Goal: Task Accomplishment & Management: Manage account settings

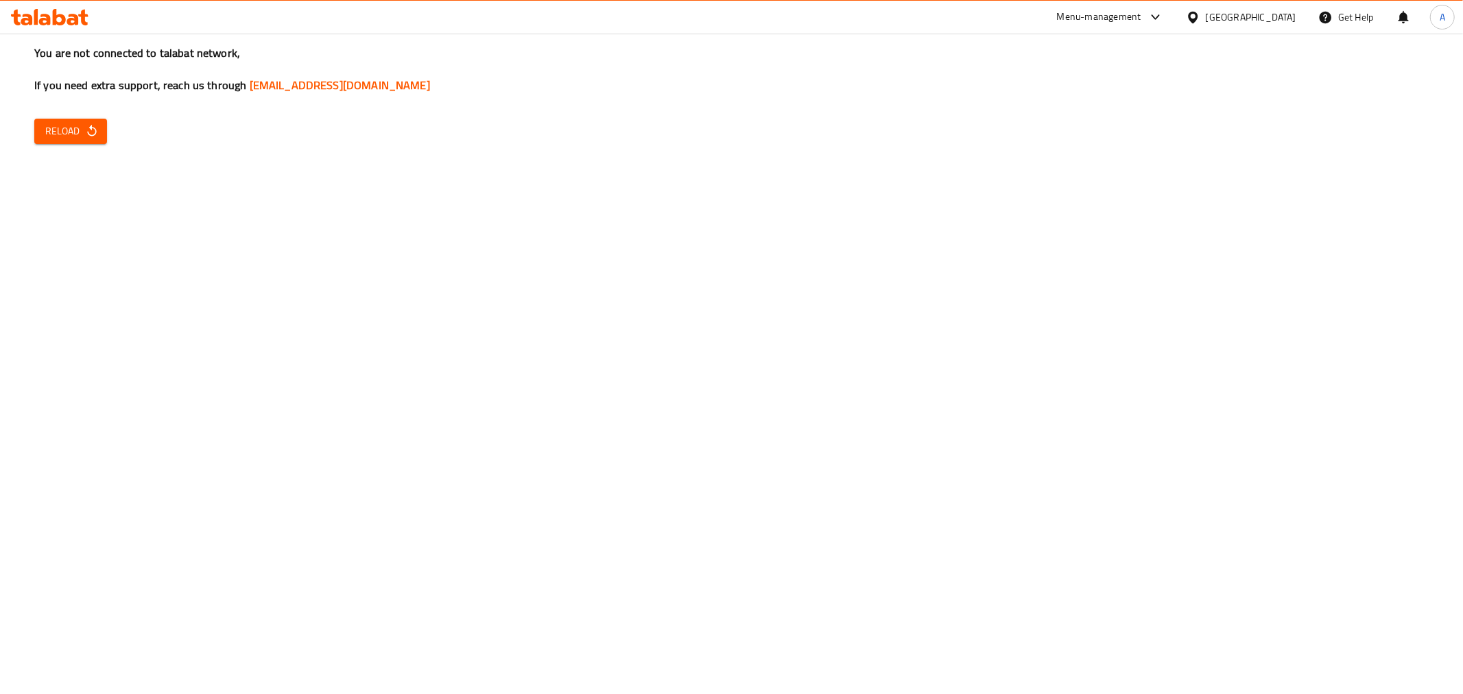
click at [108, 119] on div "You are not connected to talabat network, If you need extra support, reach us t…" at bounding box center [731, 347] width 1463 height 694
click at [69, 146] on div "You are not connected to talabat network, If you need extra support, reach us t…" at bounding box center [731, 347] width 1463 height 694
click at [72, 119] on button "Reload" at bounding box center [70, 131] width 73 height 25
click at [82, 126] on span "Reload" at bounding box center [70, 131] width 51 height 17
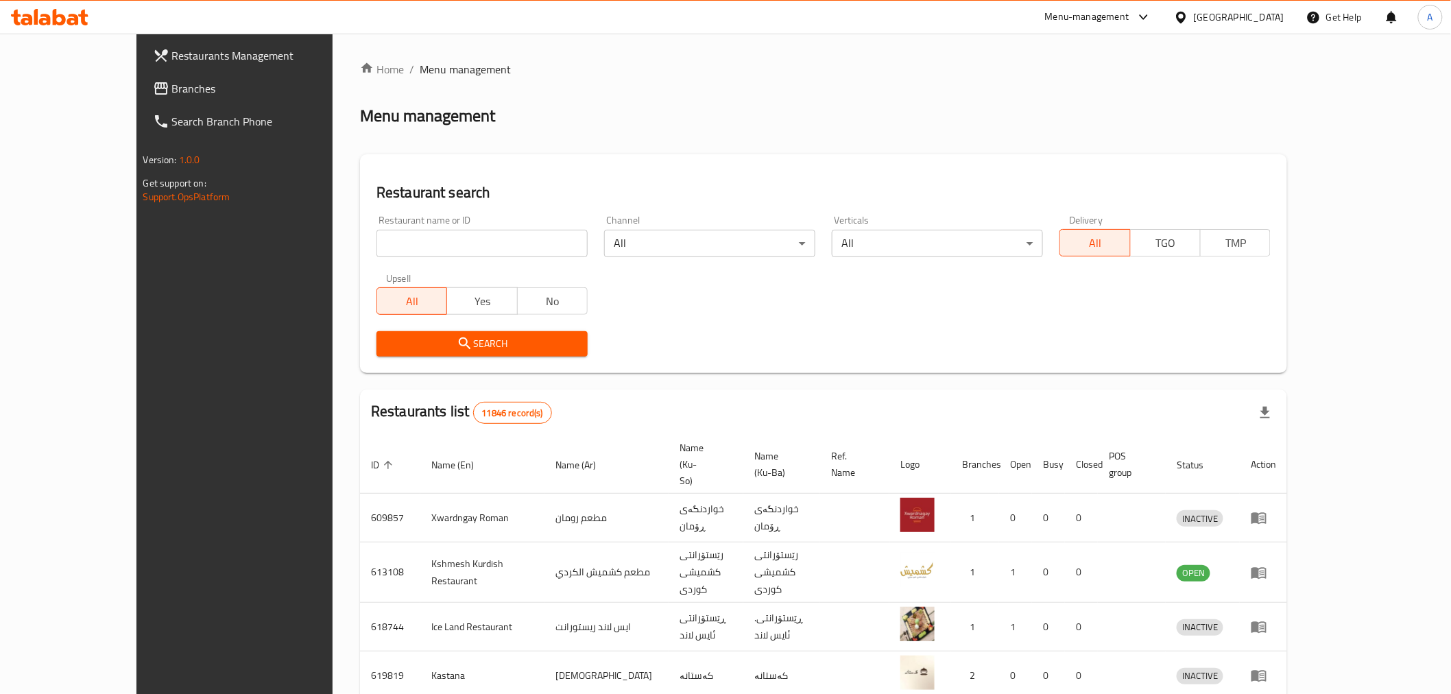
drag, startPoint x: 0, startPoint y: 0, endPoint x: 390, endPoint y: 248, distance: 462.0
click at [390, 248] on input "search" at bounding box center [482, 243] width 211 height 27
paste input "676406"
type input "676406"
click button "Search" at bounding box center [482, 343] width 211 height 25
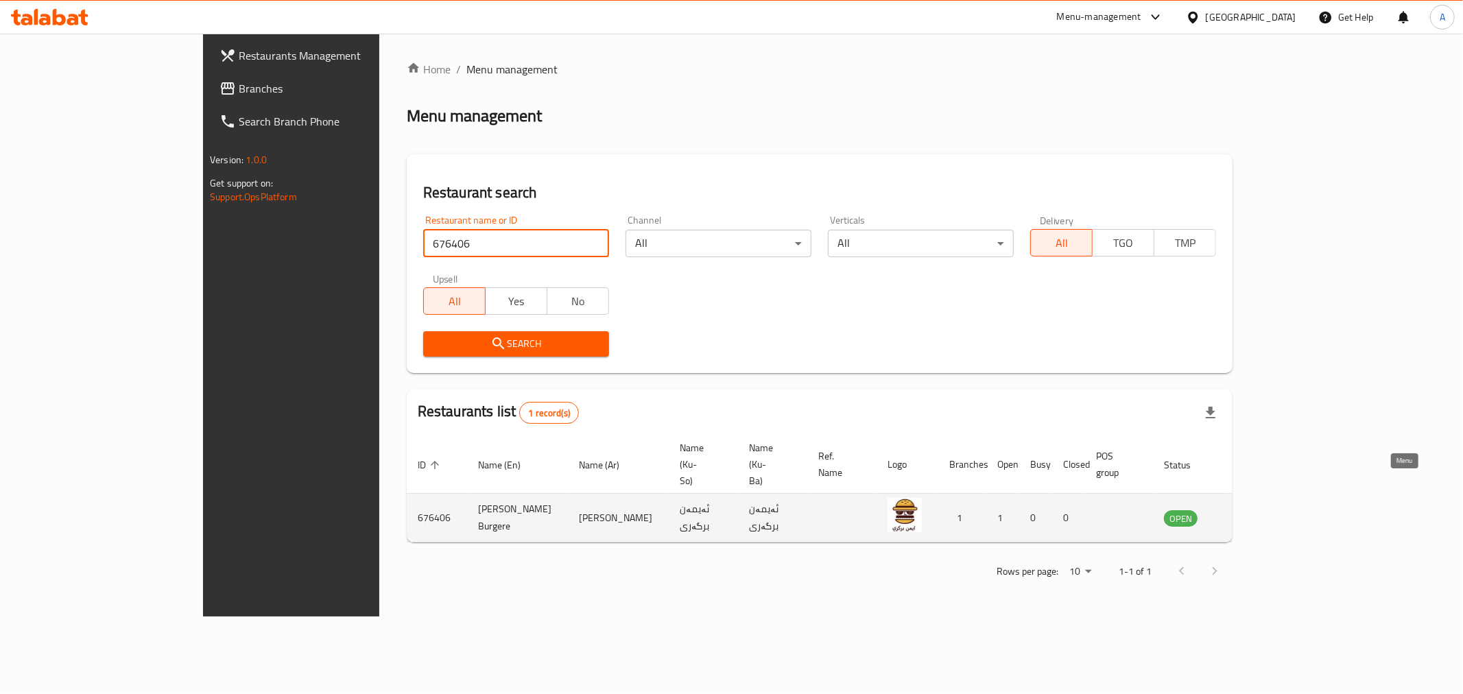
click at [1252, 510] on icon "enhanced table" at bounding box center [1244, 518] width 16 height 16
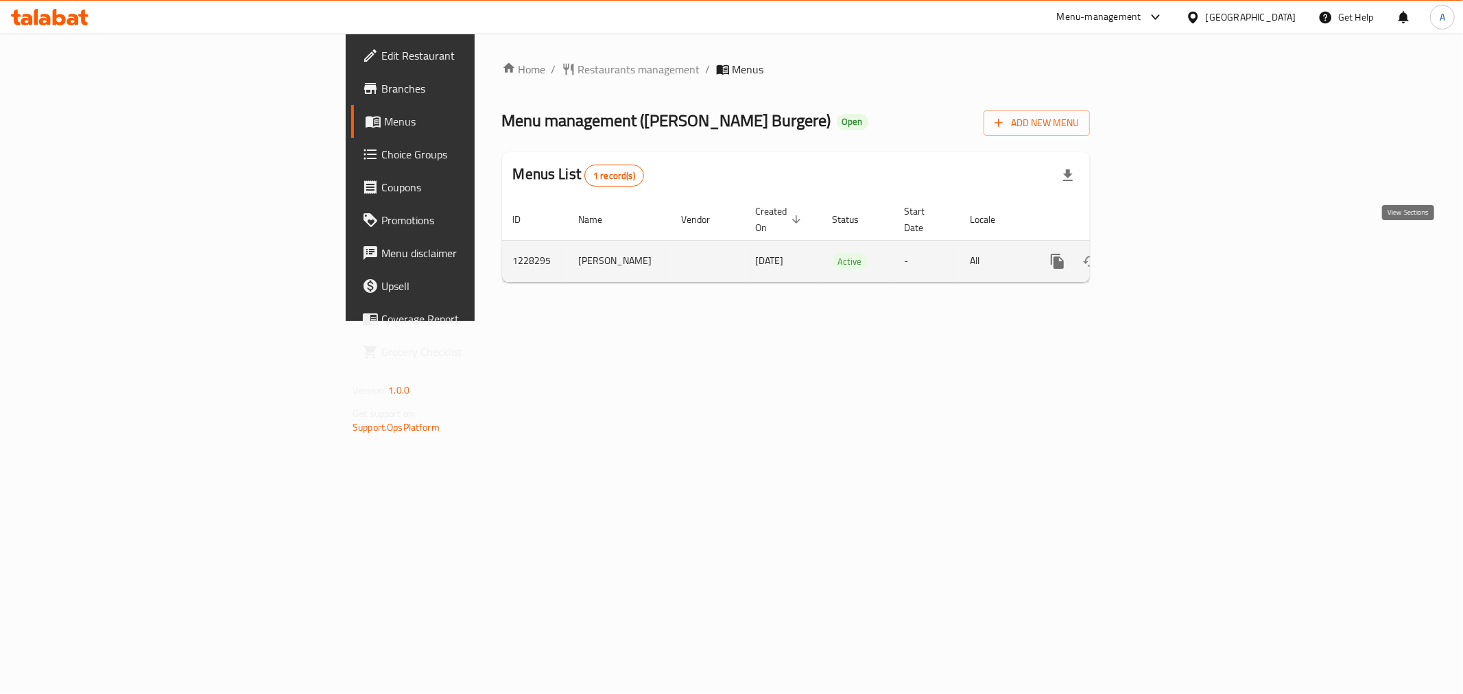
click at [1165, 253] on icon "enhanced table" at bounding box center [1156, 261] width 16 height 16
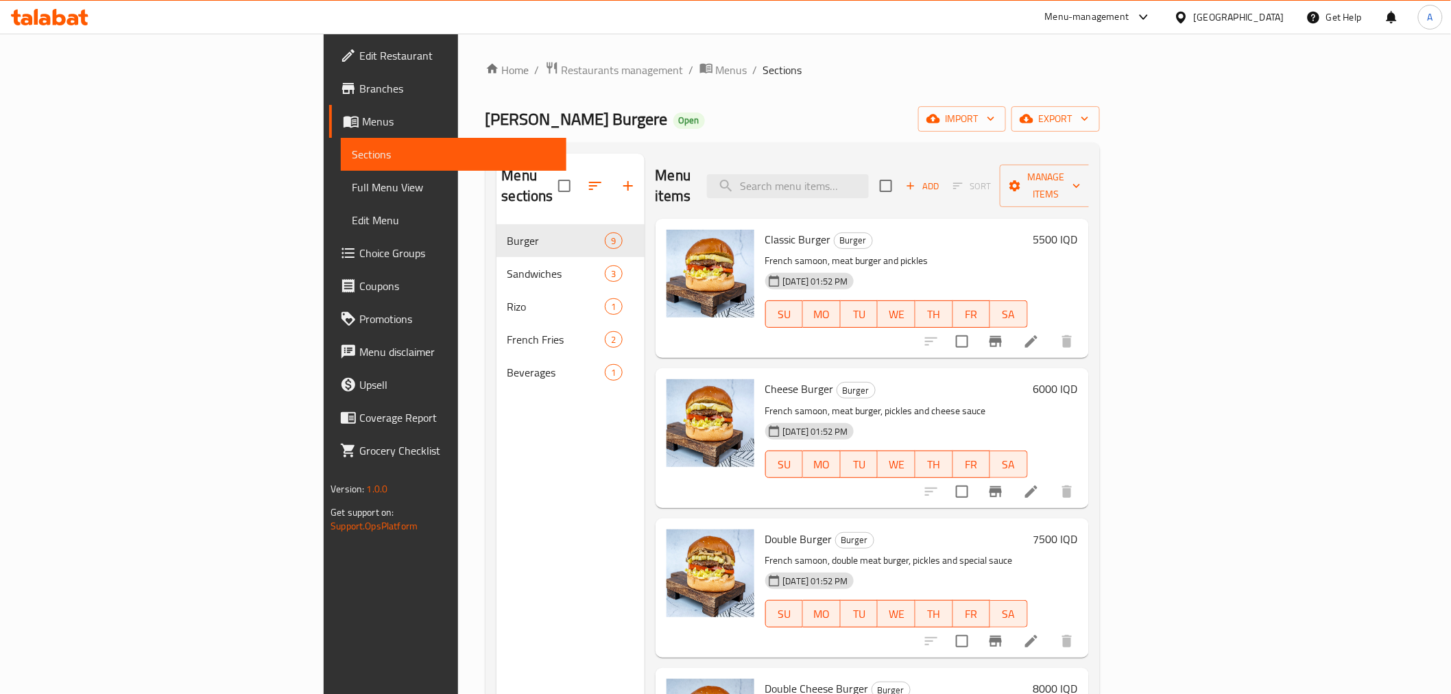
click at [497, 417] on div "Menu sections Burger 9 Sandwiches 3 Rizo 1 French Fries 2 Beverages 1" at bounding box center [571, 501] width 148 height 694
click at [359, 86] on span "Branches" at bounding box center [456, 88] width 195 height 16
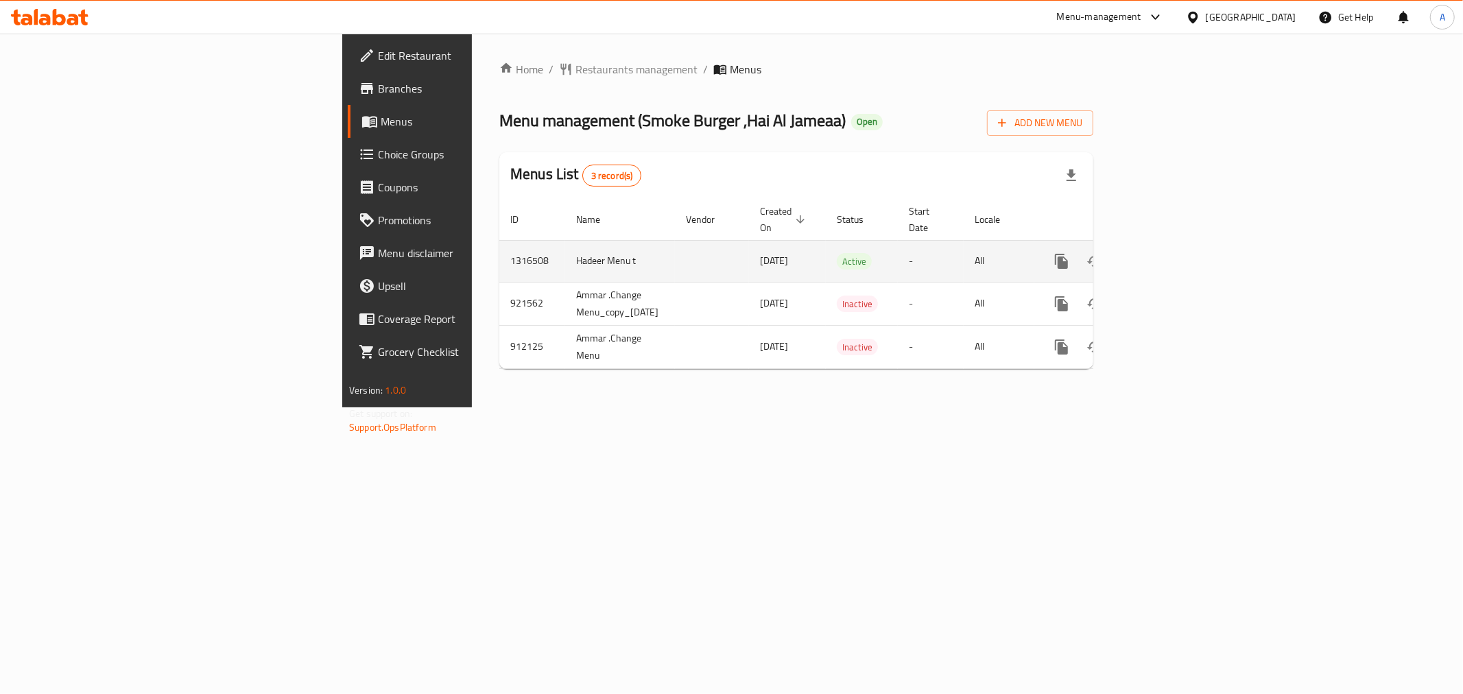
click at [1177, 245] on link "enhanced table" at bounding box center [1160, 261] width 33 height 33
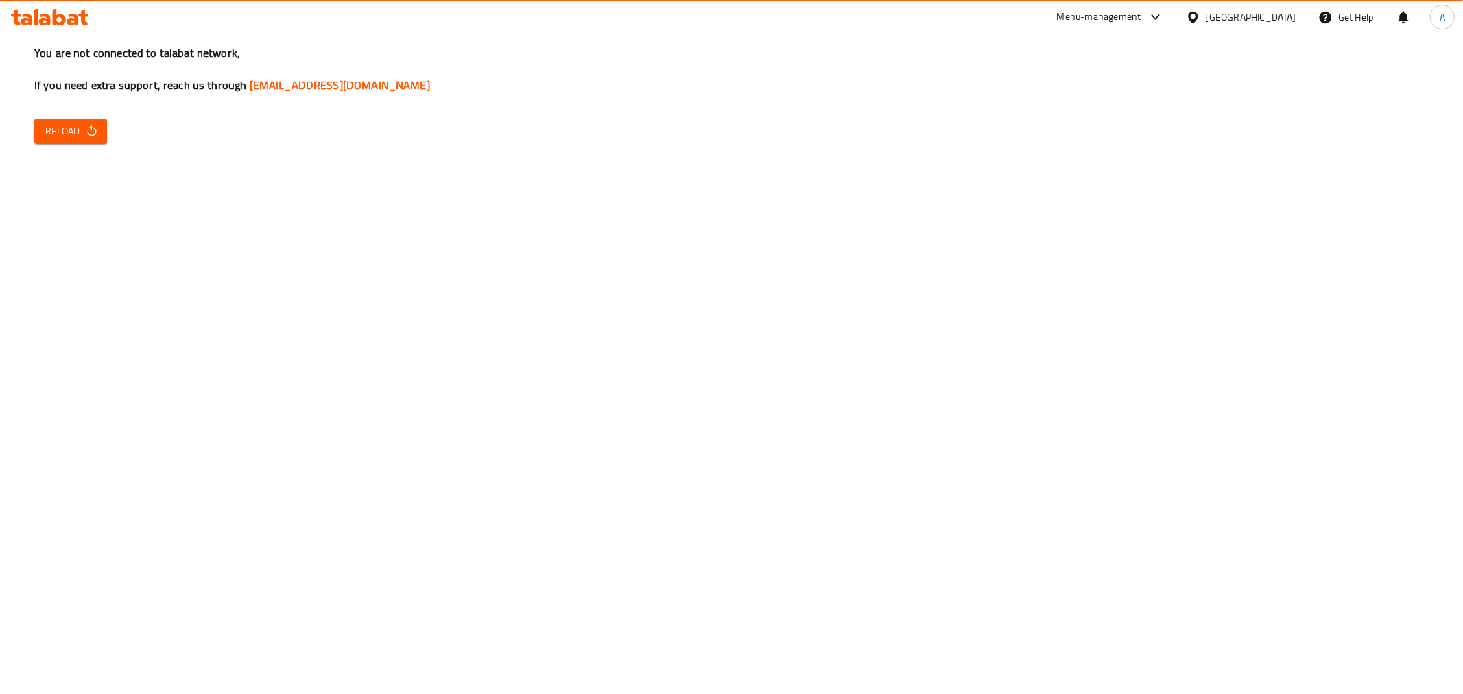
click at [64, 127] on span "Reload" at bounding box center [70, 131] width 51 height 17
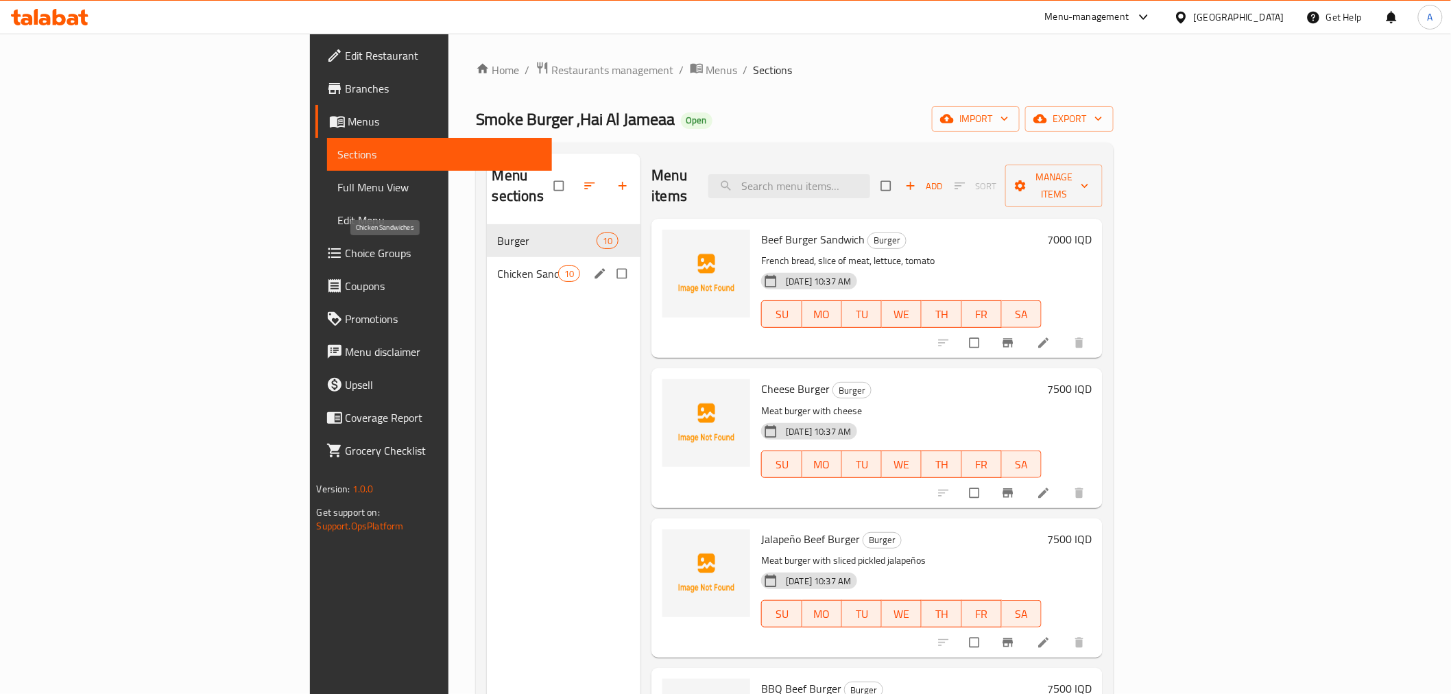
click at [498, 265] on span "Chicken Sandwiches" at bounding box center [528, 273] width 60 height 16
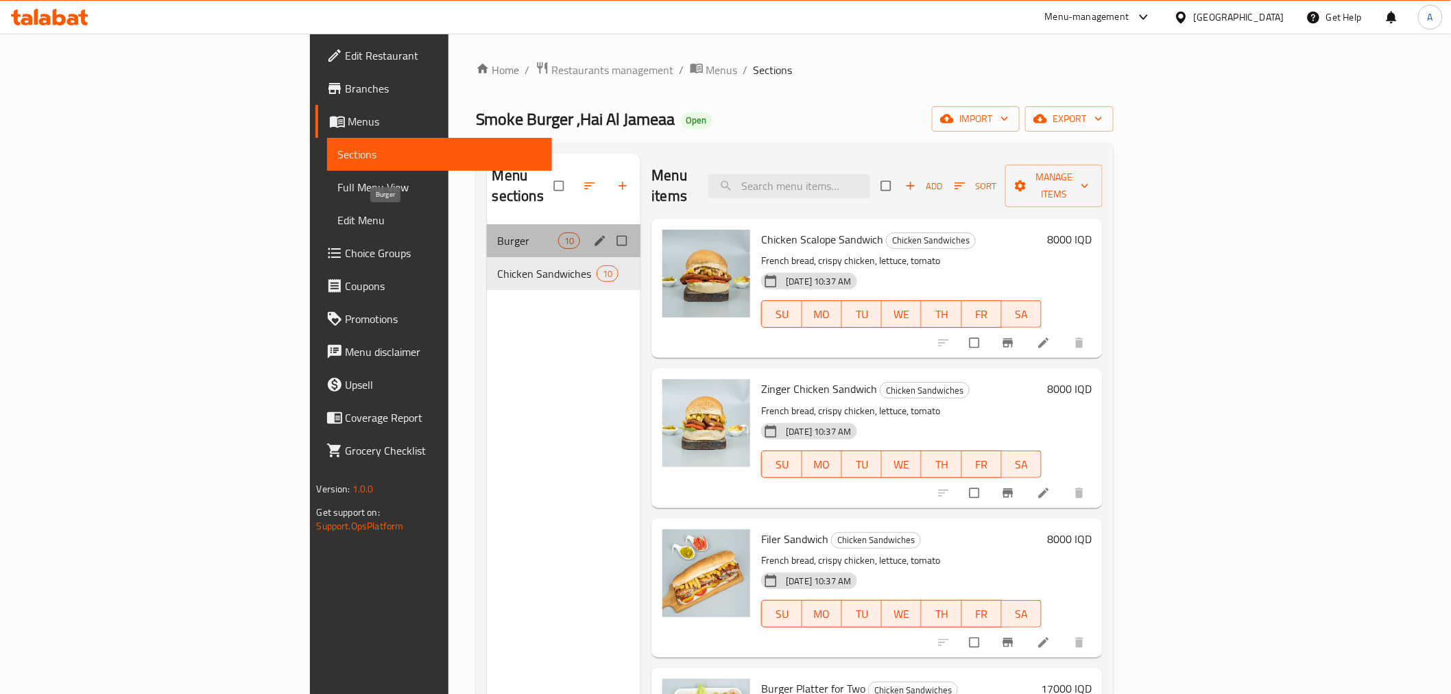
click at [498, 233] on span "Burger" at bounding box center [528, 241] width 60 height 16
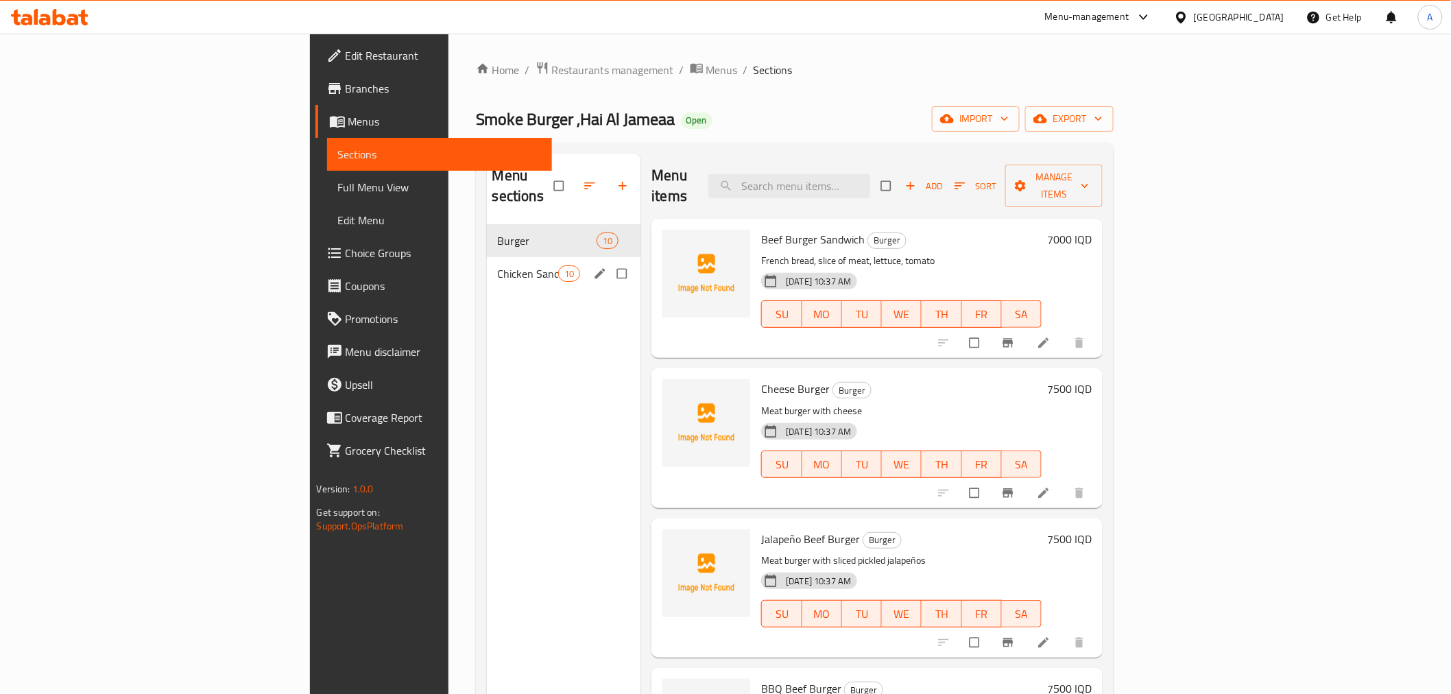
click at [498, 265] on span "Chicken Sandwiches" at bounding box center [528, 273] width 60 height 16
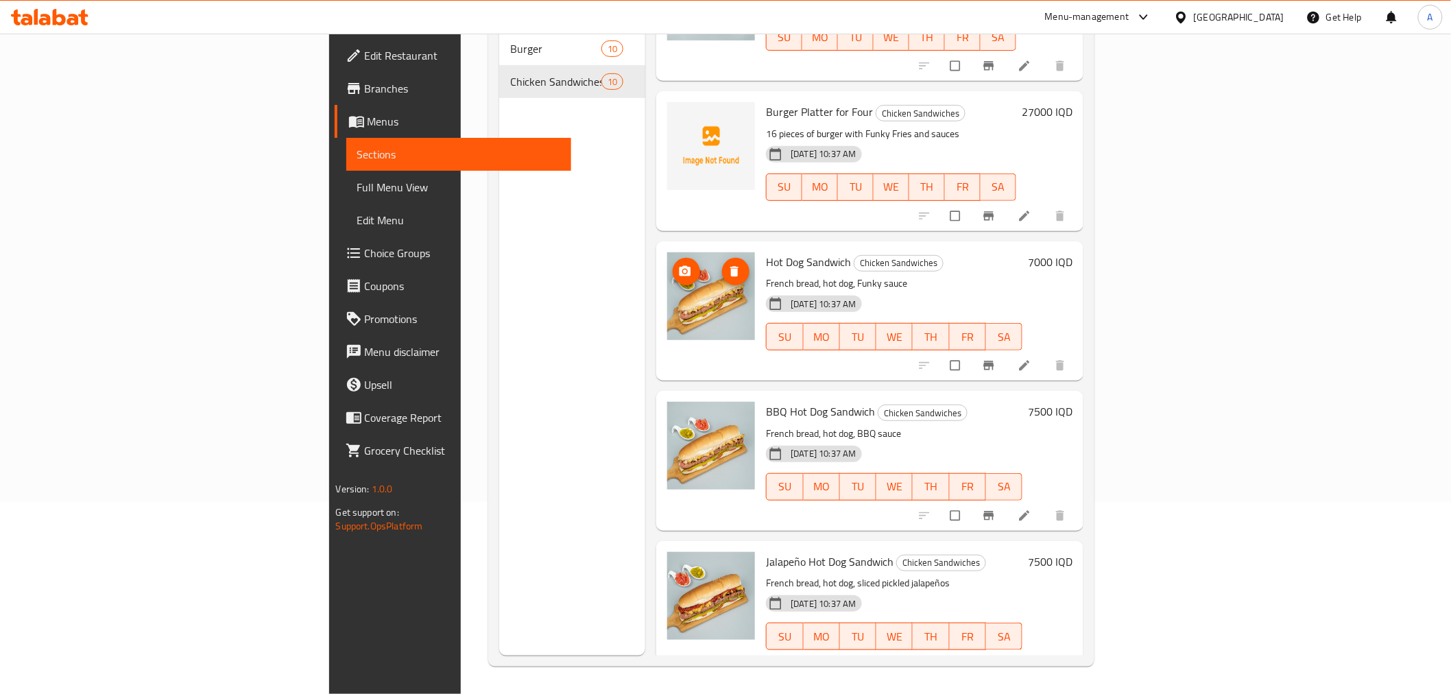
scroll to position [838, 0]
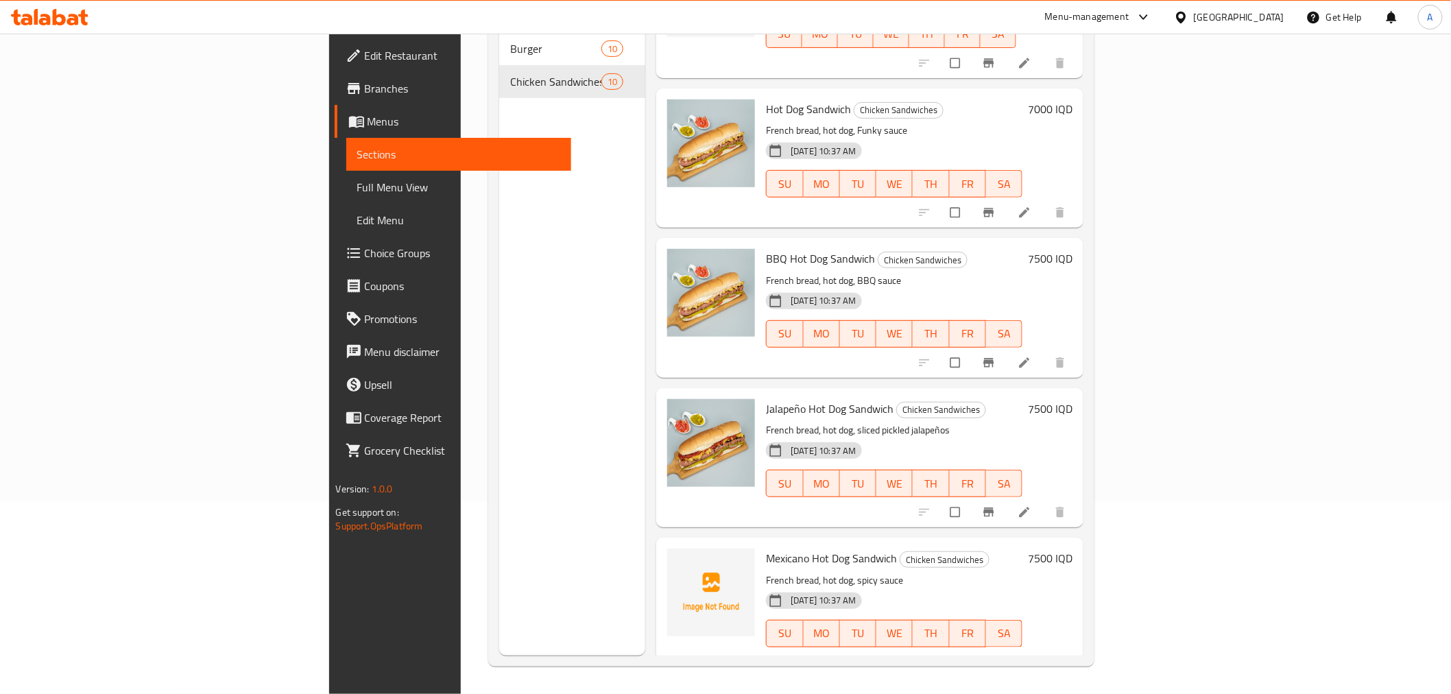
click at [505, 385] on div "Menu sections Burger 10 Chicken Sandwiches 10" at bounding box center [572, 309] width 146 height 694
click at [499, 180] on div "Menu sections Burger 10 Chicken Sandwiches 10" at bounding box center [572, 309] width 146 height 694
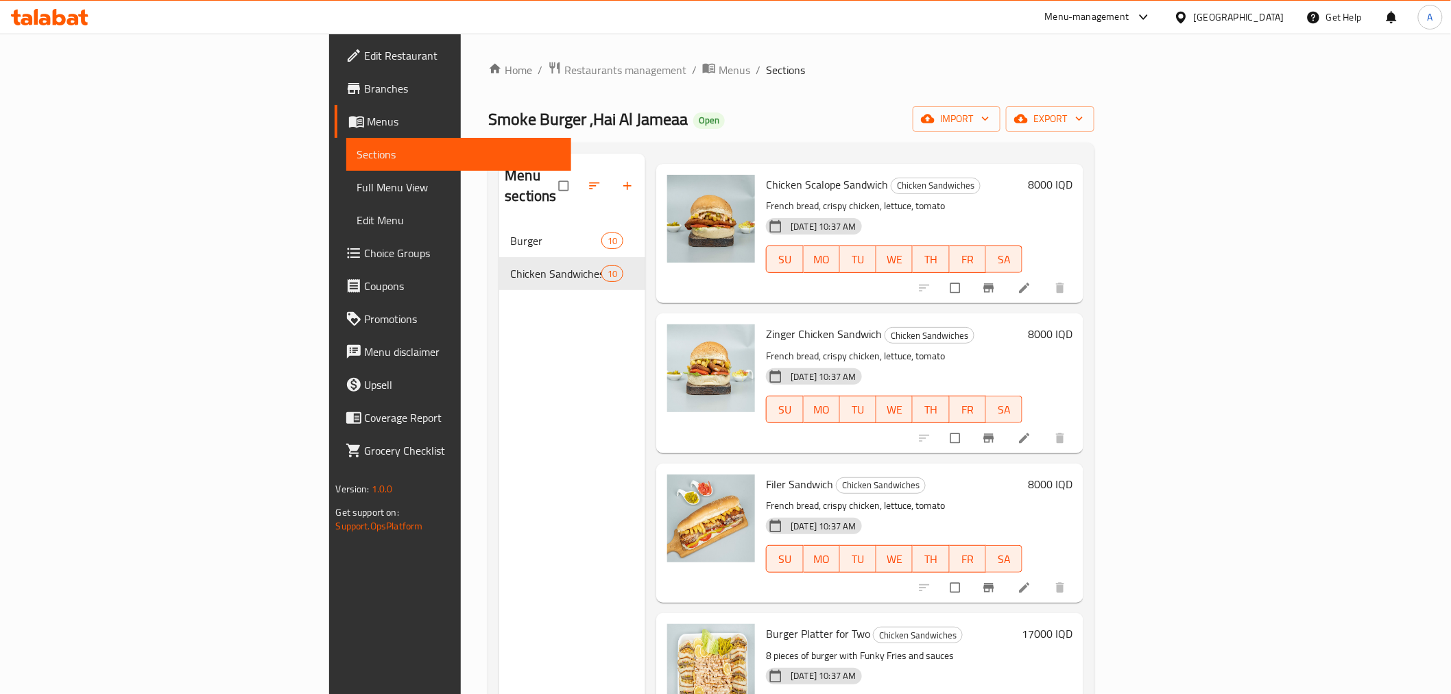
scroll to position [0, 0]
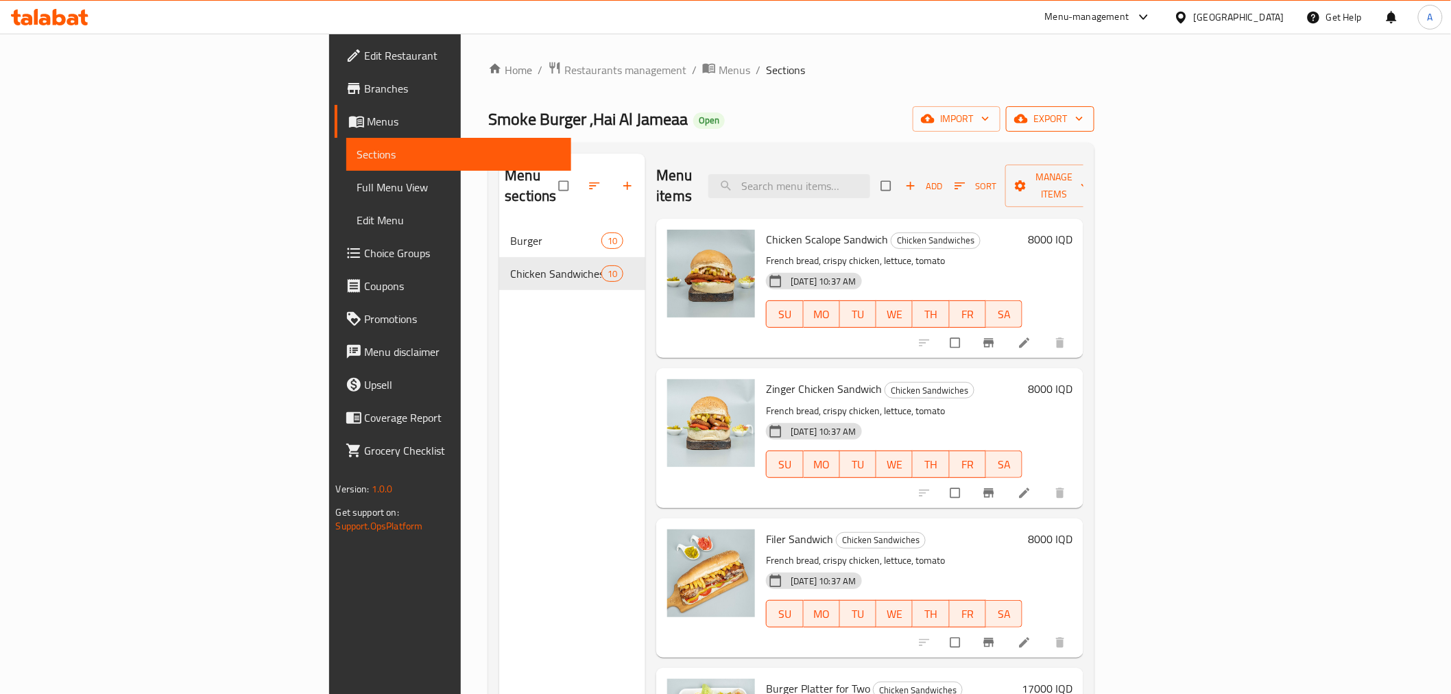
click at [1084, 125] on span "export" at bounding box center [1050, 118] width 67 height 17
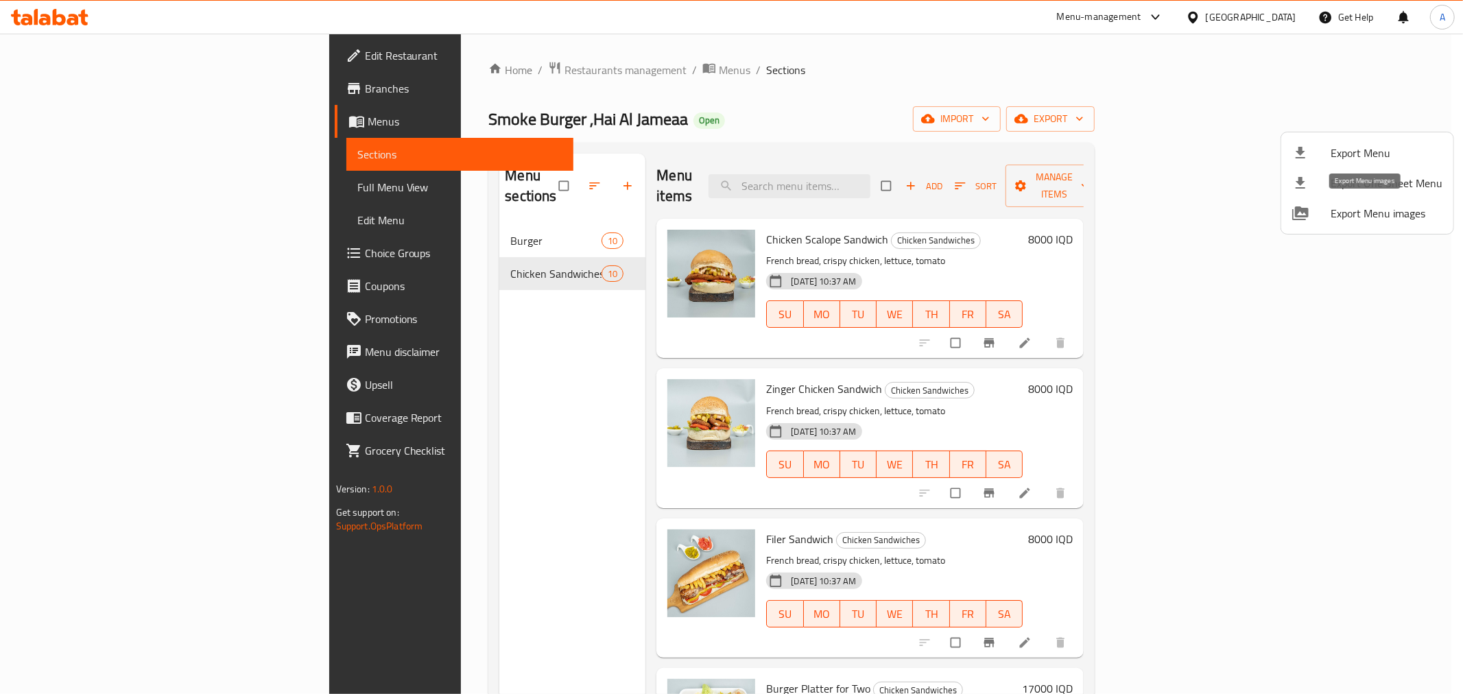
click at [1351, 216] on span "Export Menu images" at bounding box center [1387, 213] width 112 height 16
click at [517, 247] on div at bounding box center [731, 347] width 1463 height 694
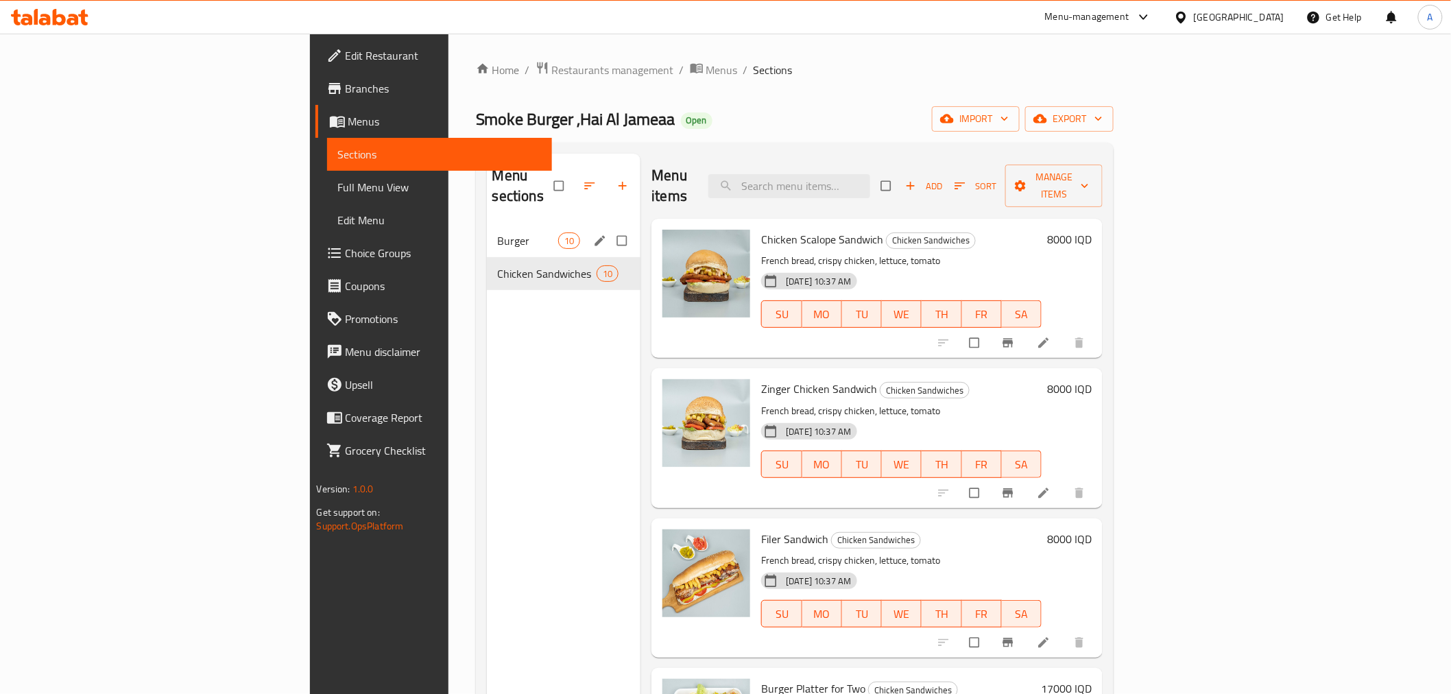
click at [498, 224] on div "Burger 10" at bounding box center [564, 240] width 154 height 33
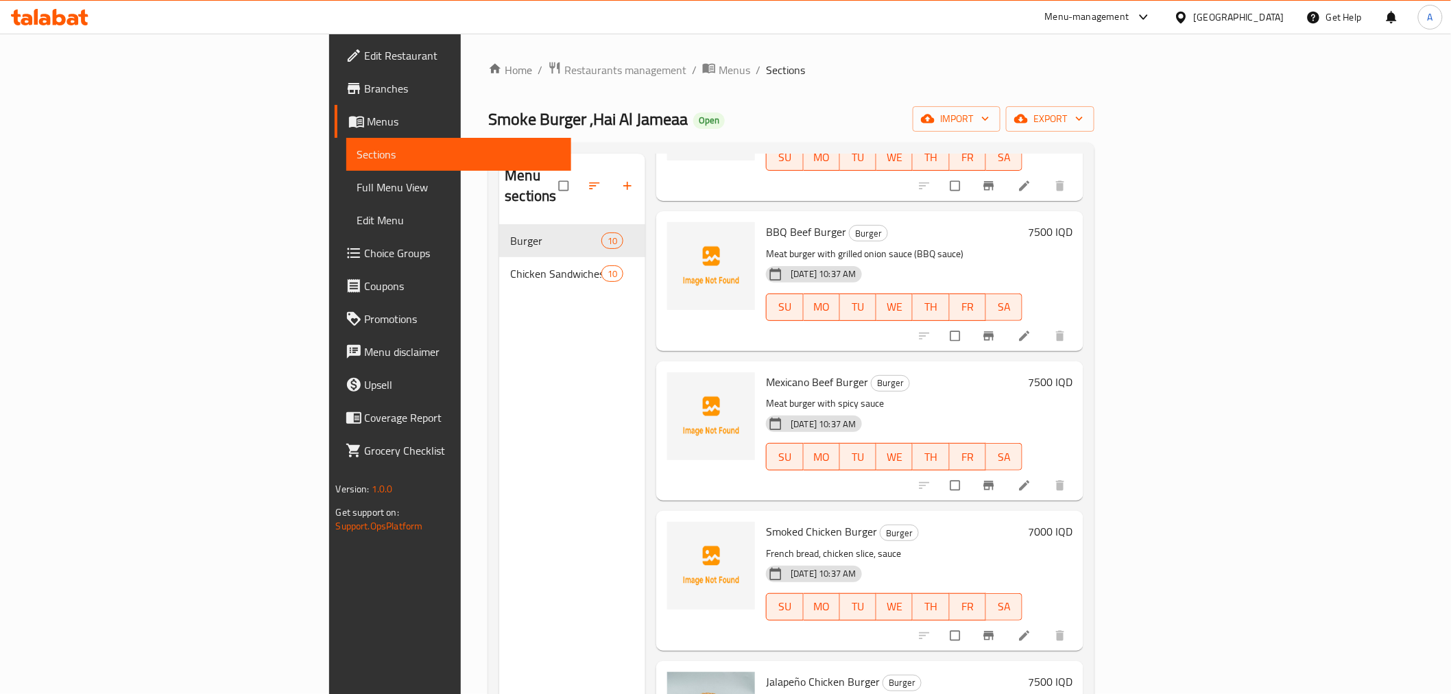
scroll to position [838, 0]
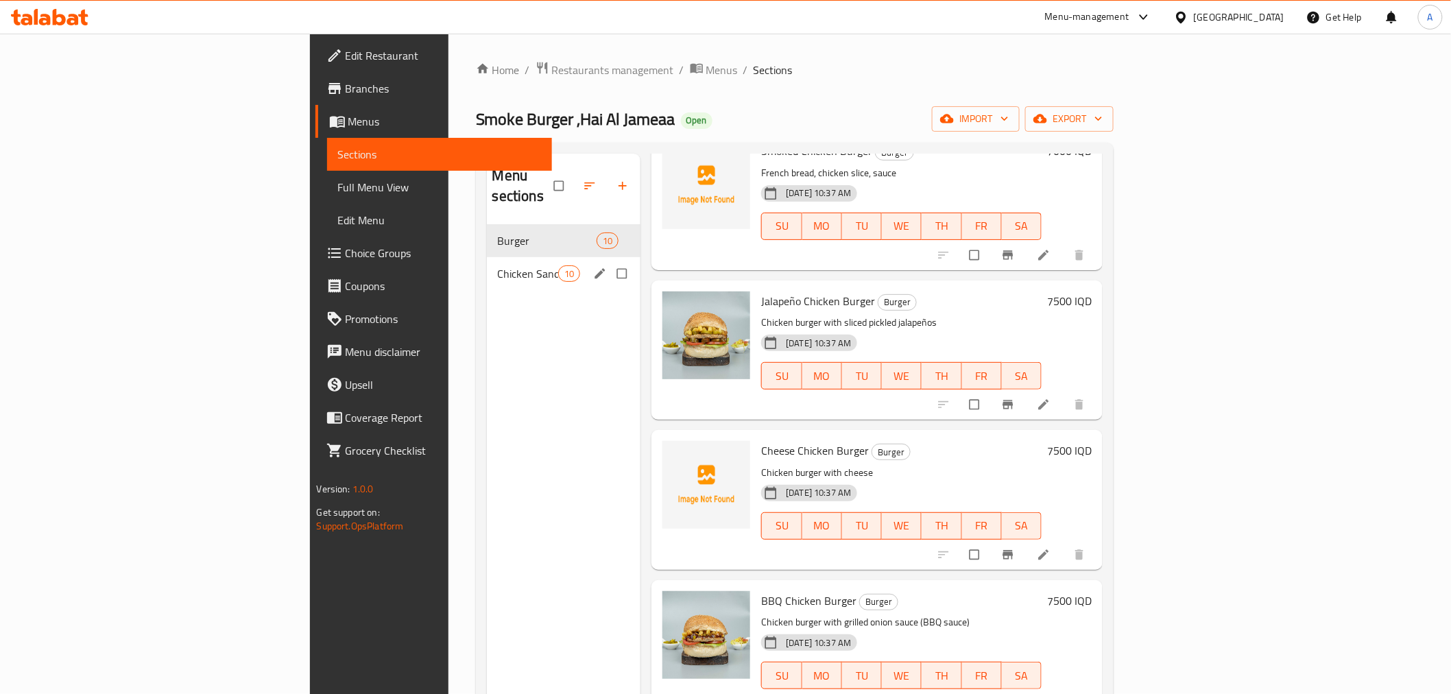
click at [498, 265] on span "Chicken Sandwiches" at bounding box center [528, 273] width 60 height 16
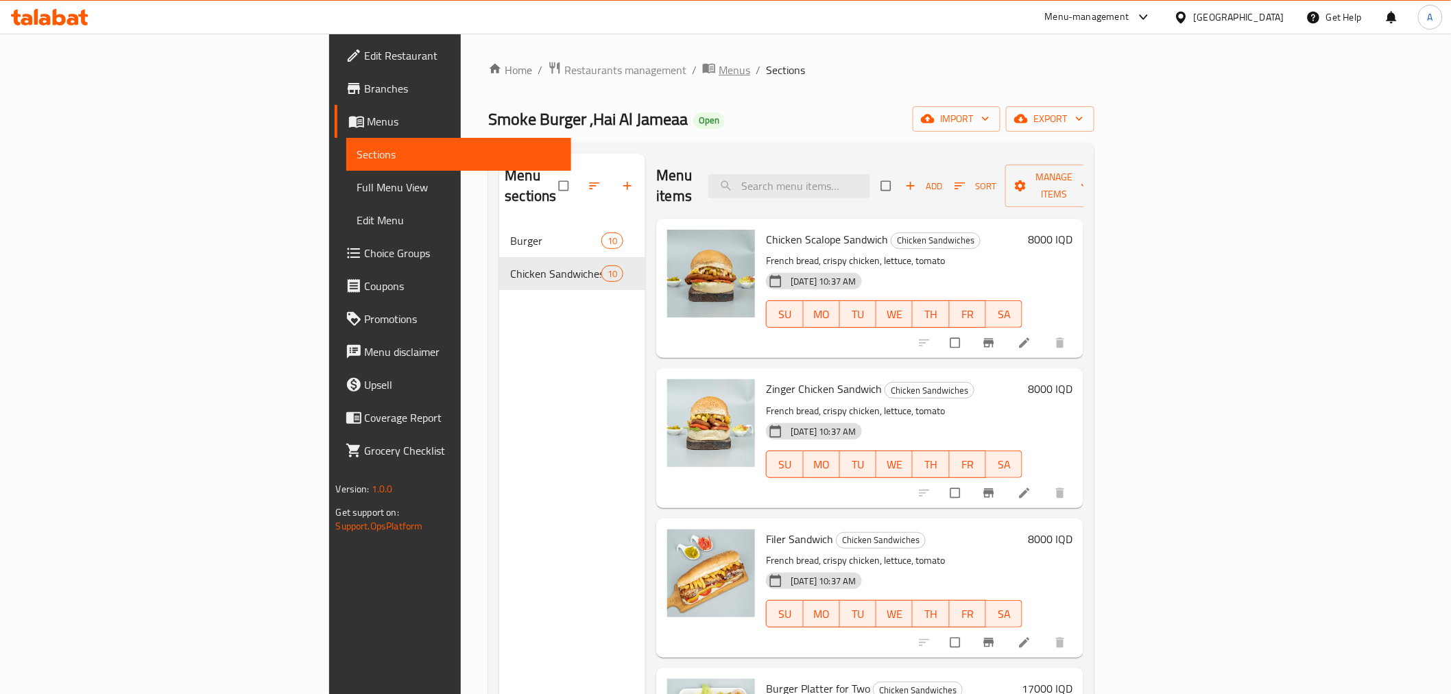
click at [719, 78] on span "Menus" at bounding box center [735, 70] width 32 height 16
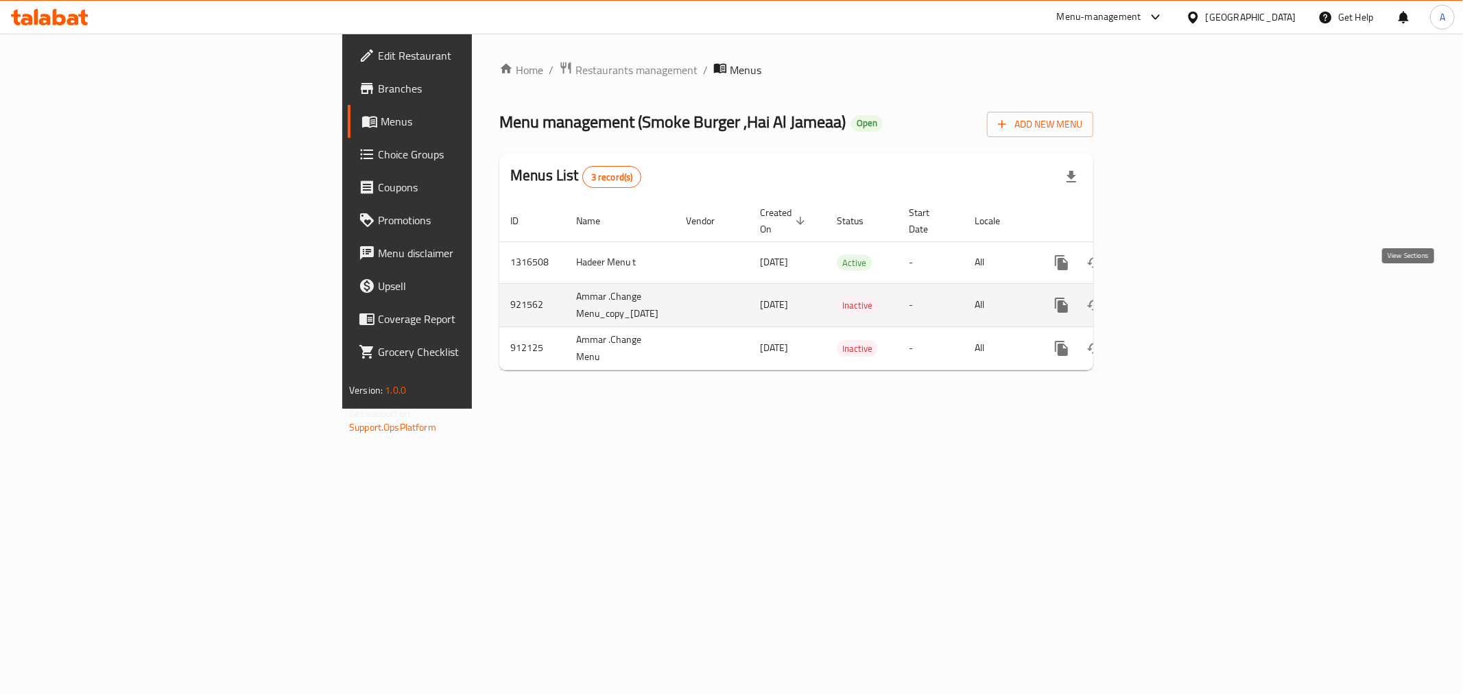
click at [1177, 289] on link "enhanced table" at bounding box center [1160, 305] width 33 height 33
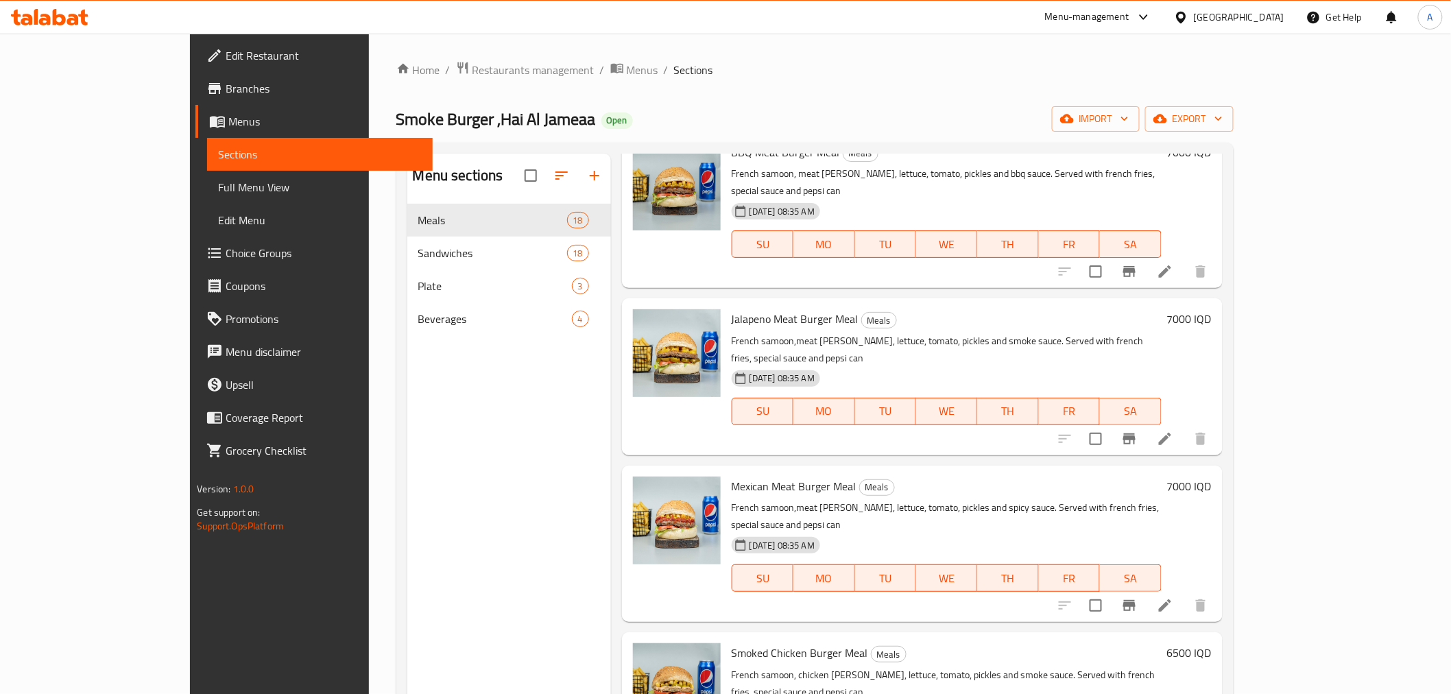
scroll to position [457, 0]
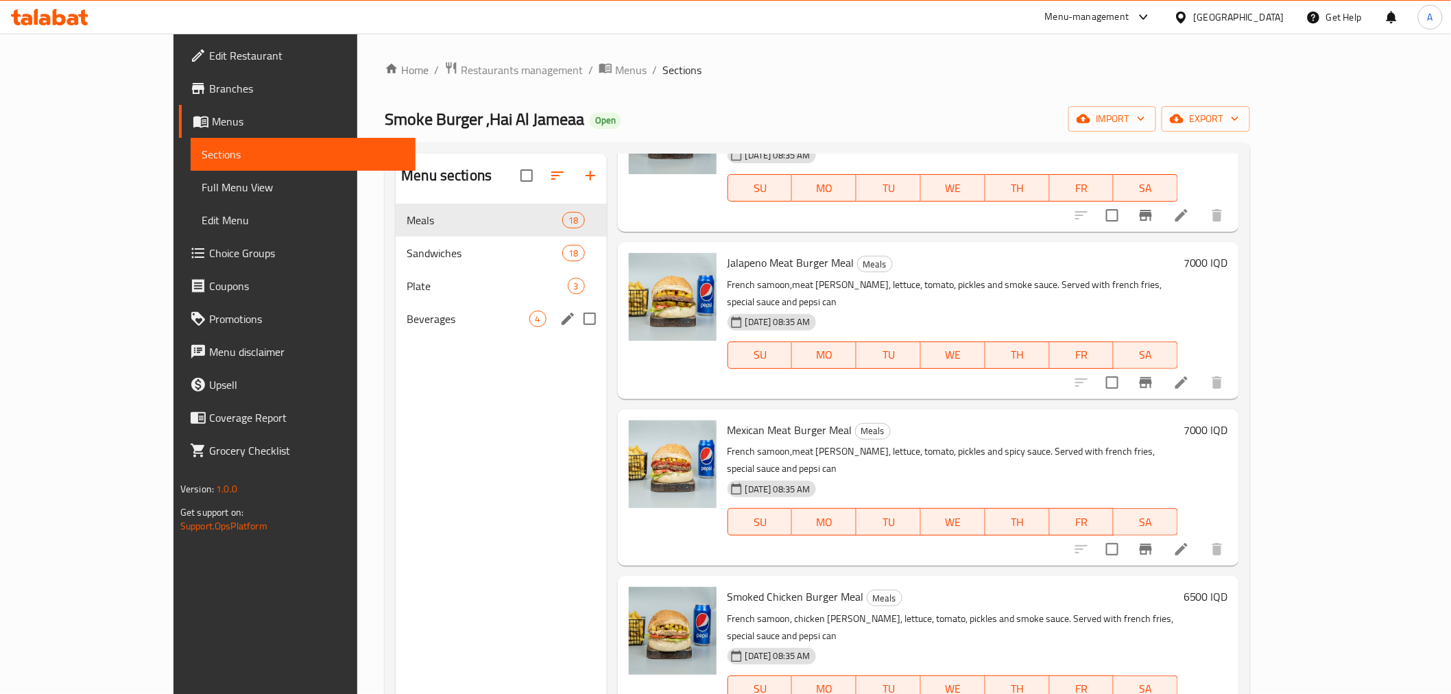
click at [407, 326] on span "Beverages" at bounding box center [468, 319] width 122 height 16
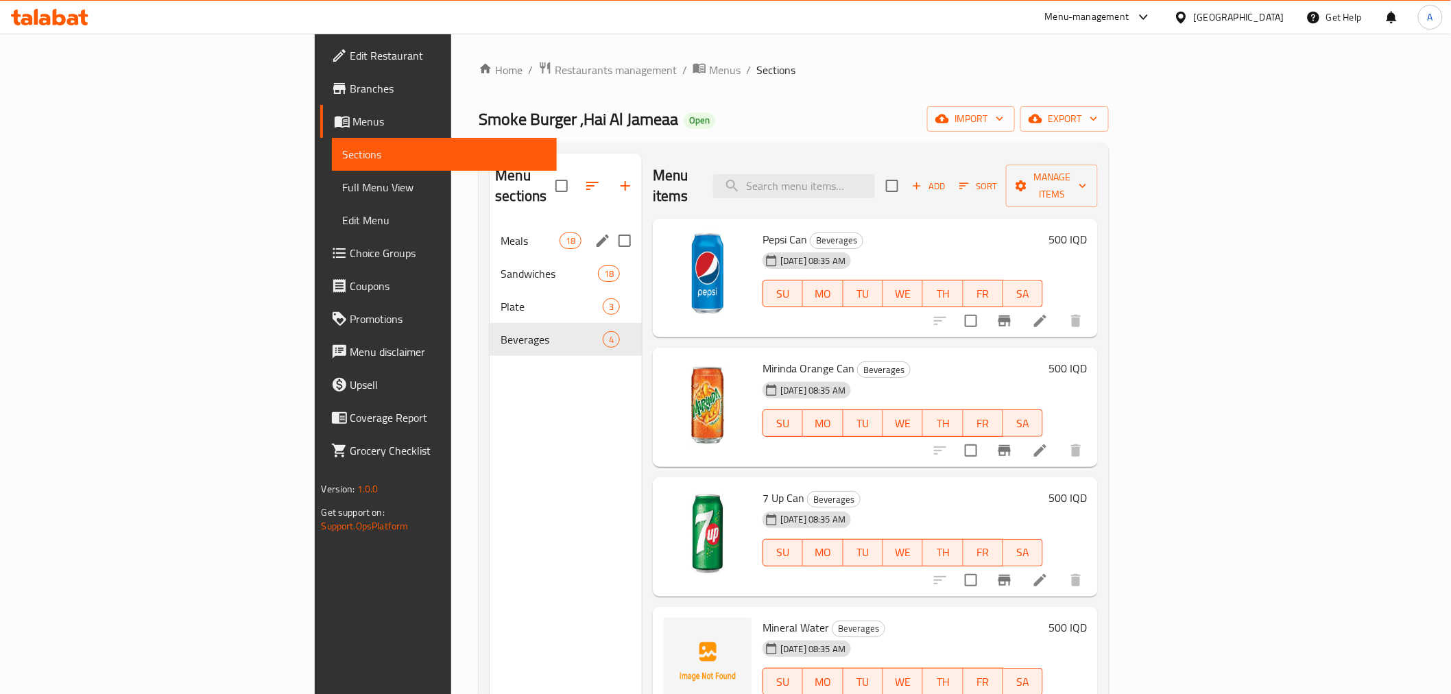
click at [501, 233] on span "Meals" at bounding box center [530, 241] width 58 height 16
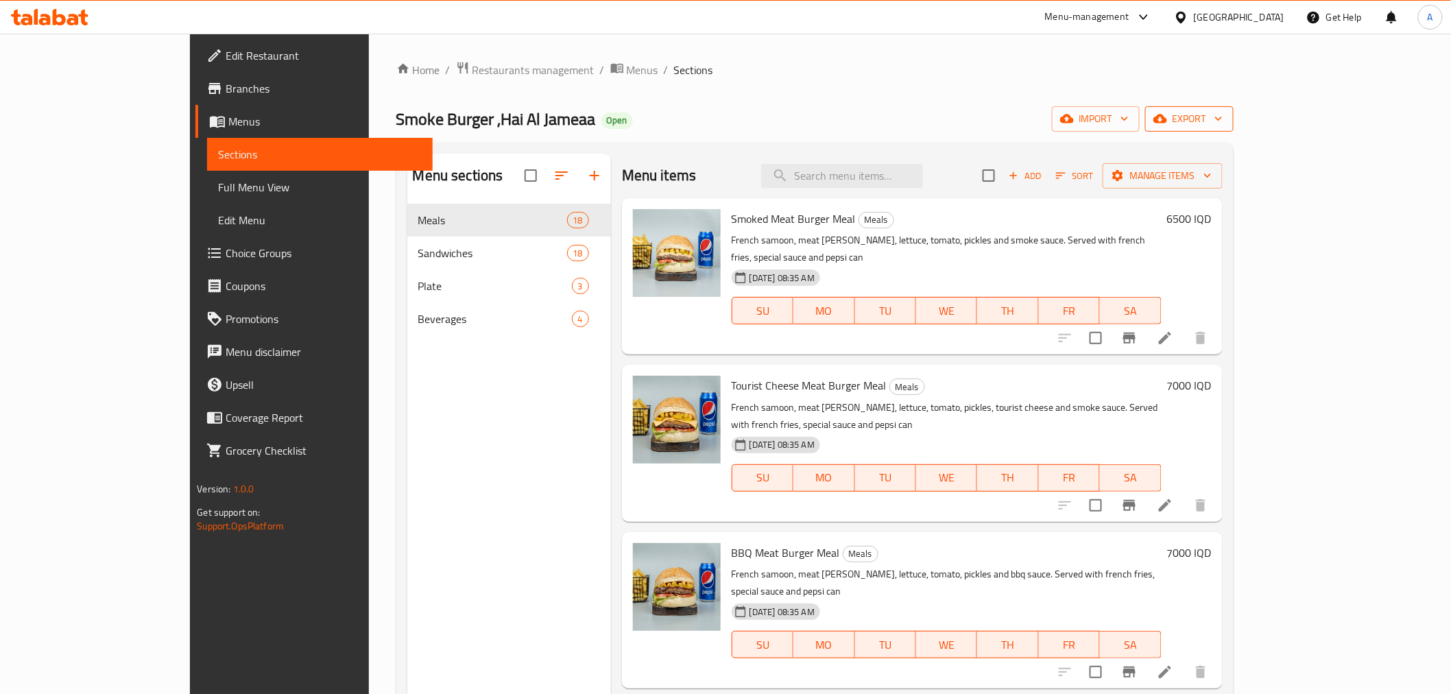
click at [1223, 120] on span "export" at bounding box center [1189, 118] width 67 height 17
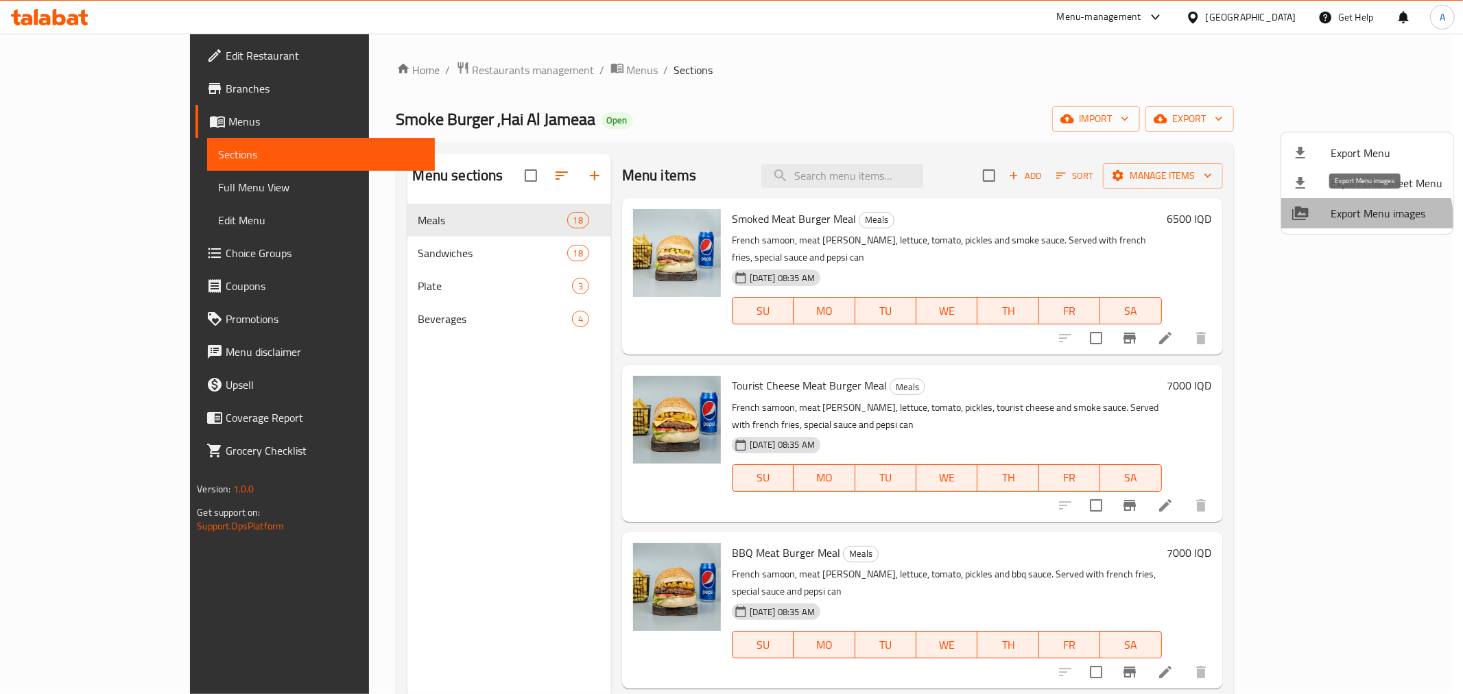
click at [1355, 218] on span "Export Menu images" at bounding box center [1387, 213] width 112 height 16
click at [671, 156] on div at bounding box center [731, 347] width 1463 height 694
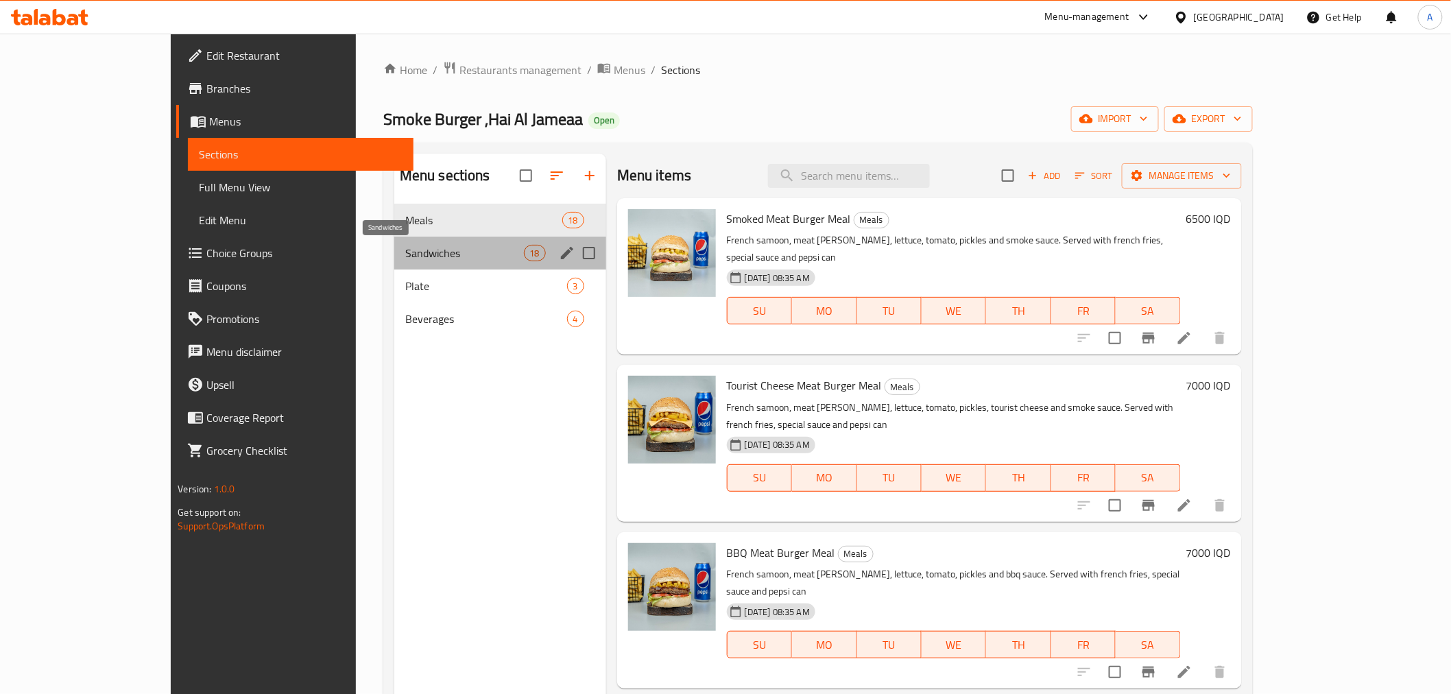
click at [405, 245] on span "Sandwiches" at bounding box center [464, 253] width 119 height 16
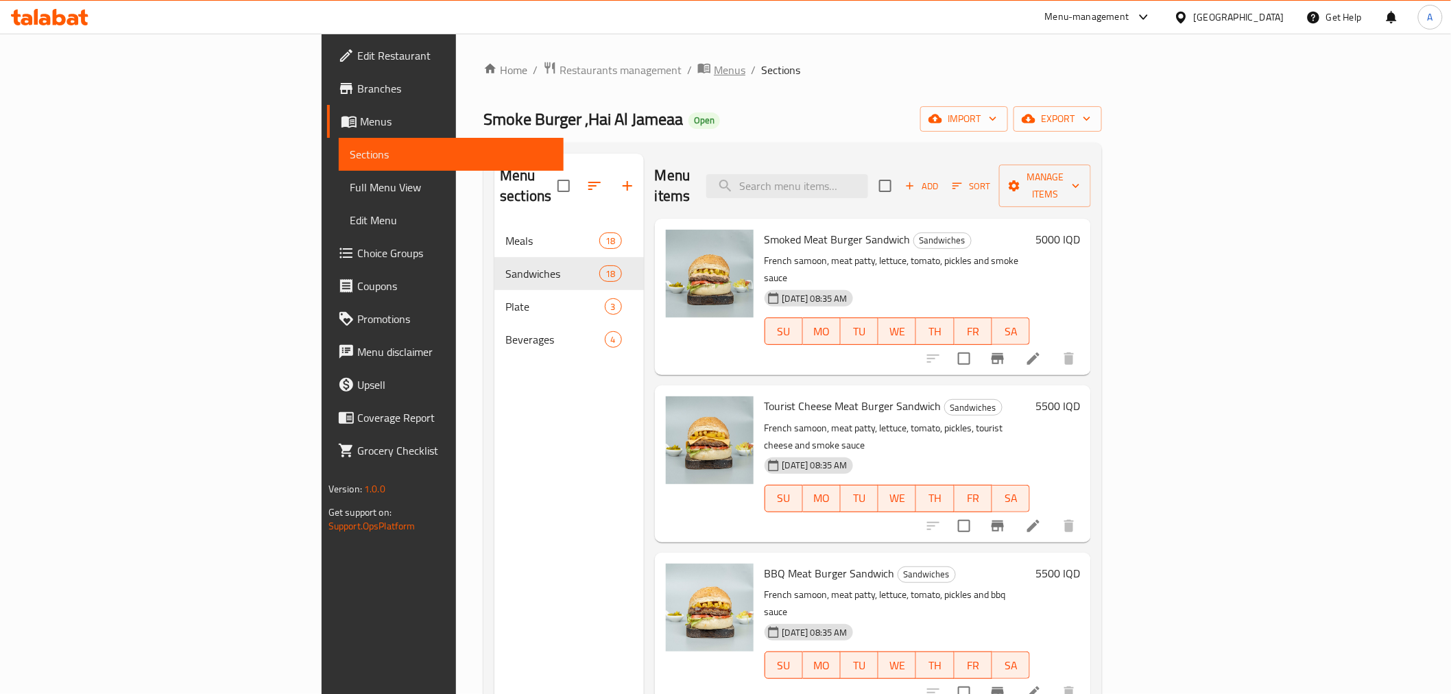
click at [714, 64] on span "Menus" at bounding box center [730, 70] width 32 height 16
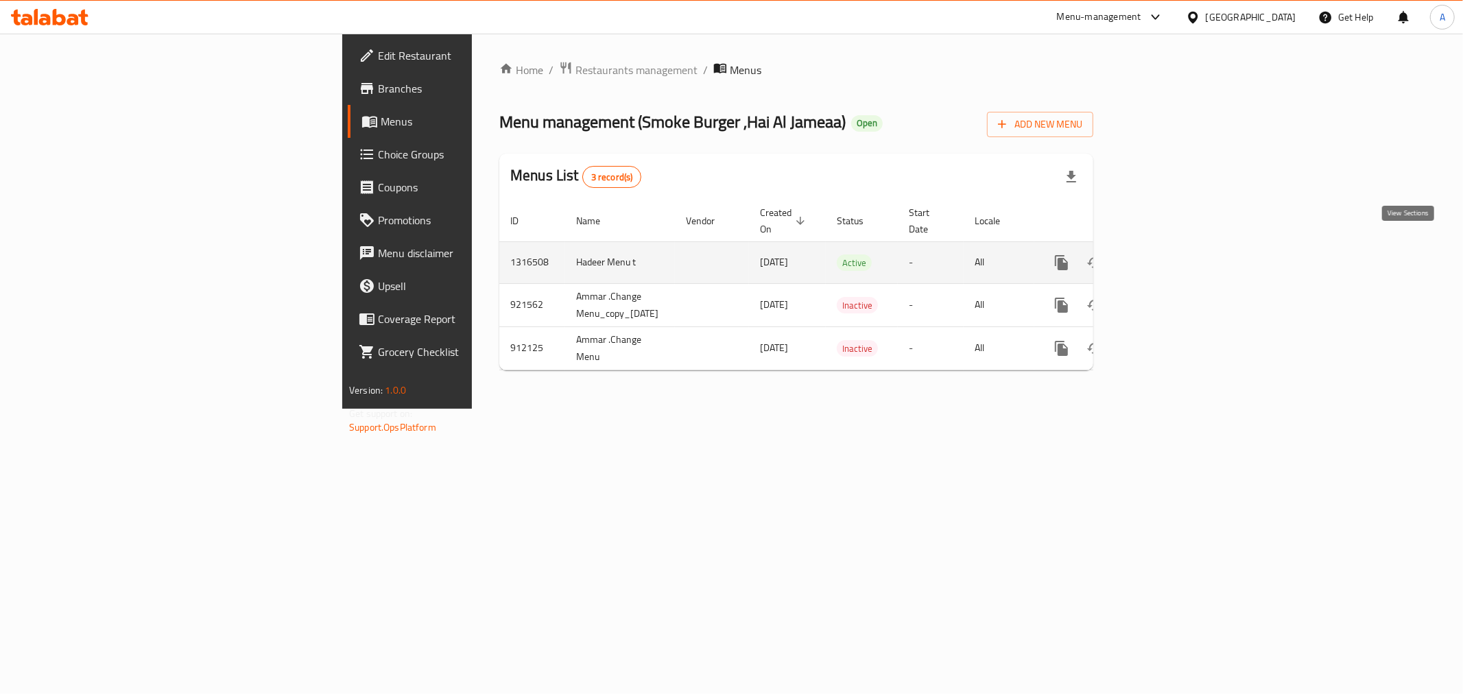
click at [1169, 254] on icon "enhanced table" at bounding box center [1160, 262] width 16 height 16
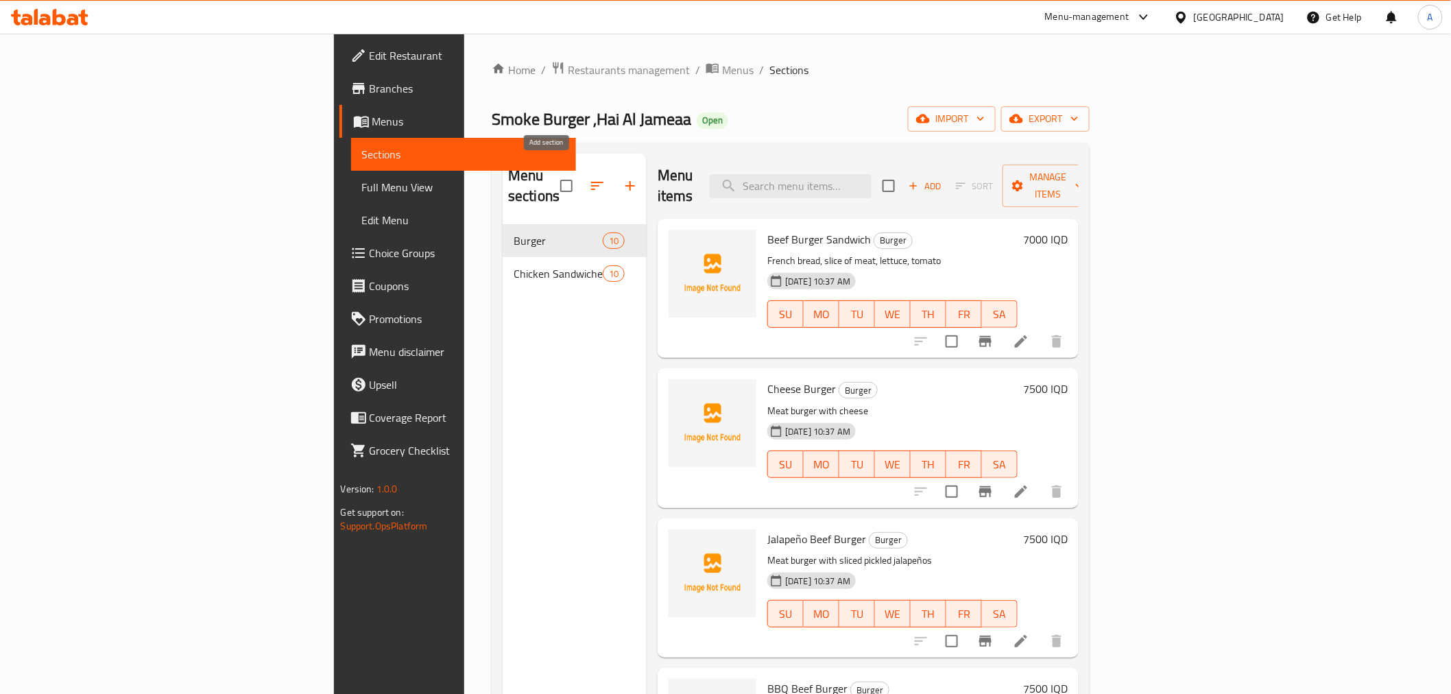
click at [614, 169] on button "button" at bounding box center [630, 185] width 33 height 33
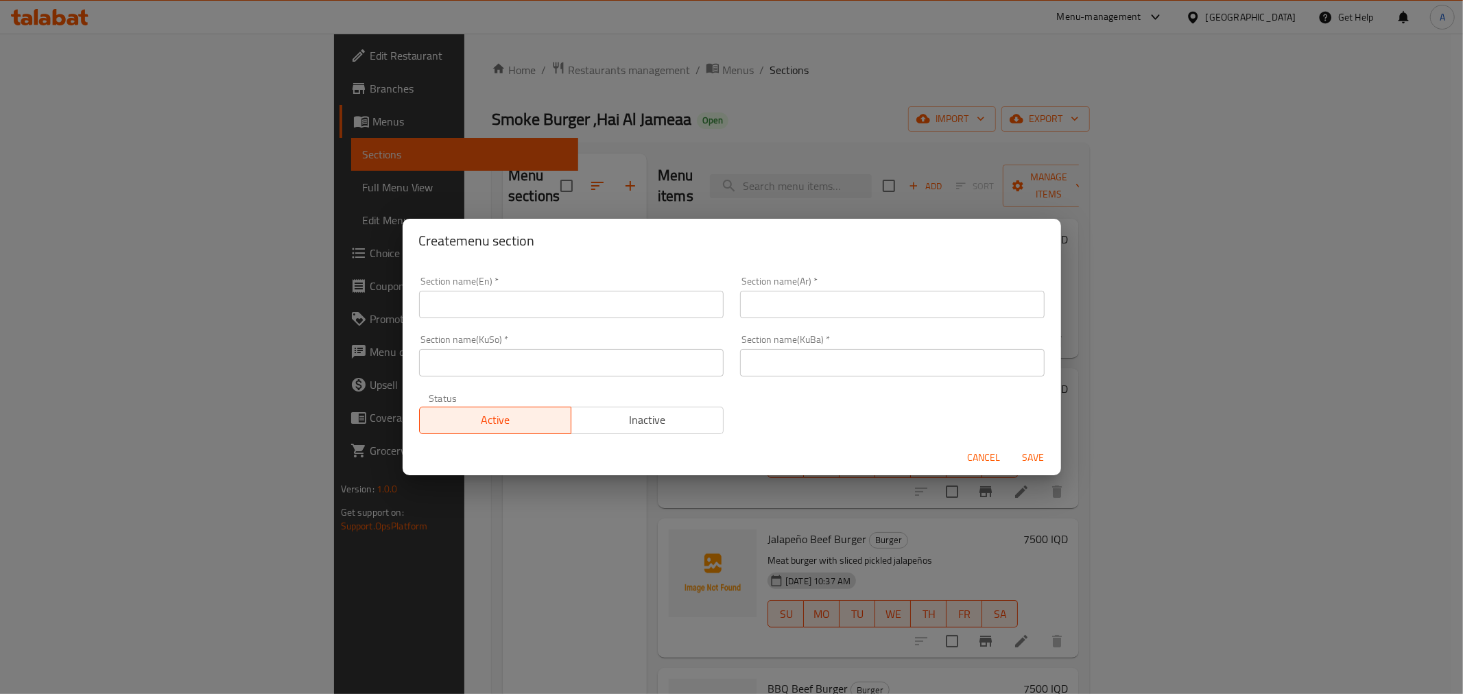
drag, startPoint x: 511, startPoint y: 309, endPoint x: 510, endPoint y: 318, distance: 9.0
click at [511, 309] on input "text" at bounding box center [571, 304] width 305 height 27
type input "Beverages"
click at [785, 316] on input "text" at bounding box center [892, 304] width 305 height 27
type input "المشروبات"
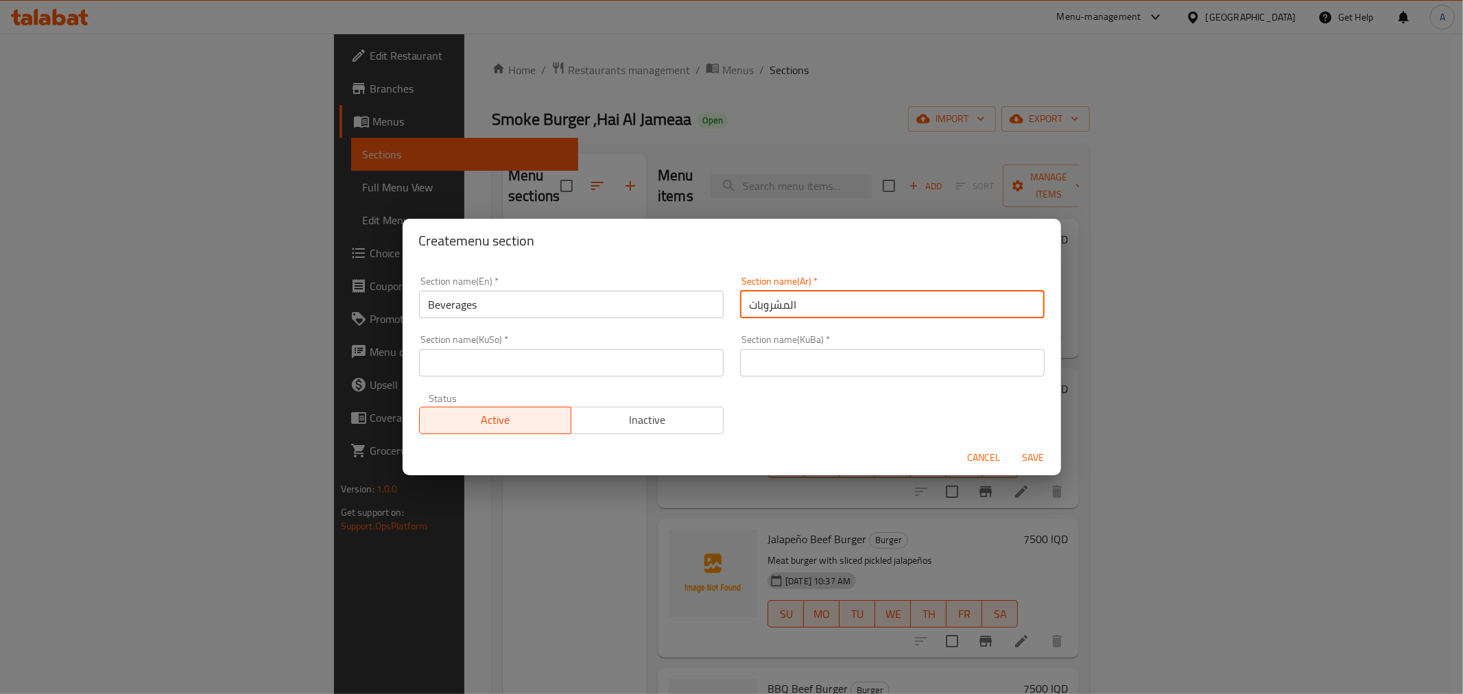
click at [811, 365] on input "text" at bounding box center [892, 362] width 305 height 27
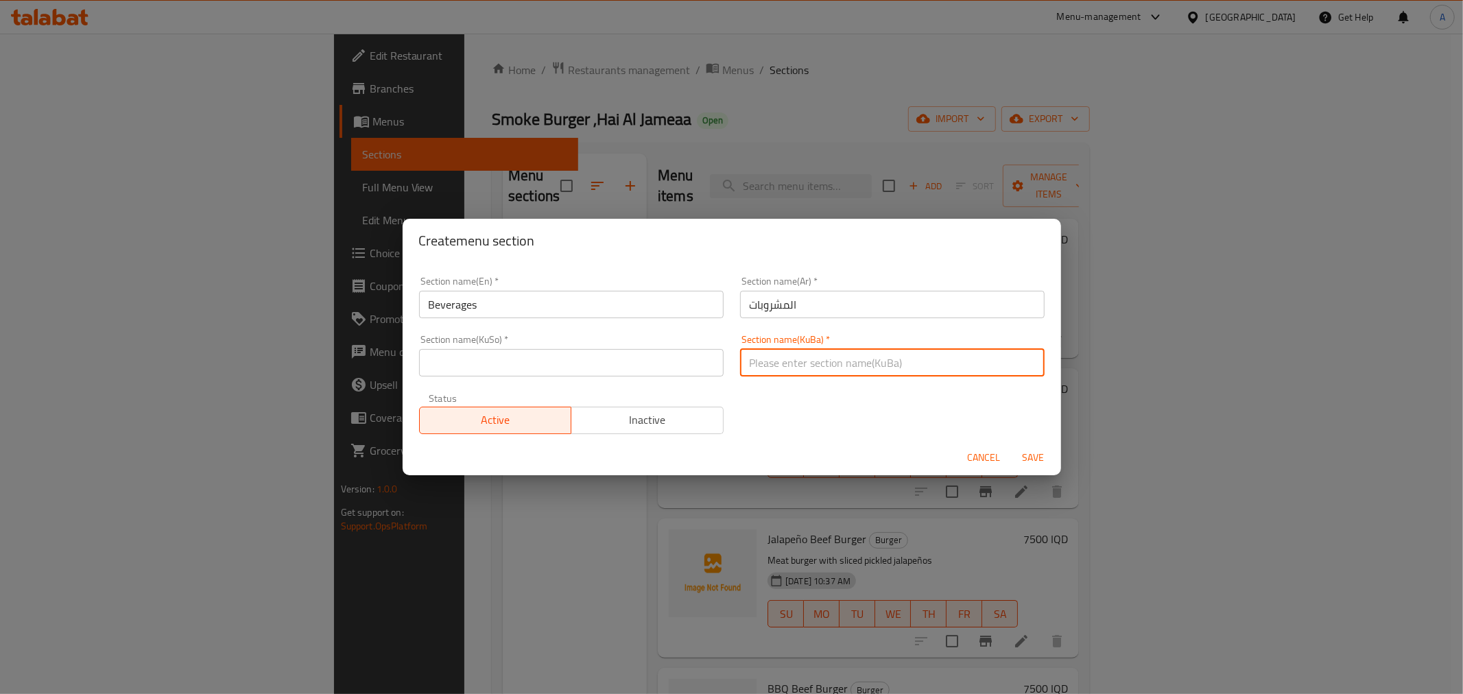
type input "المشروبات"
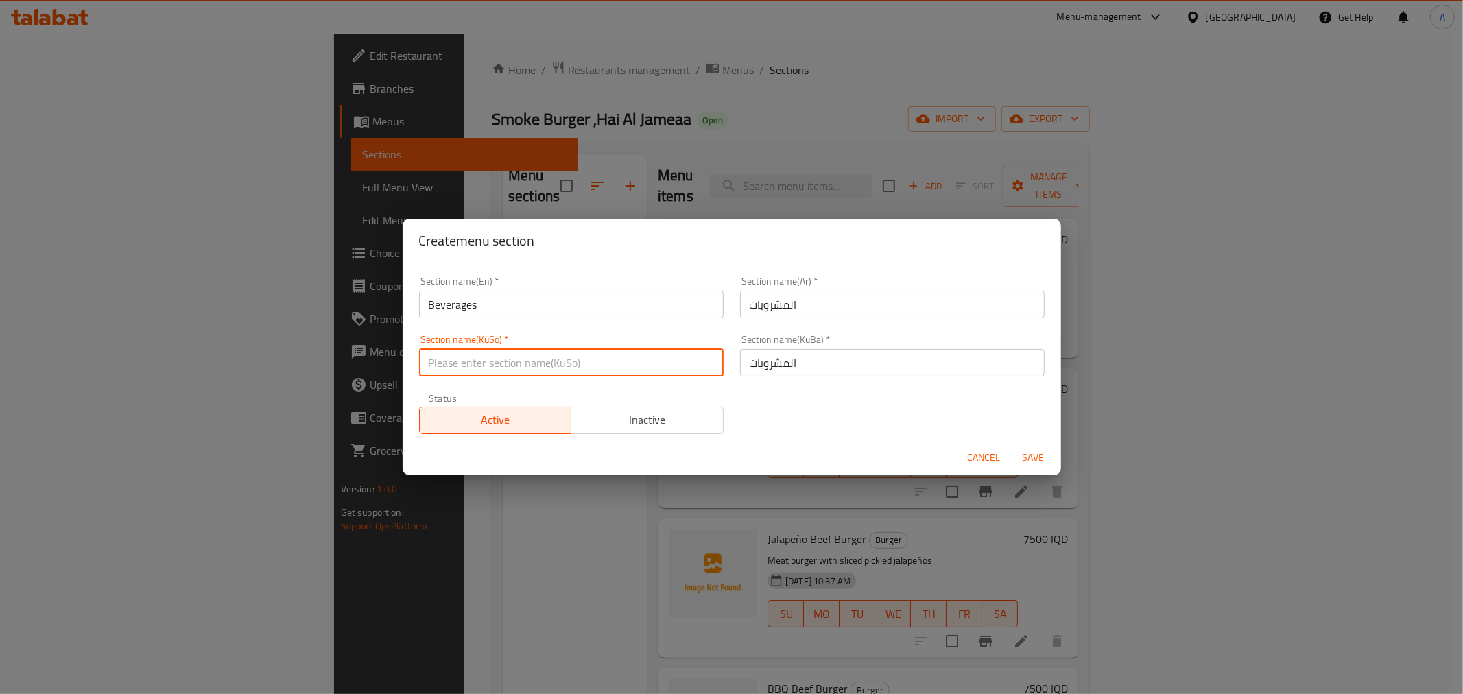
click at [643, 368] on input "text" at bounding box center [571, 362] width 305 height 27
type input "المشروبات"
click at [1033, 460] on span "Save" at bounding box center [1033, 457] width 33 height 17
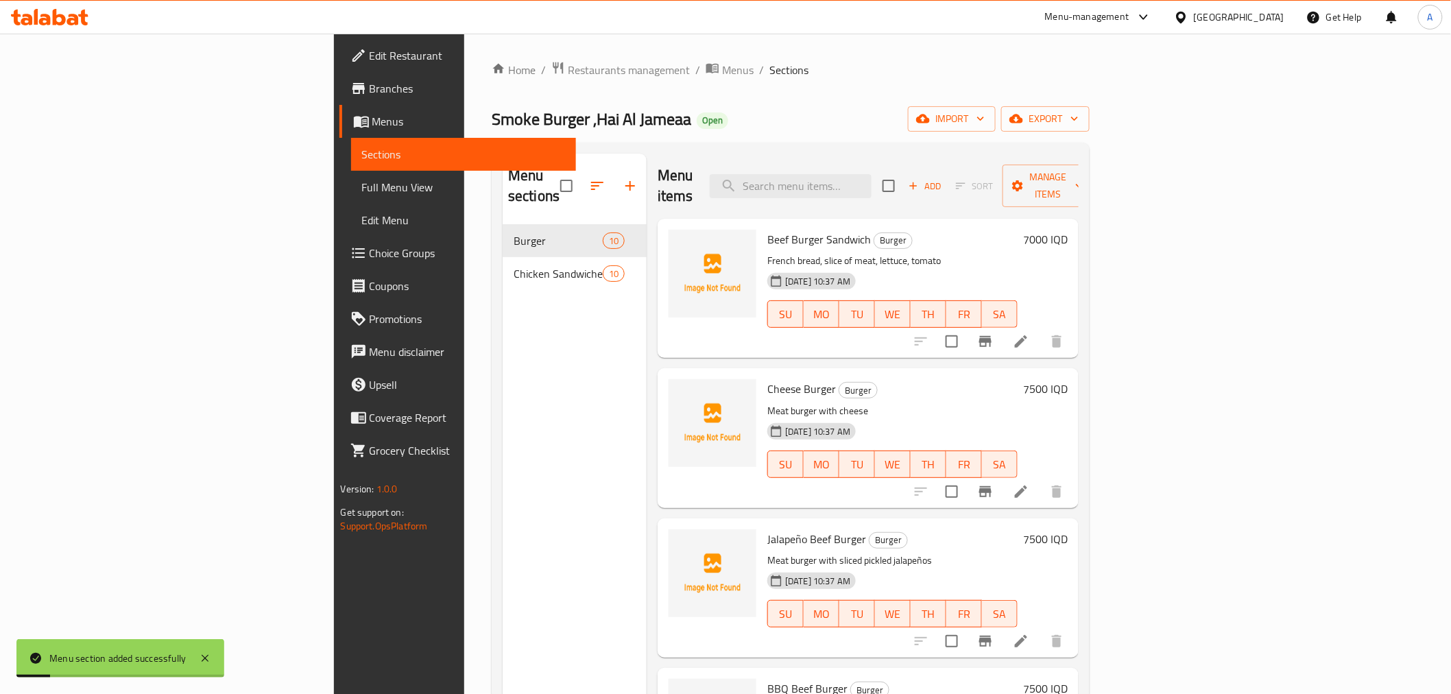
click at [503, 388] on div "Menu sections Burger 10 Chicken Sandwiches 10" at bounding box center [575, 501] width 144 height 694
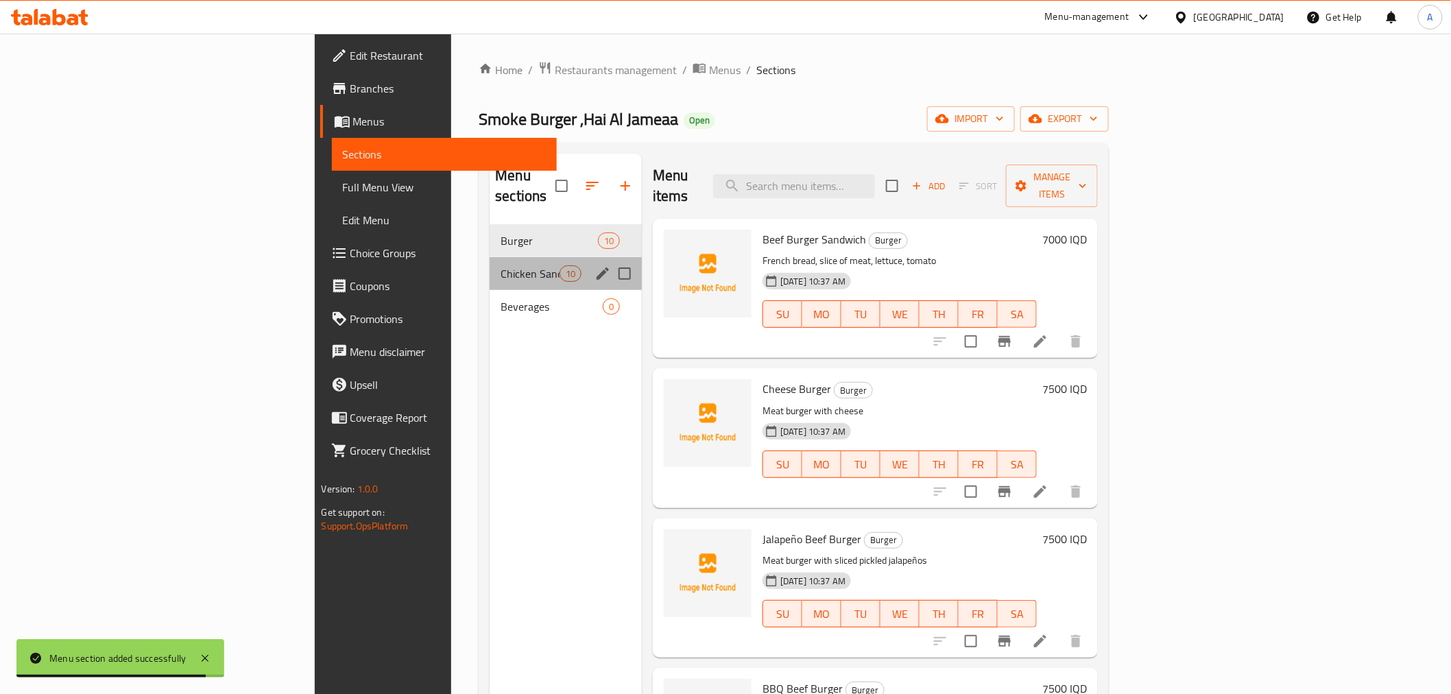
click at [490, 263] on div "Chicken Sandwiches 10" at bounding box center [566, 273] width 152 height 33
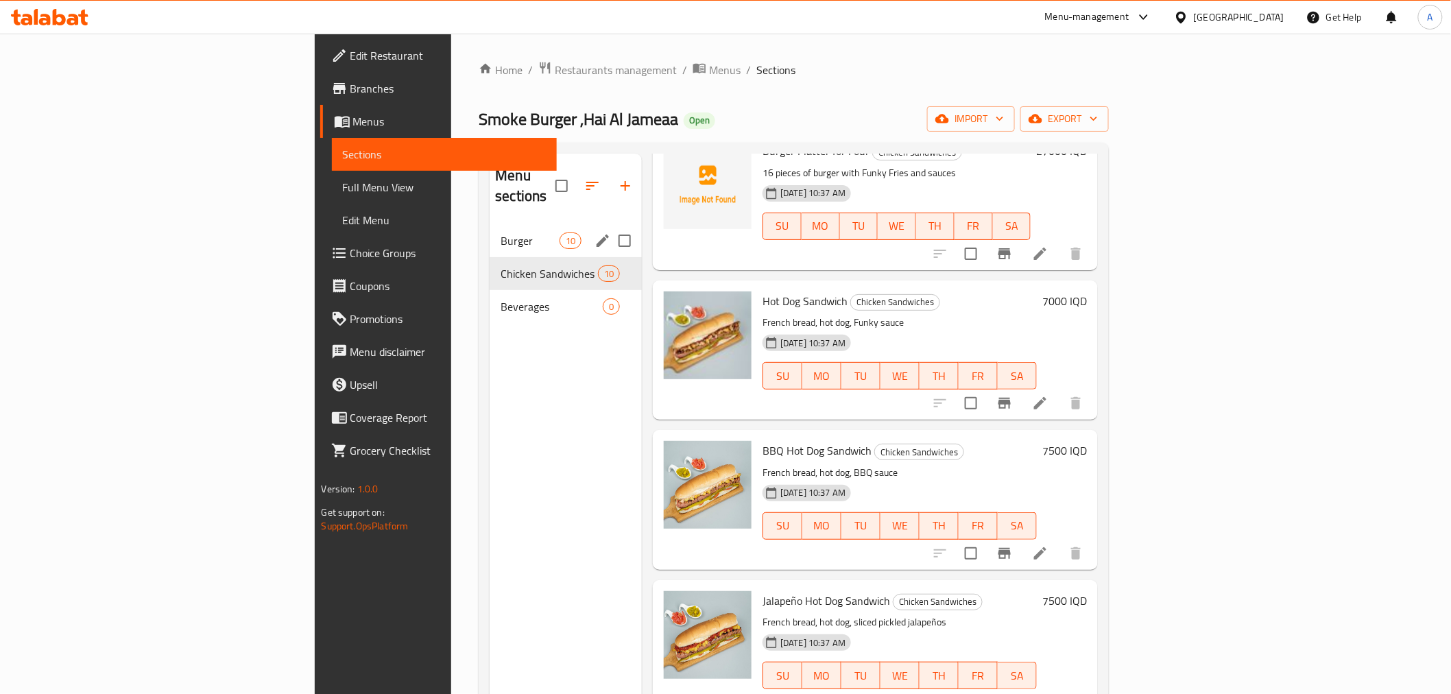
click at [490, 233] on div "Burger 10" at bounding box center [566, 240] width 152 height 33
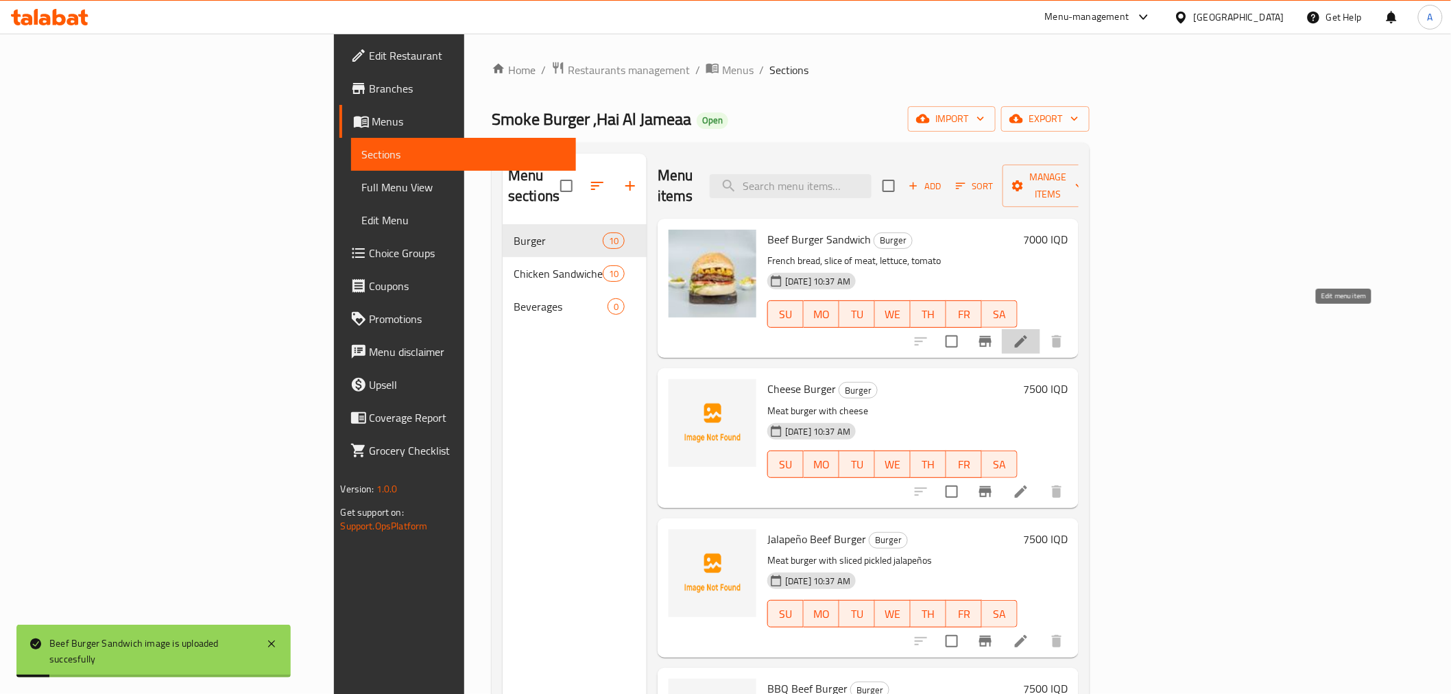
click at [1030, 333] on icon at bounding box center [1021, 341] width 16 height 16
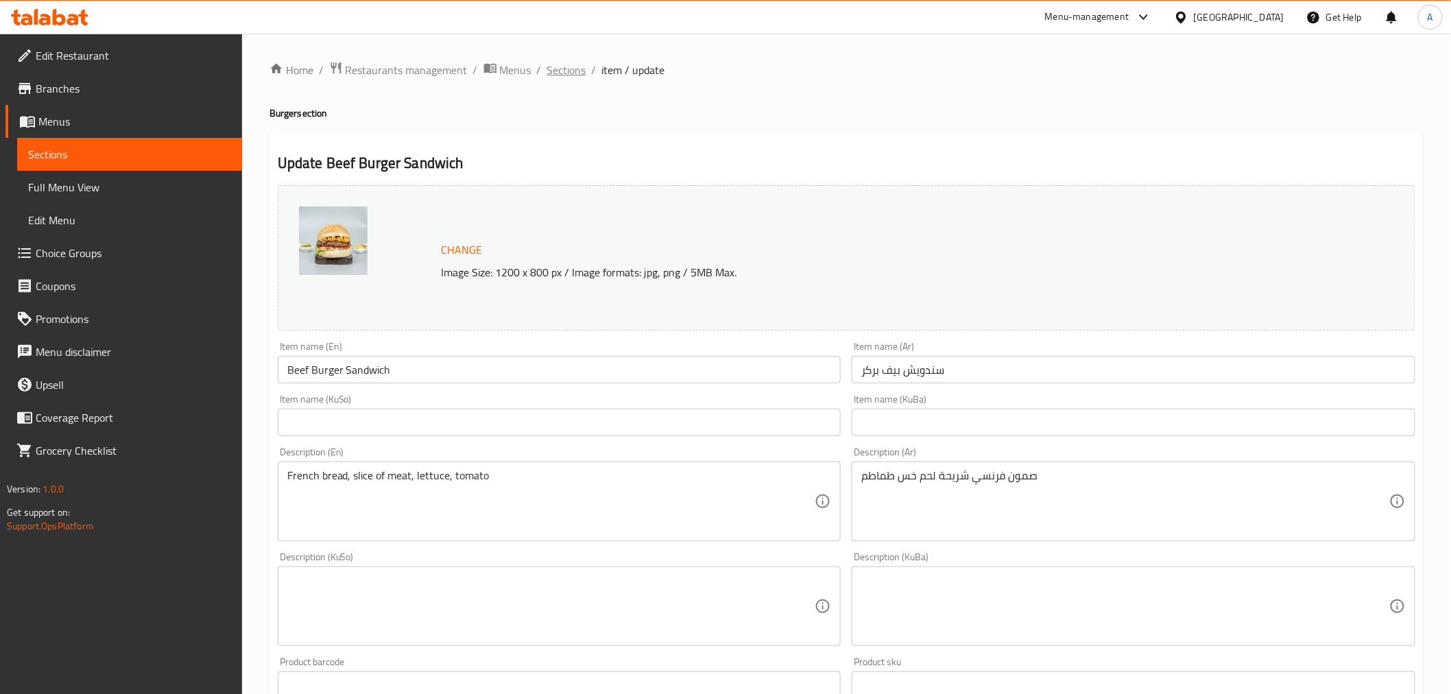
click at [567, 75] on span "Sections" at bounding box center [566, 70] width 39 height 16
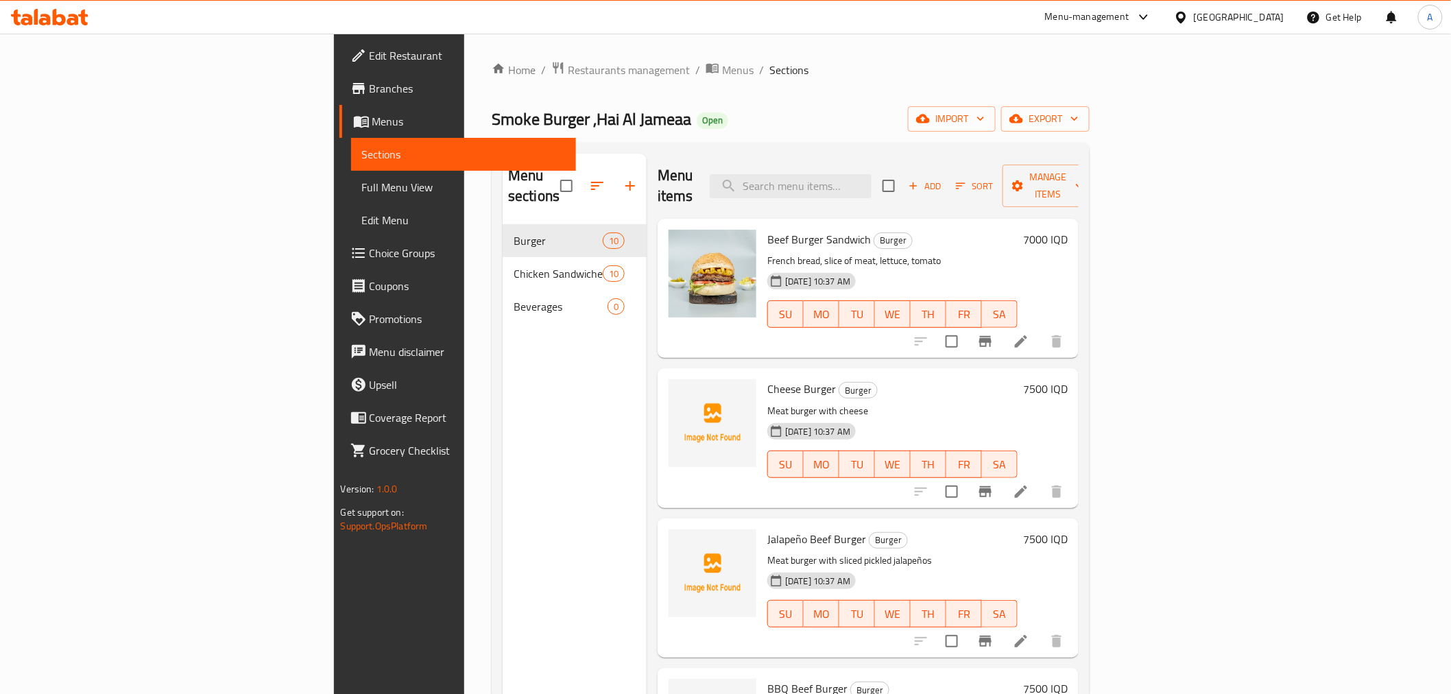
click at [1068, 230] on h6 "7000 IQD" at bounding box center [1045, 239] width 45 height 19
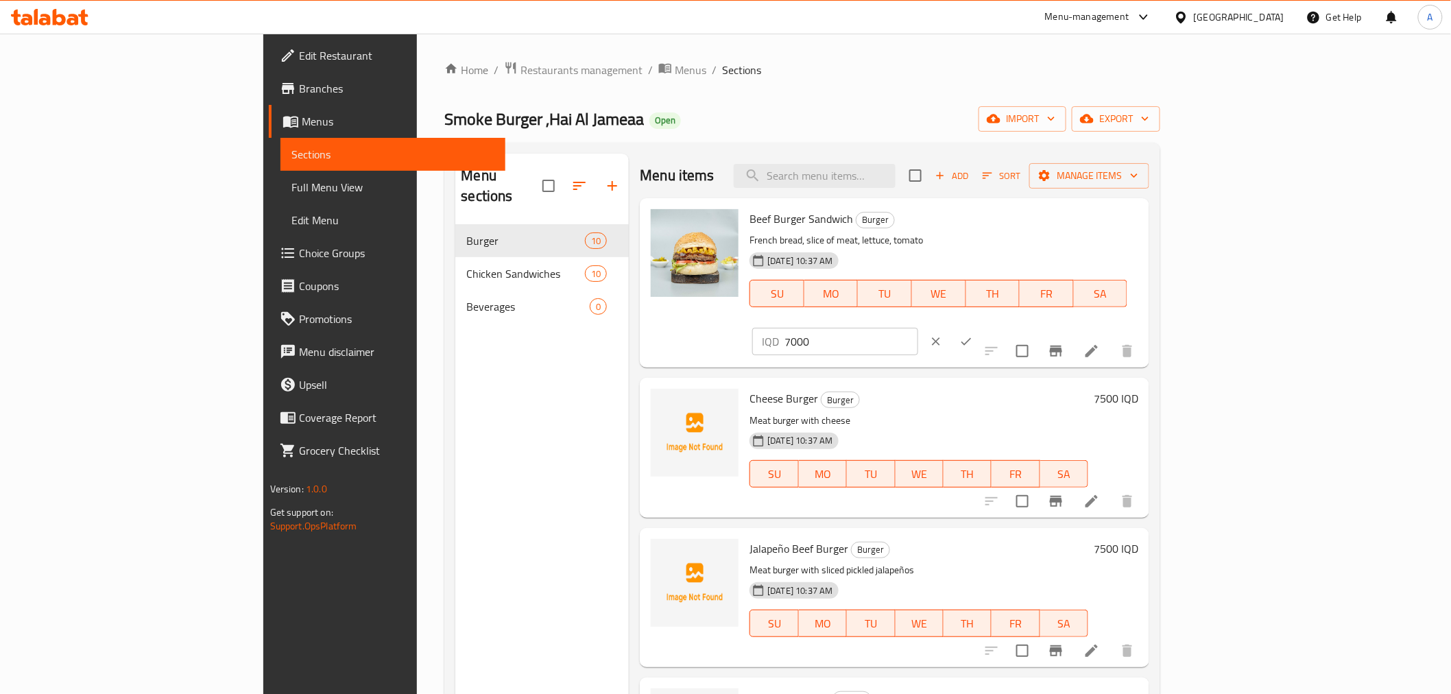
click at [951, 326] on button "clear" at bounding box center [936, 341] width 30 height 30
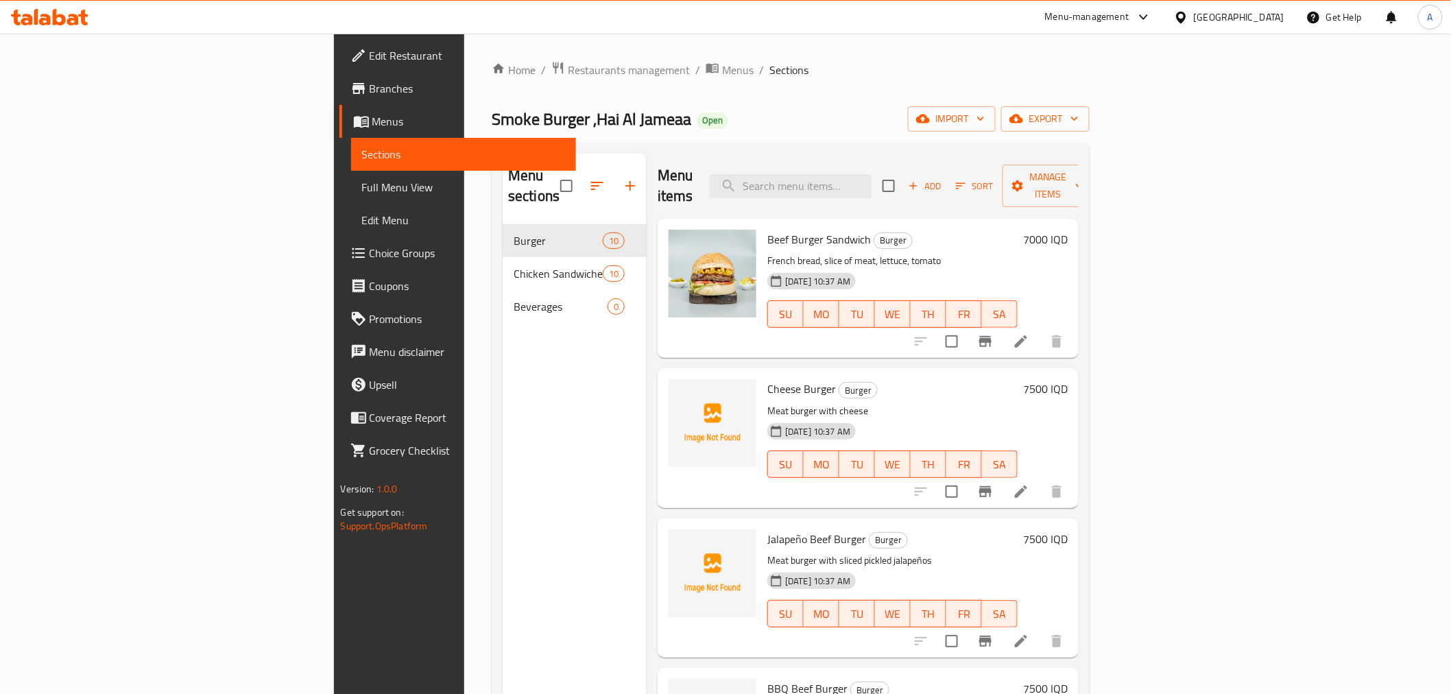
click at [768, 229] on span "Beef Burger Sandwich" at bounding box center [820, 239] width 104 height 21
click at [734, 119] on div "Smoke Burger ,Hai Al Jameaa Open import export" at bounding box center [791, 118] width 598 height 25
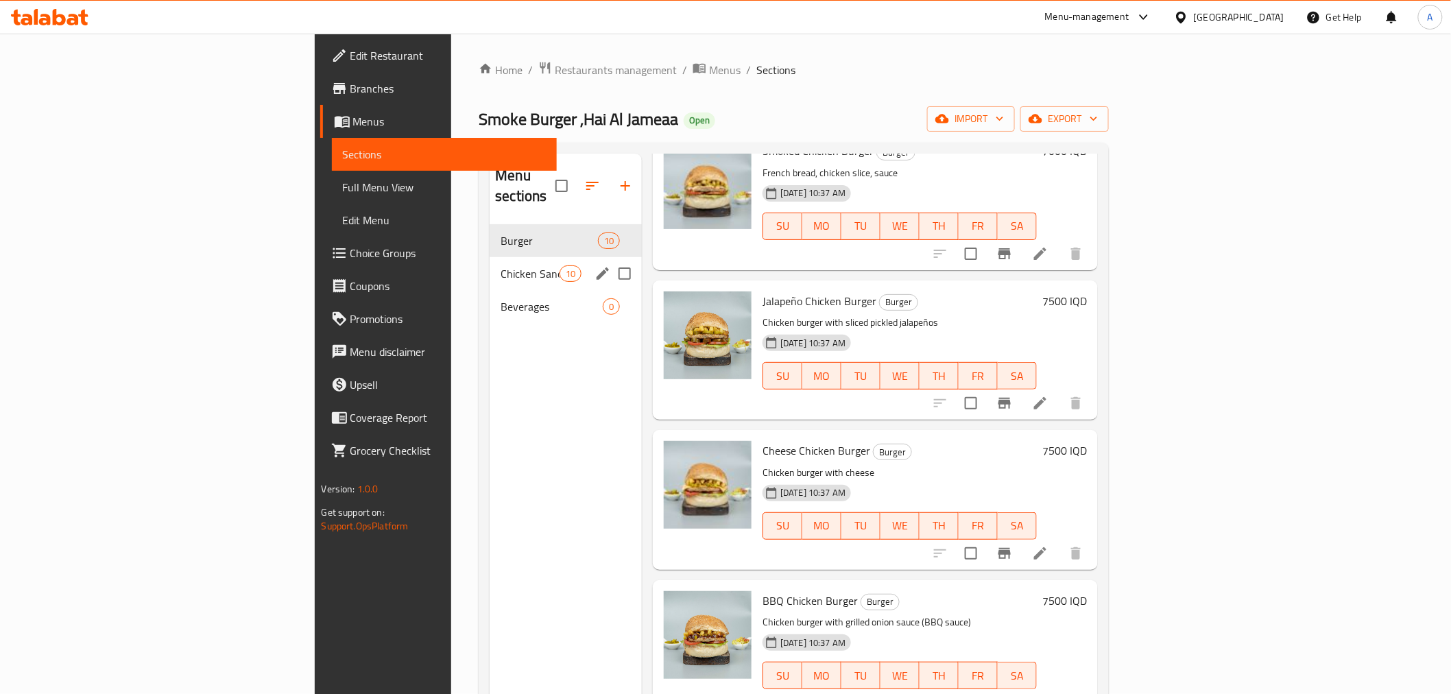
click at [501, 265] on span "Chicken Sandwiches" at bounding box center [530, 273] width 58 height 16
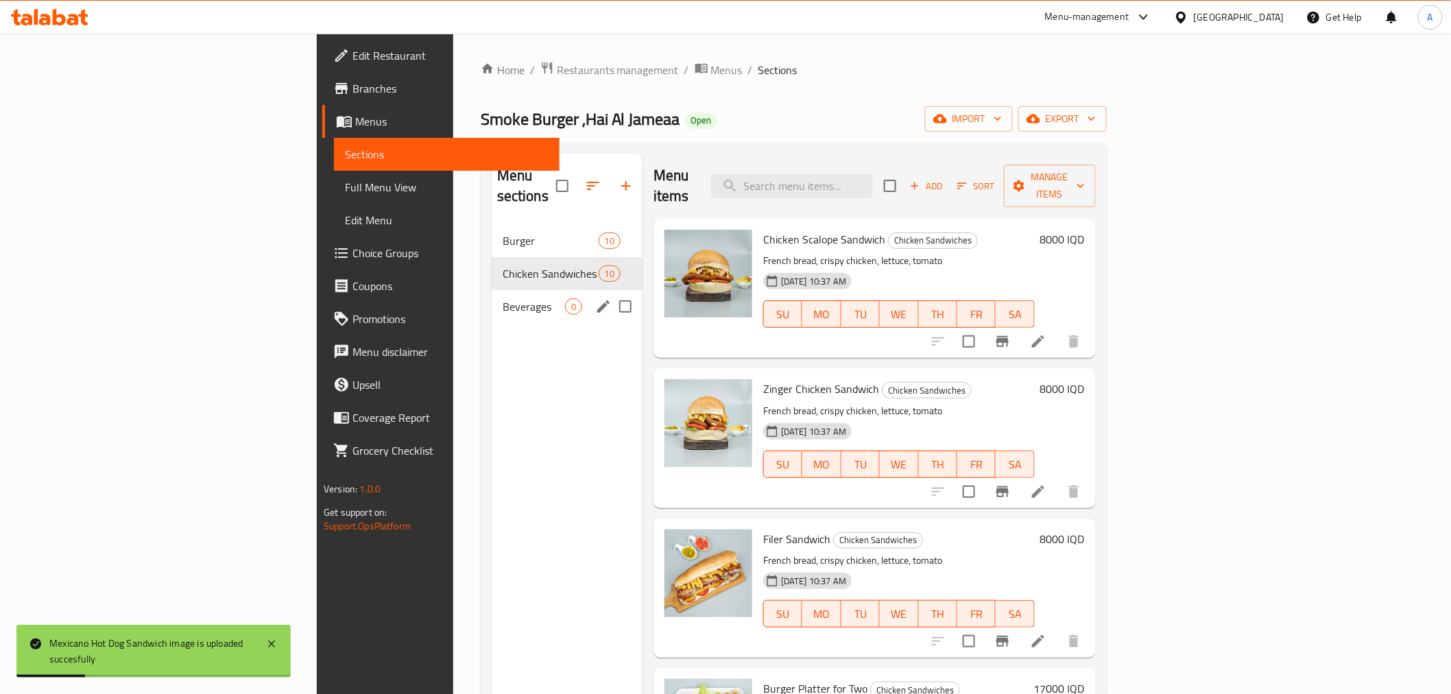
click at [492, 296] on div "Beverages 0" at bounding box center [567, 306] width 151 height 33
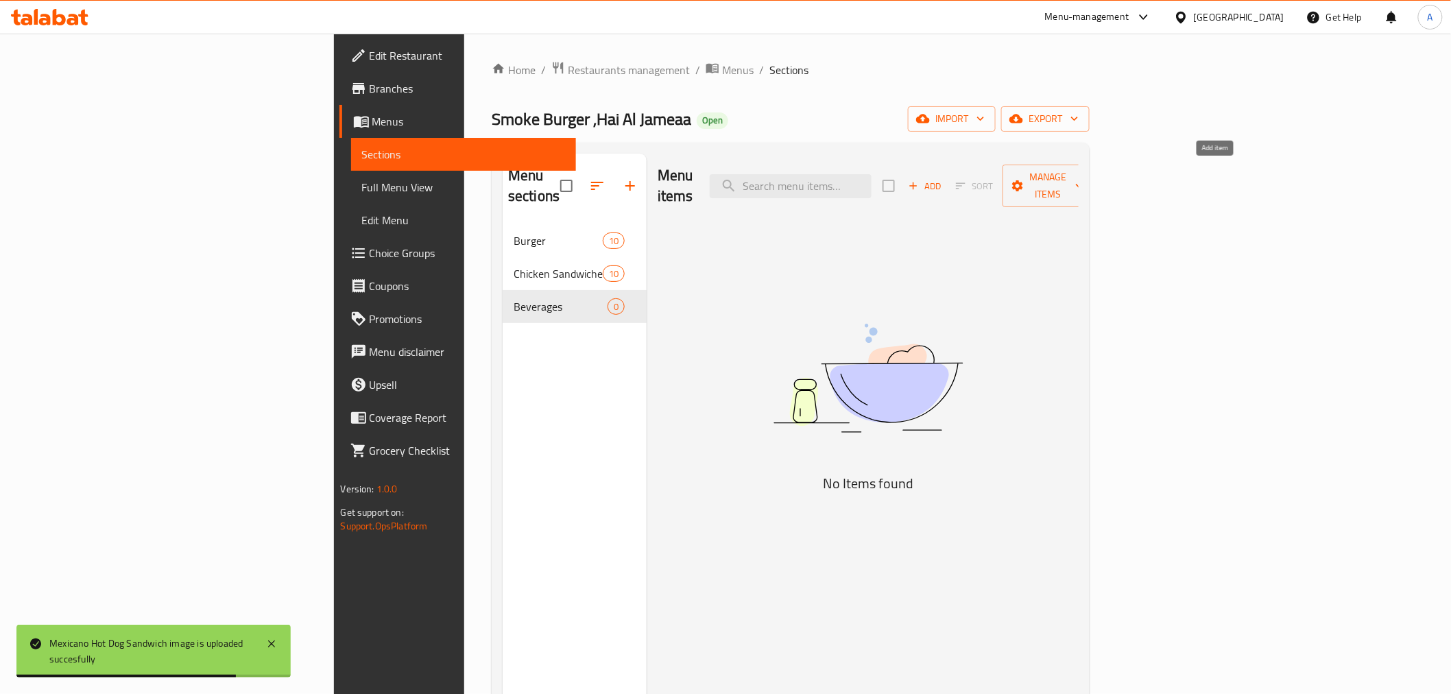
click at [944, 182] on span "Add" at bounding box center [925, 186] width 37 height 16
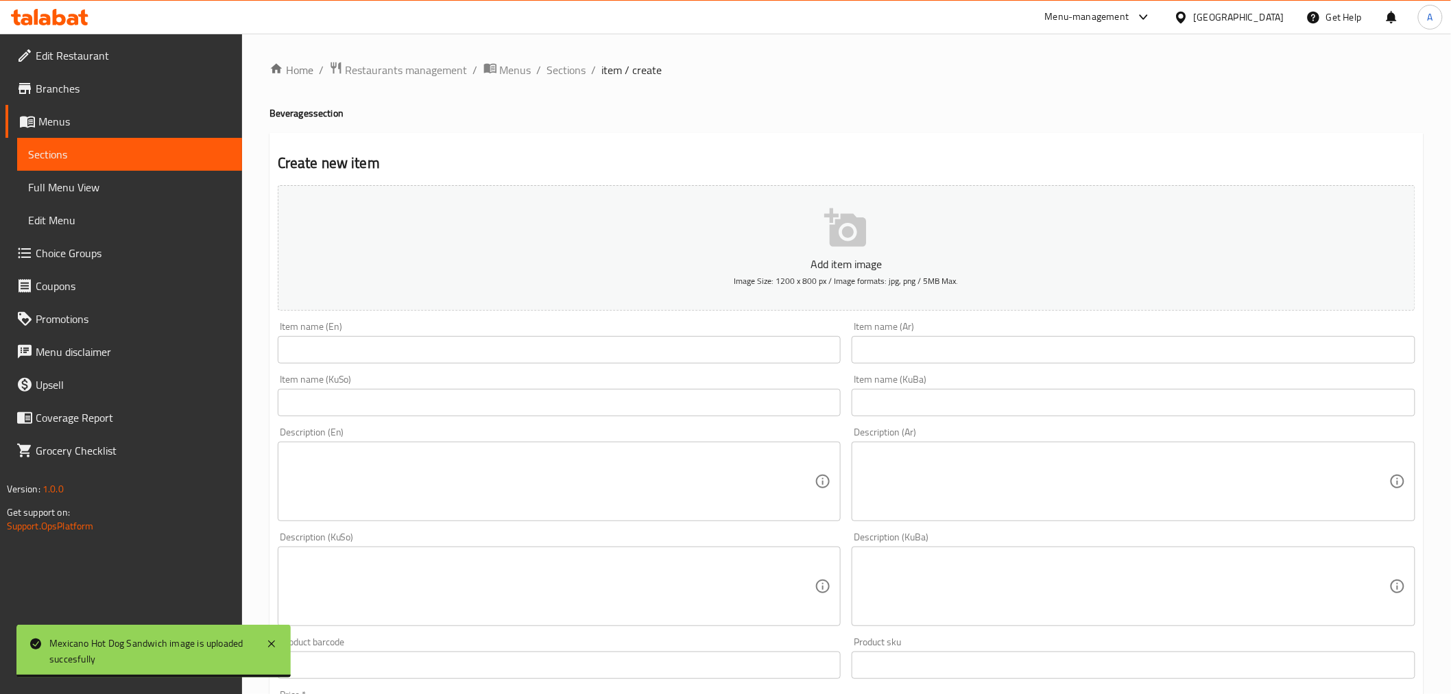
click at [900, 344] on input "text" at bounding box center [1134, 349] width 564 height 27
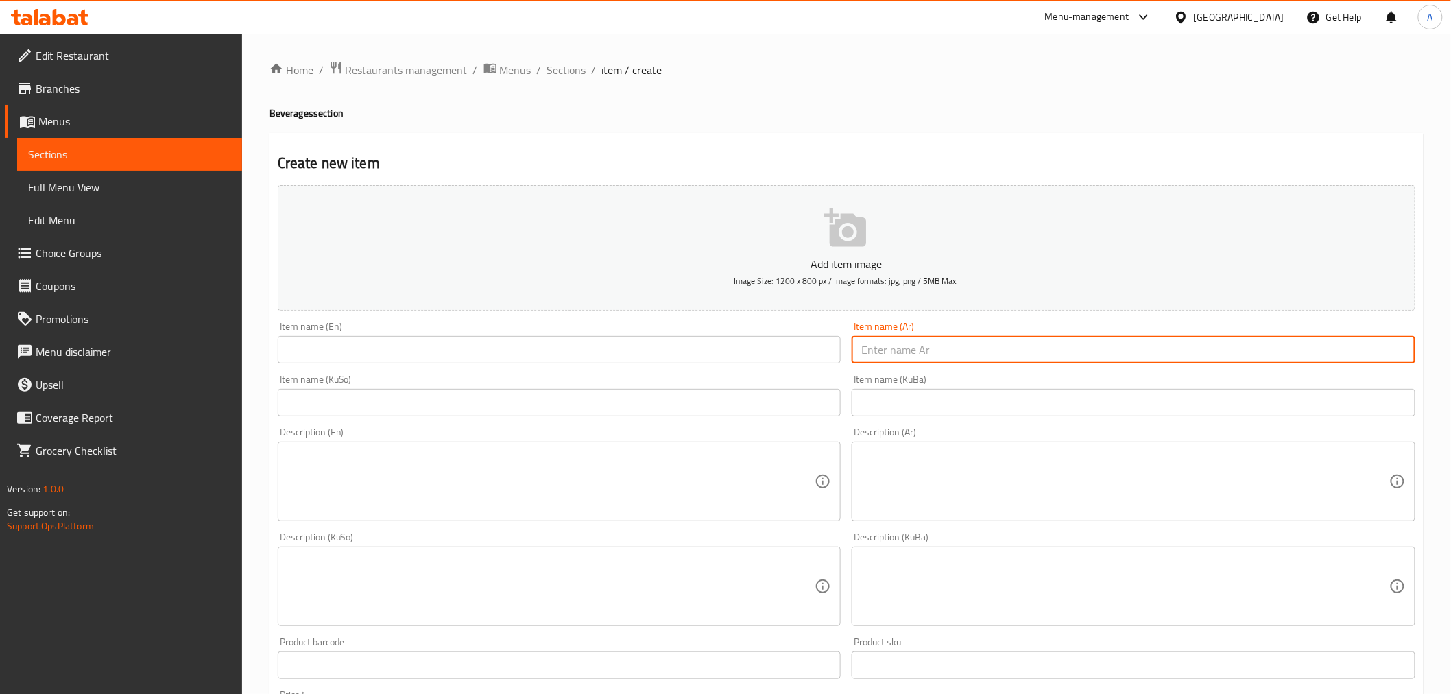
type input "بيبسي"
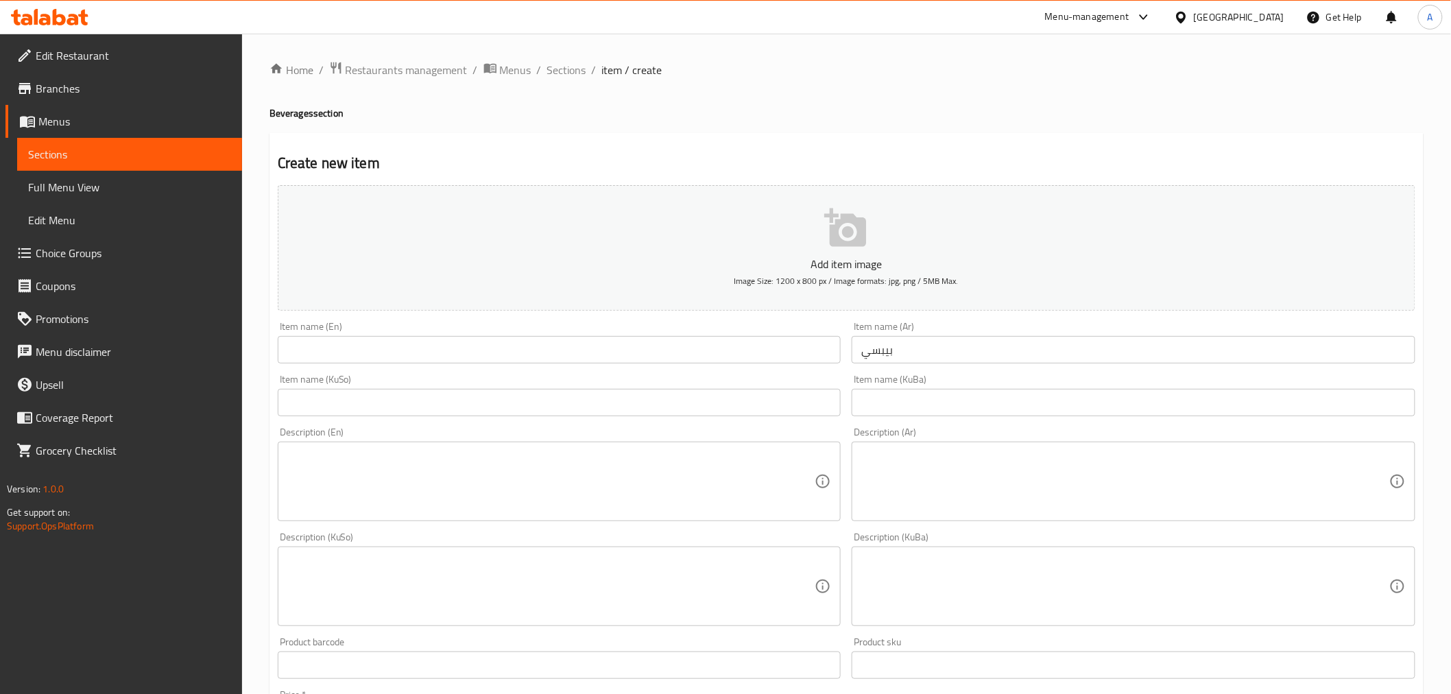
click at [730, 371] on div "Item name (KuSo) Item name (KuSo)" at bounding box center [559, 395] width 575 height 53
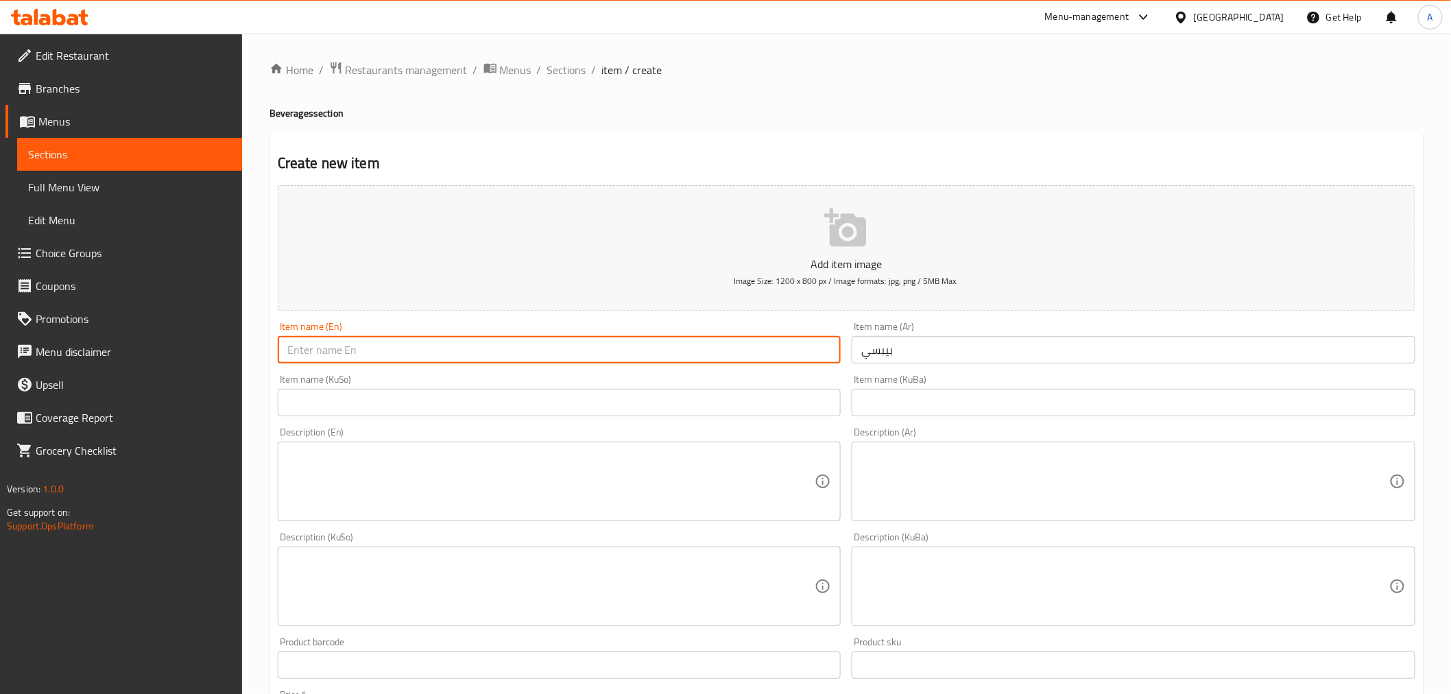
click at [695, 359] on input "text" at bounding box center [560, 349] width 564 height 27
type input "Pepsi"
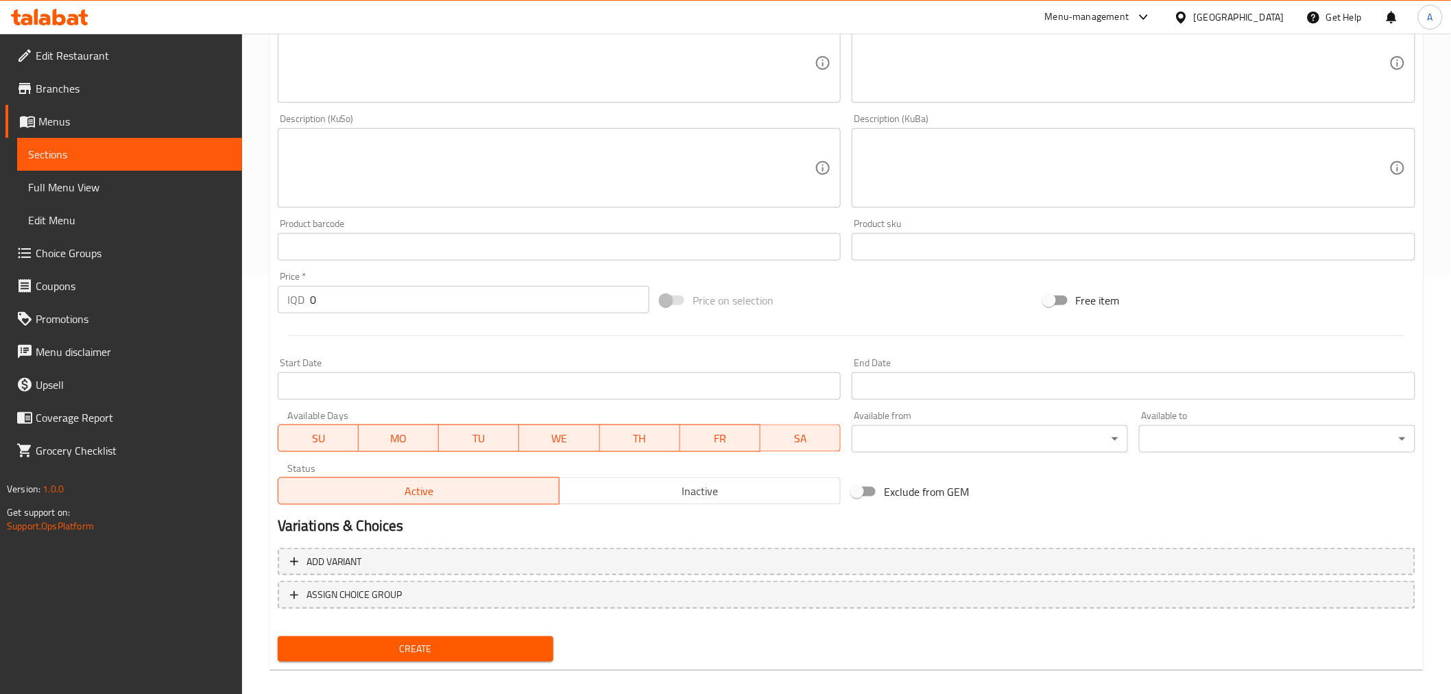
scroll to position [430, 0]
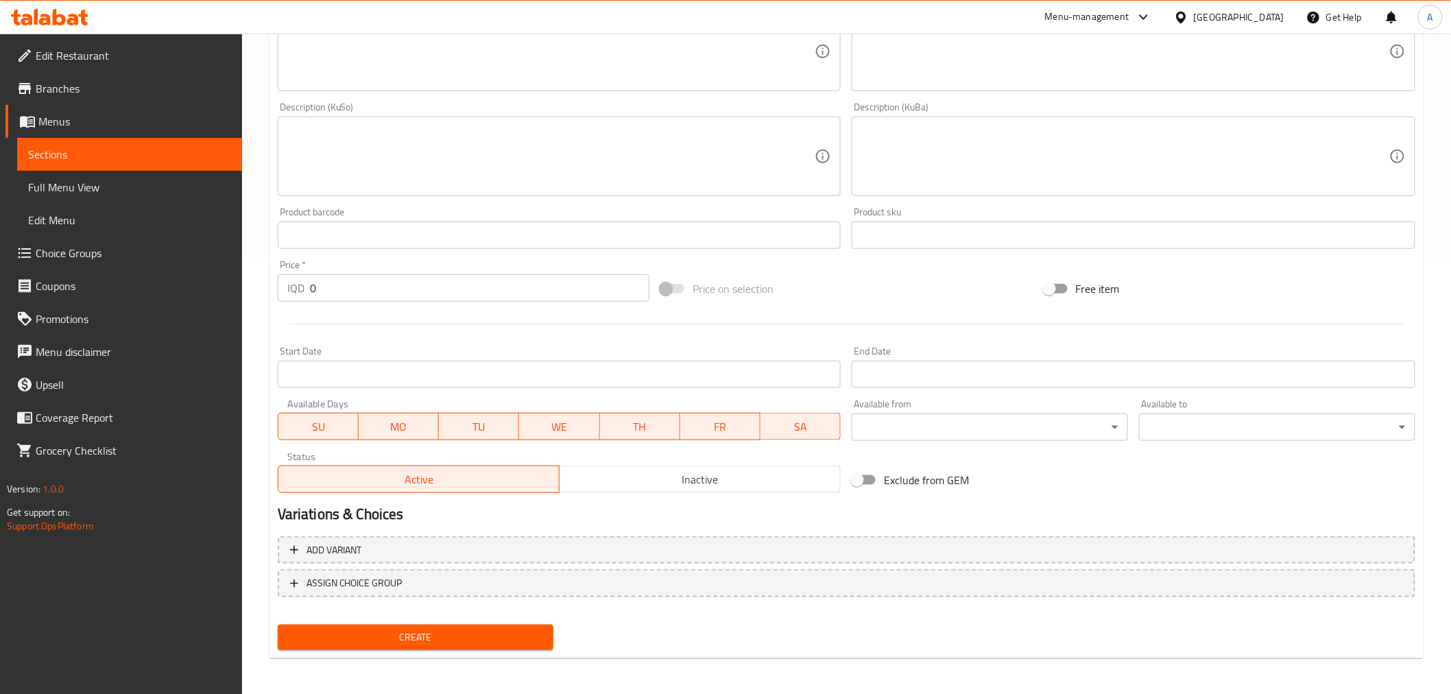
click at [365, 291] on input "0" at bounding box center [480, 287] width 340 height 27
type input "1000"
click at [441, 629] on span "Create" at bounding box center [416, 637] width 254 height 17
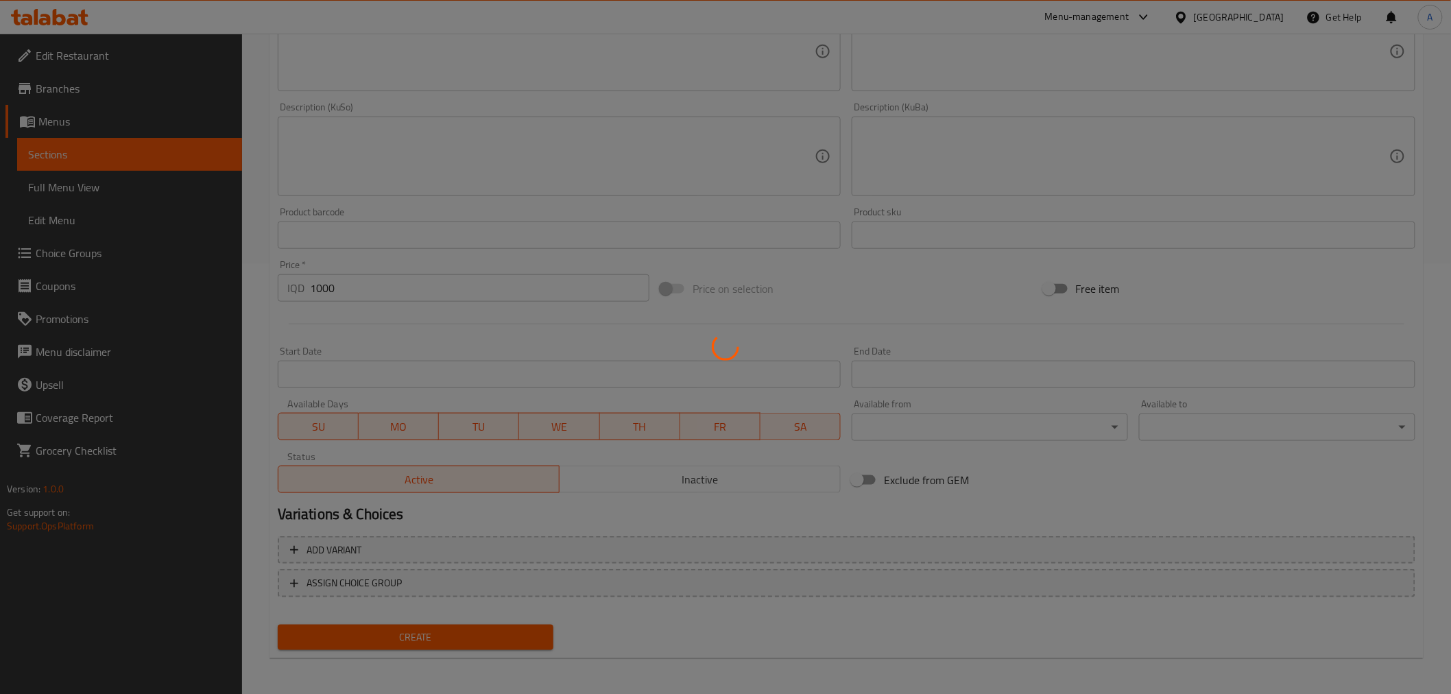
type input "0"
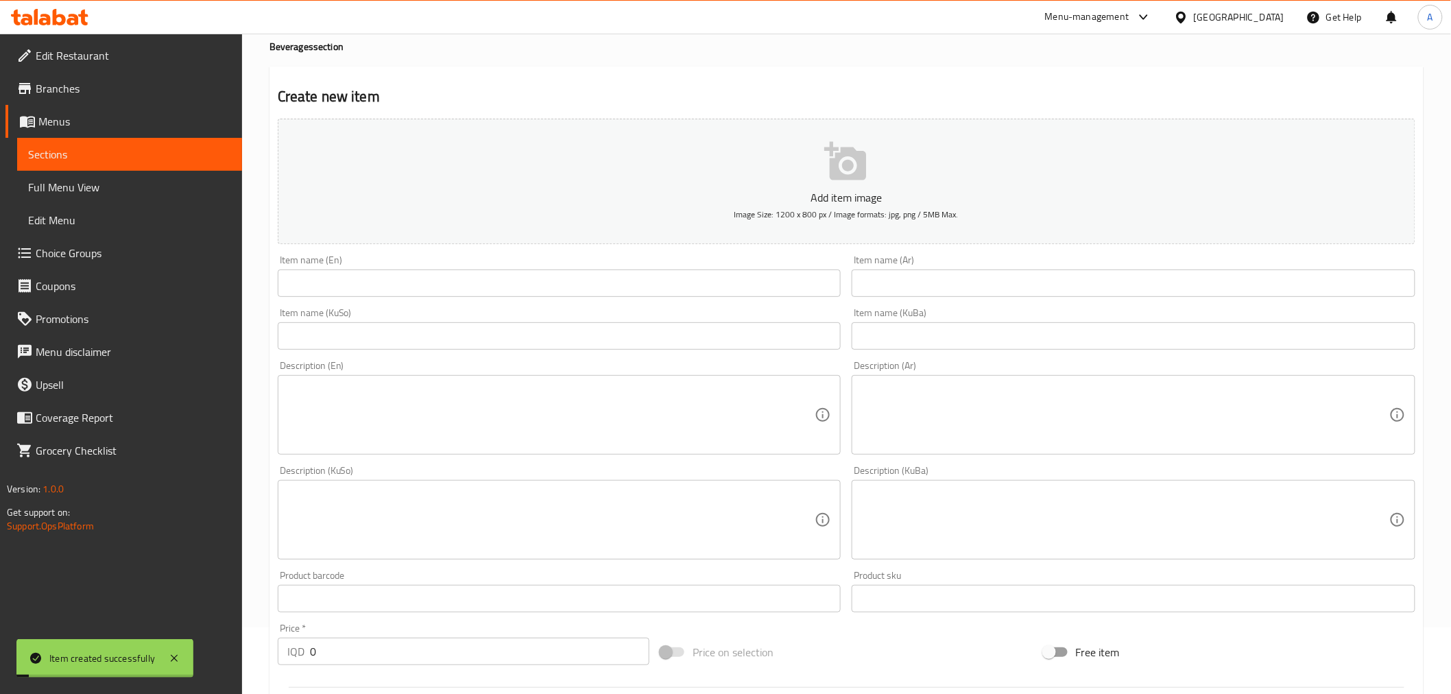
scroll to position [49, 0]
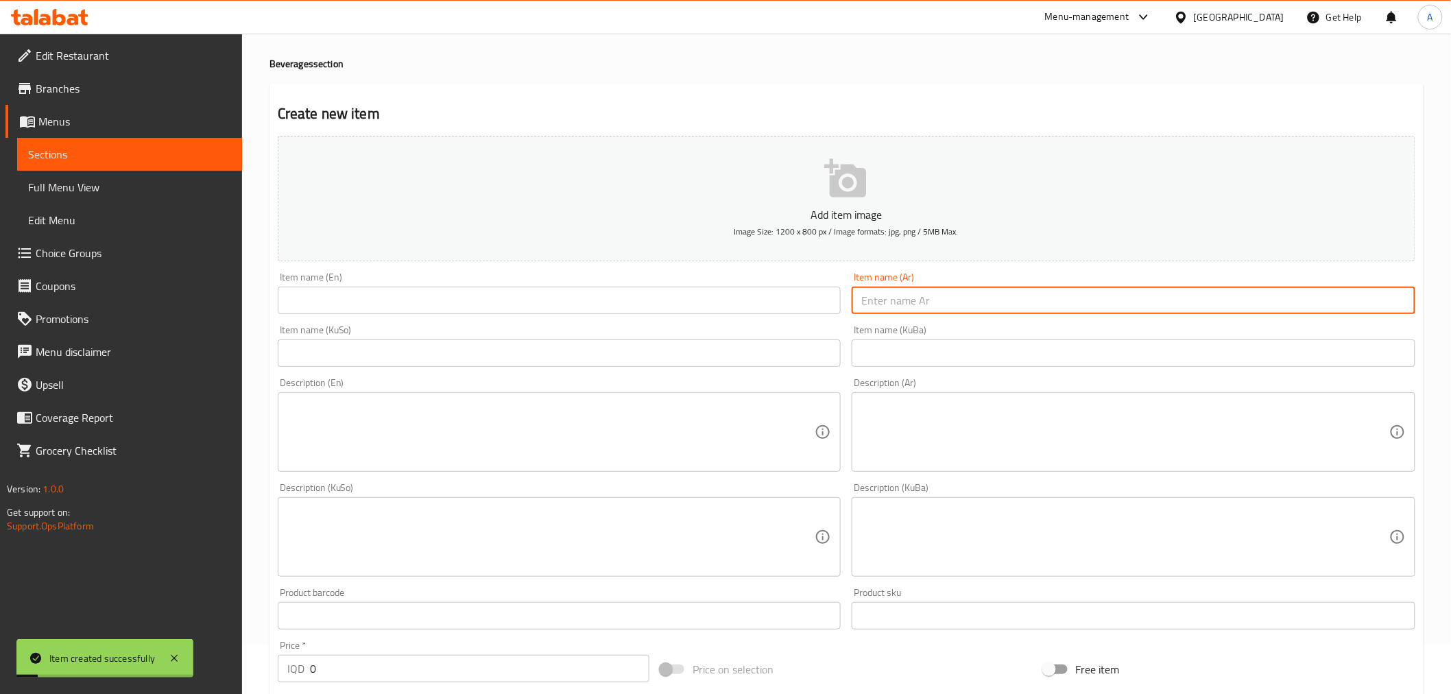
click at [894, 295] on input "text" at bounding box center [1134, 300] width 564 height 27
type input "ميرندا"
click at [634, 293] on input "text" at bounding box center [560, 300] width 564 height 27
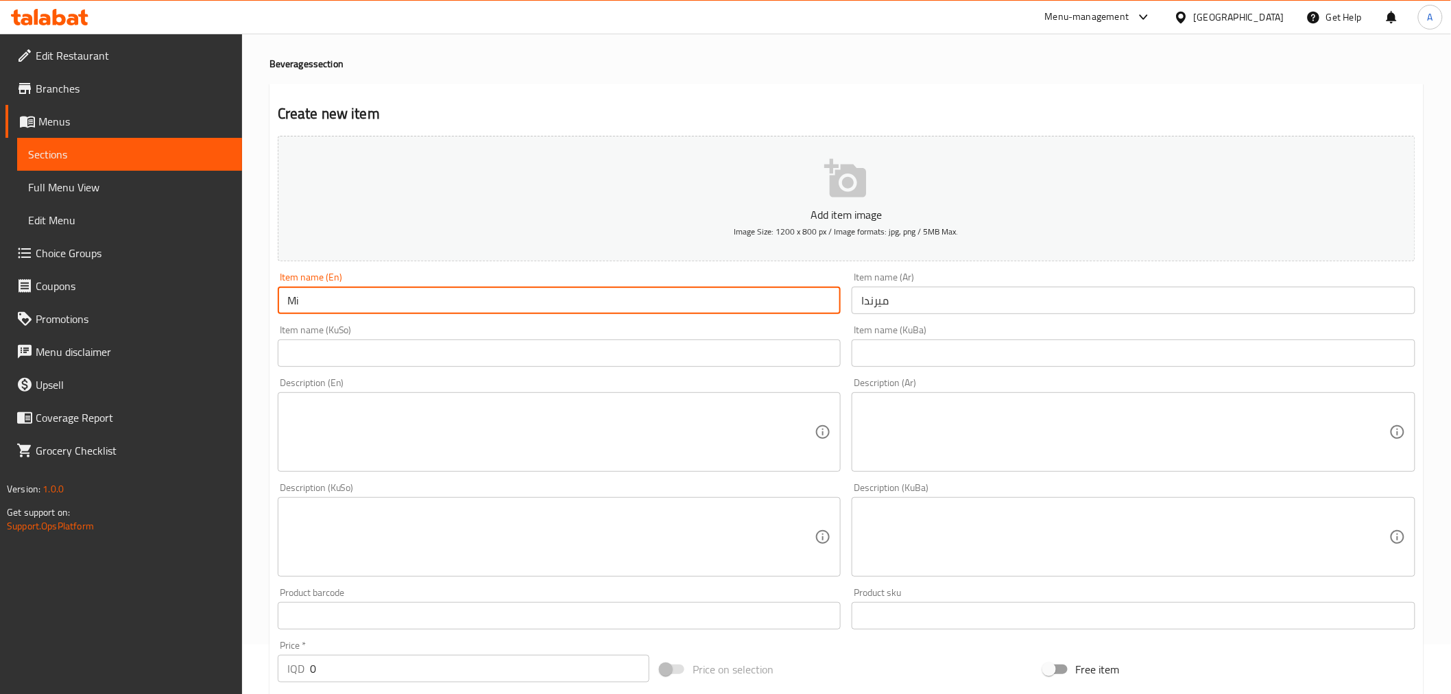
type input "[PERSON_NAME]"
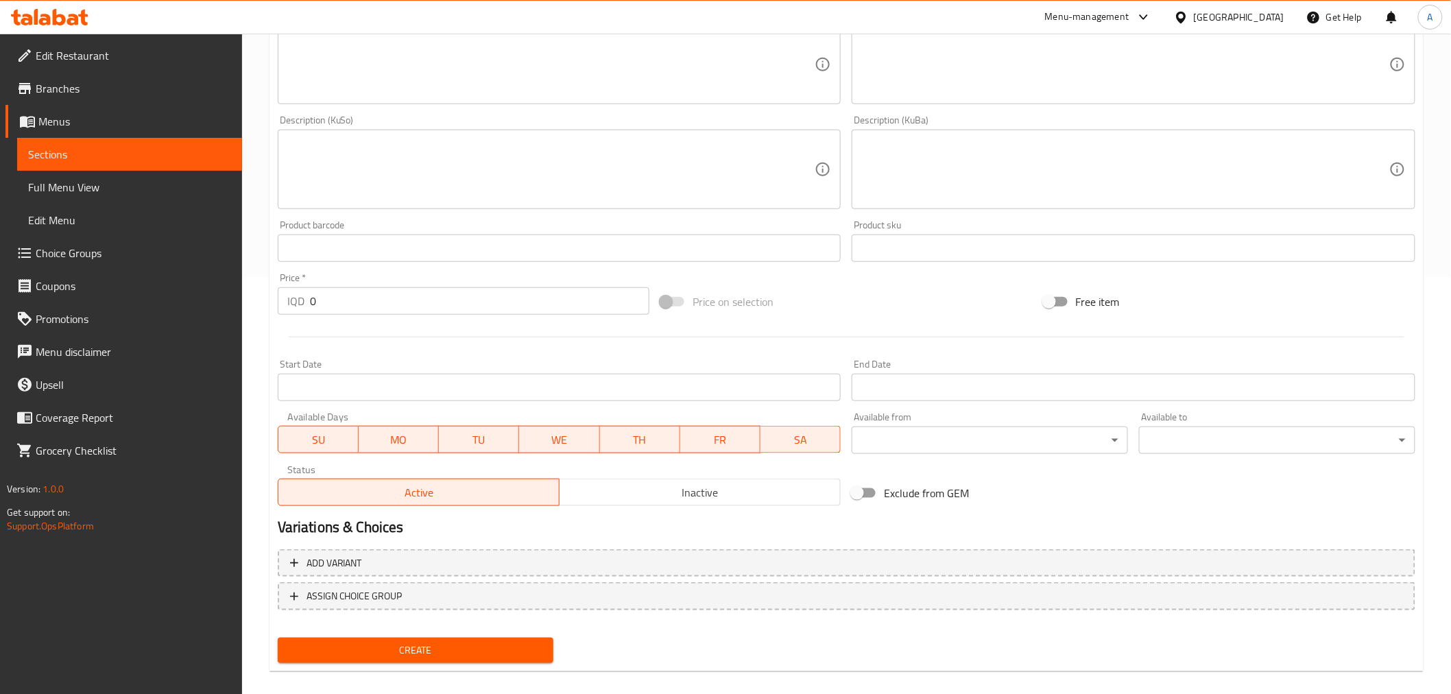
scroll to position [430, 0]
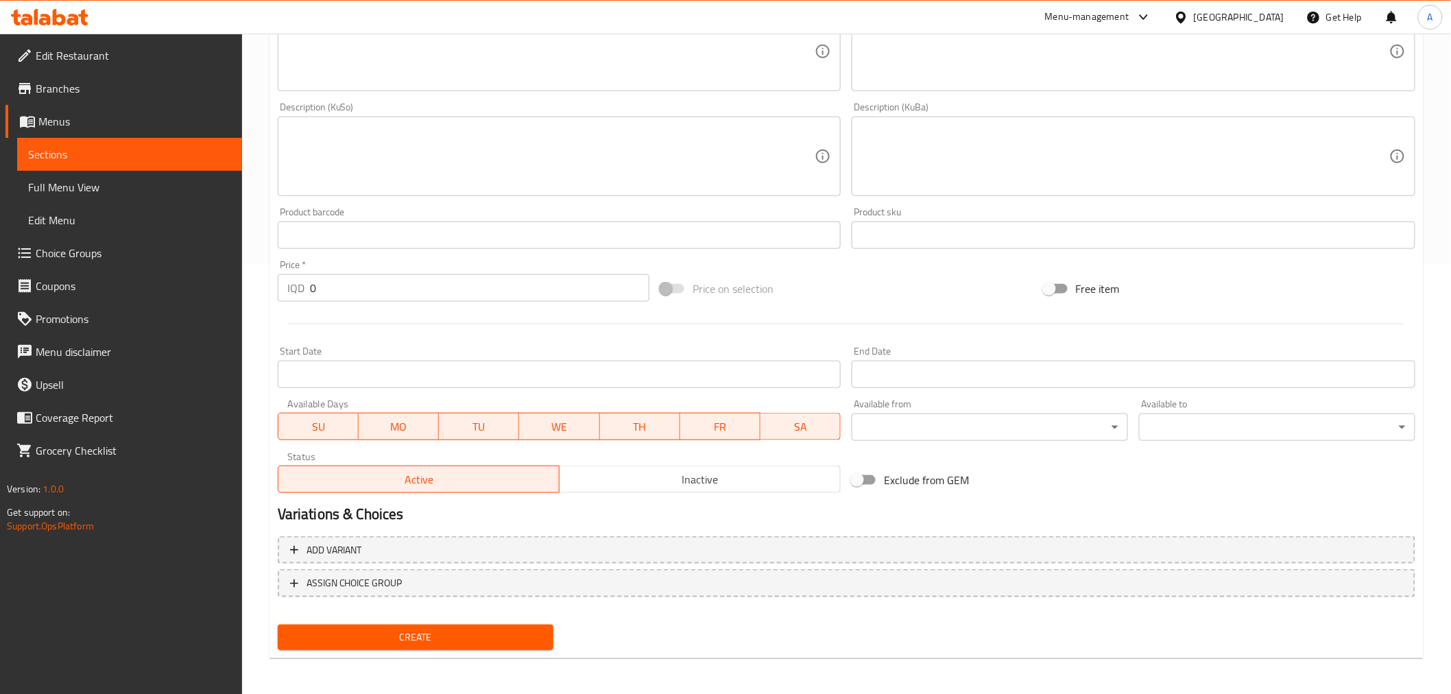
click at [342, 303] on div "Price   * IQD 0 Price *" at bounding box center [463, 280] width 383 height 53
click at [341, 293] on input "0" at bounding box center [480, 287] width 340 height 27
type input "1000"
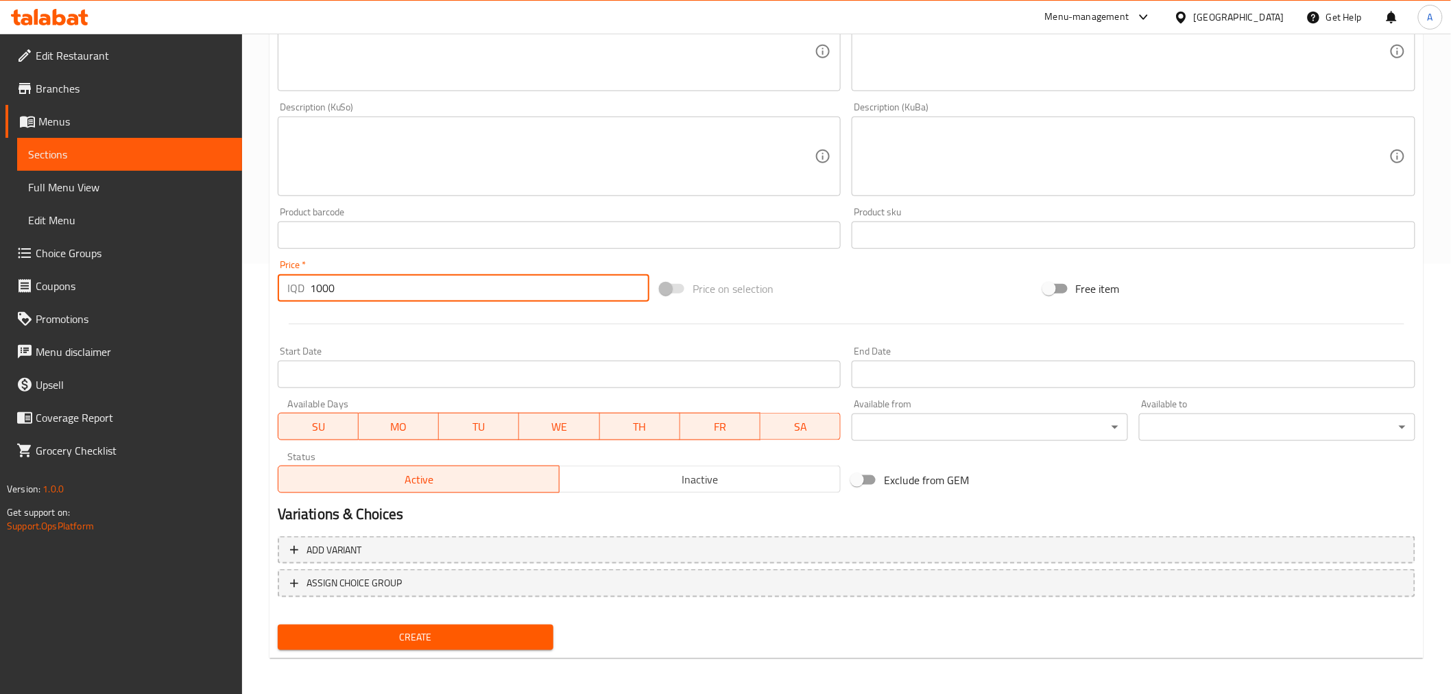
click at [405, 629] on span "Create" at bounding box center [416, 637] width 254 height 17
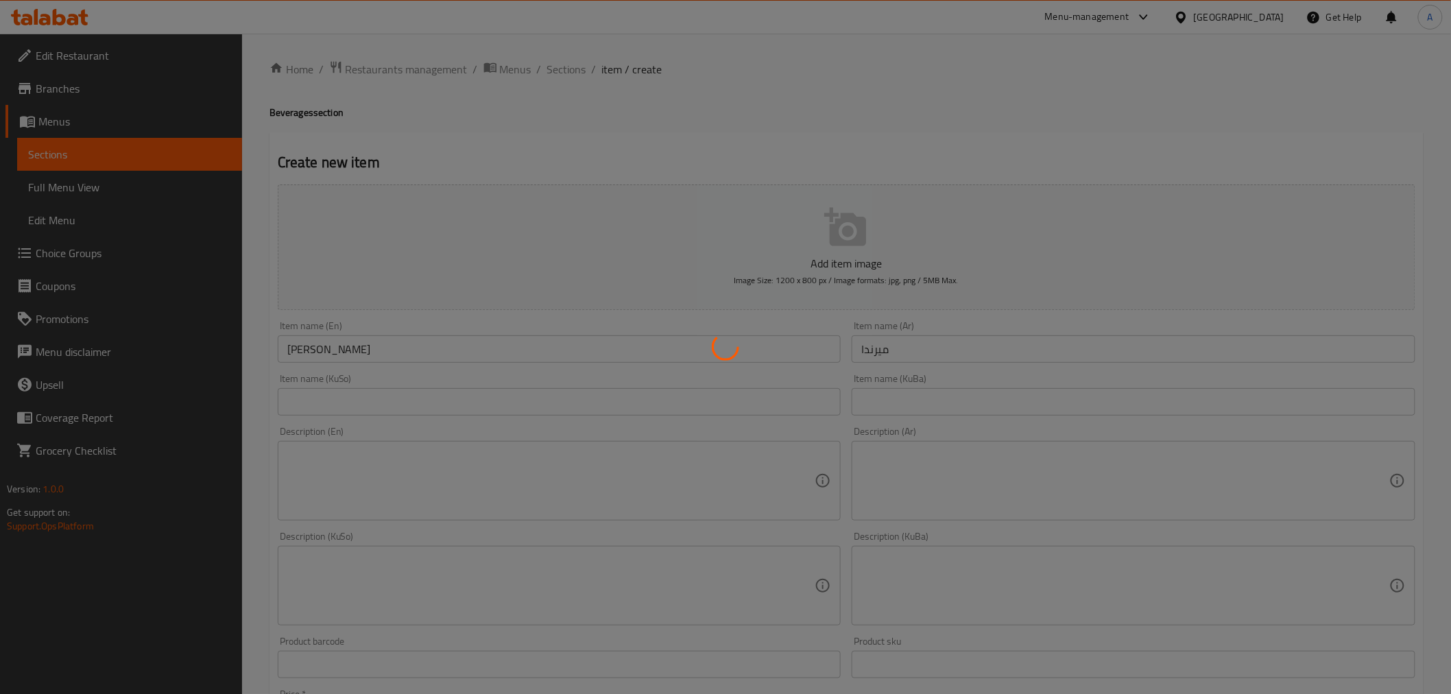
scroll to position [0, 0]
type input "0"
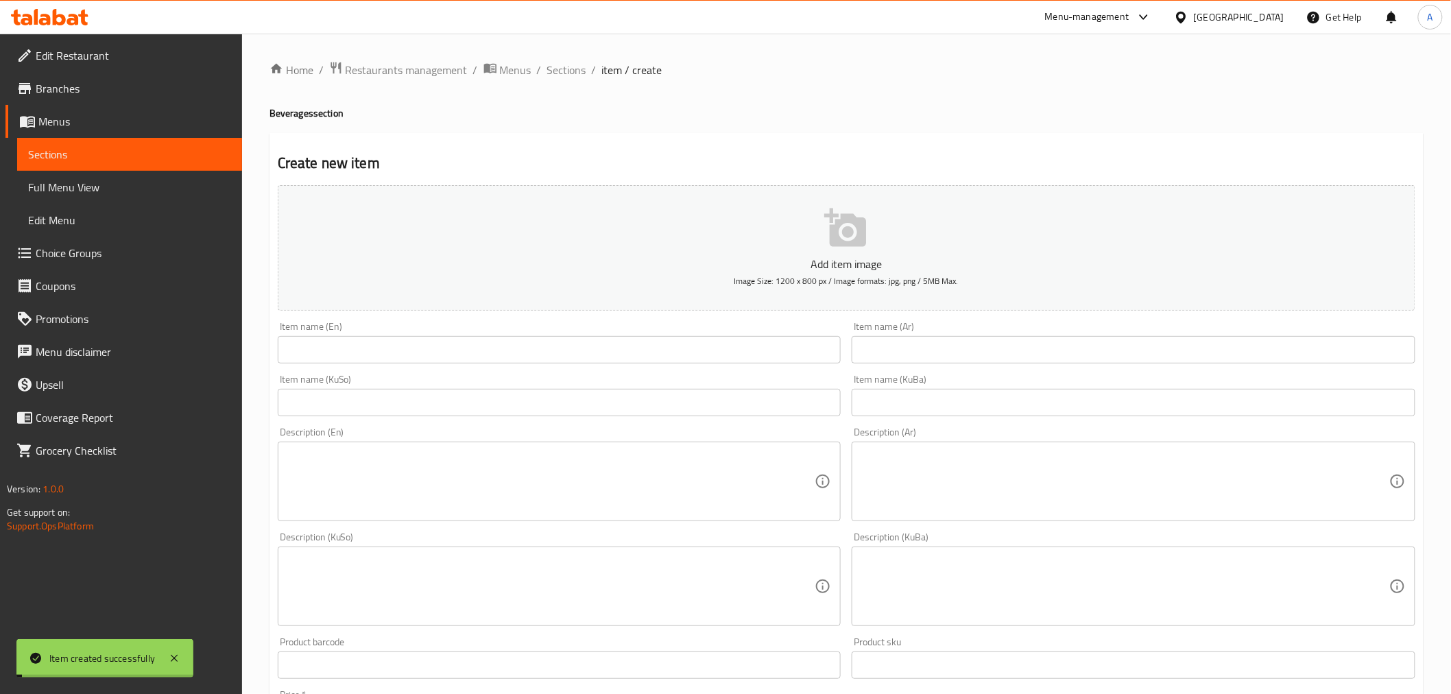
click at [902, 365] on div "Item name (Ar) Item name (Ar)" at bounding box center [1133, 342] width 575 height 53
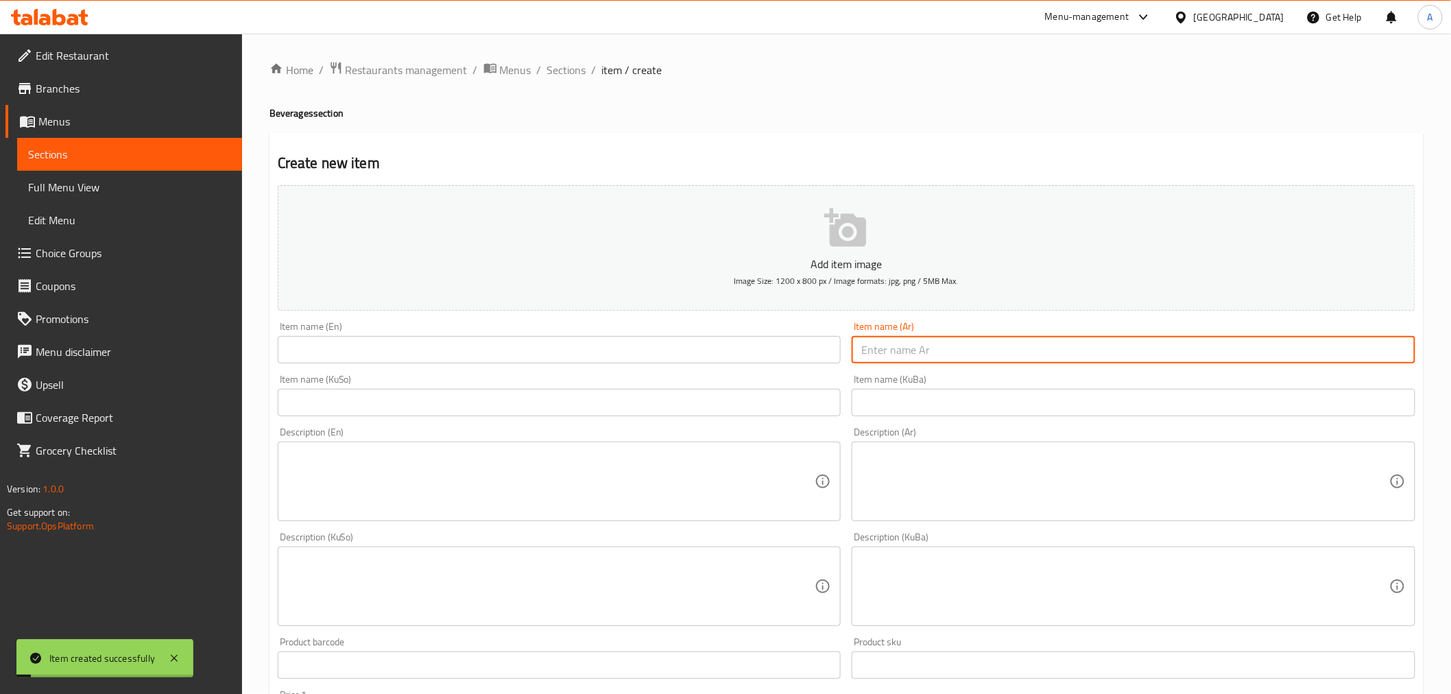
click at [892, 357] on input "text" at bounding box center [1134, 349] width 564 height 27
type input "7"
type input "سفن اب"
click at [653, 352] on input "text" at bounding box center [560, 349] width 564 height 27
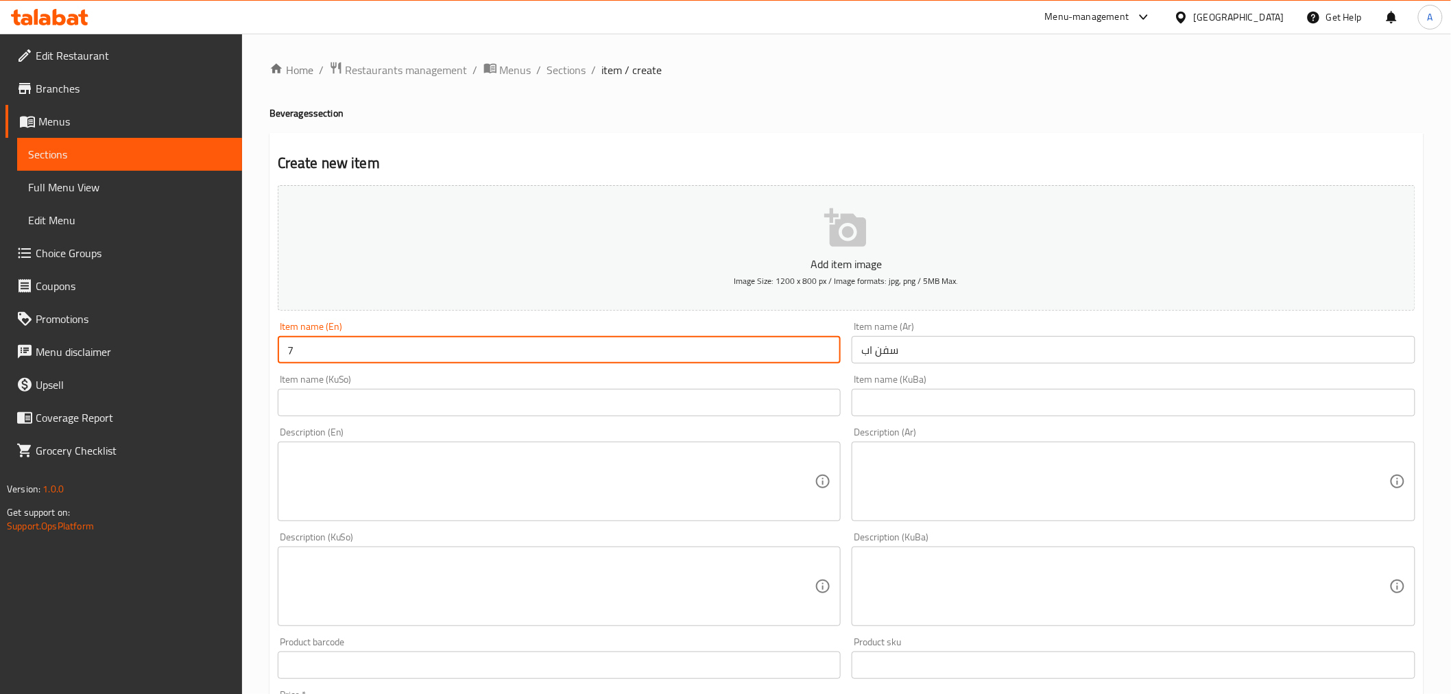
type input "7 UP"
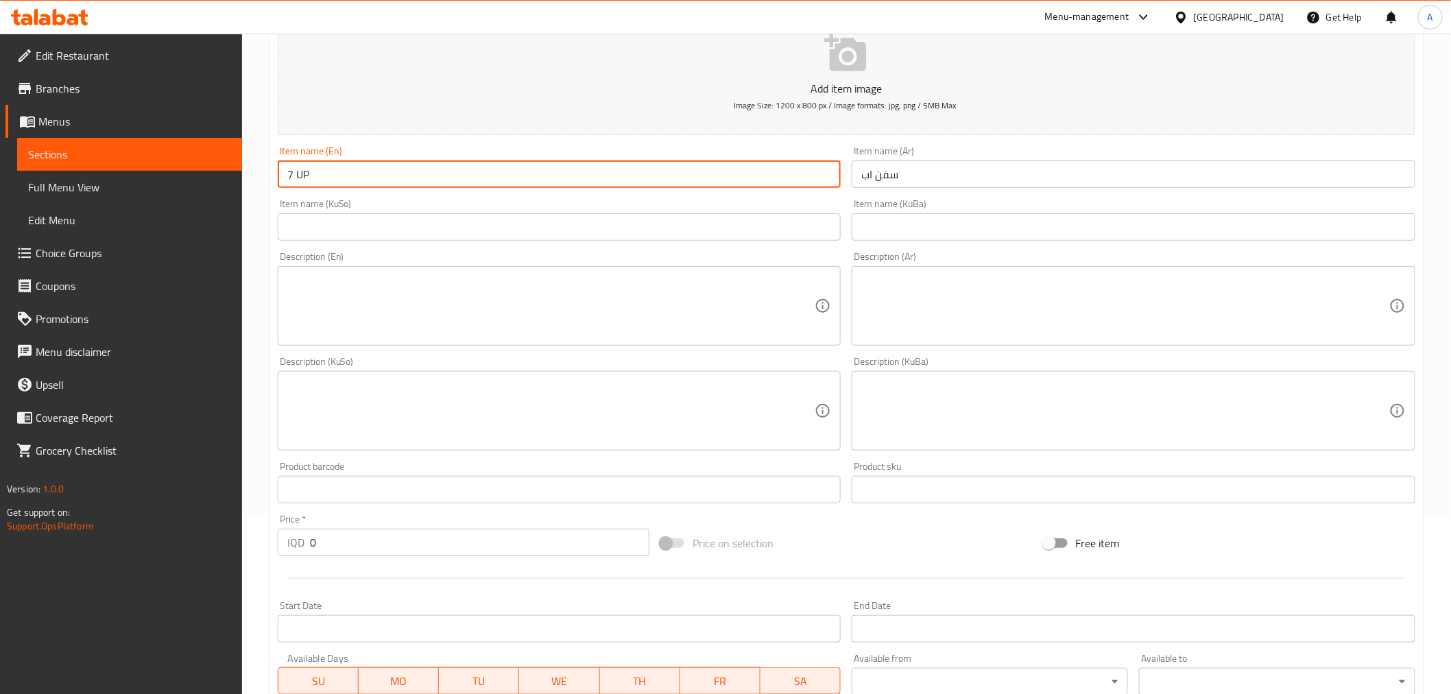
scroll to position [430, 0]
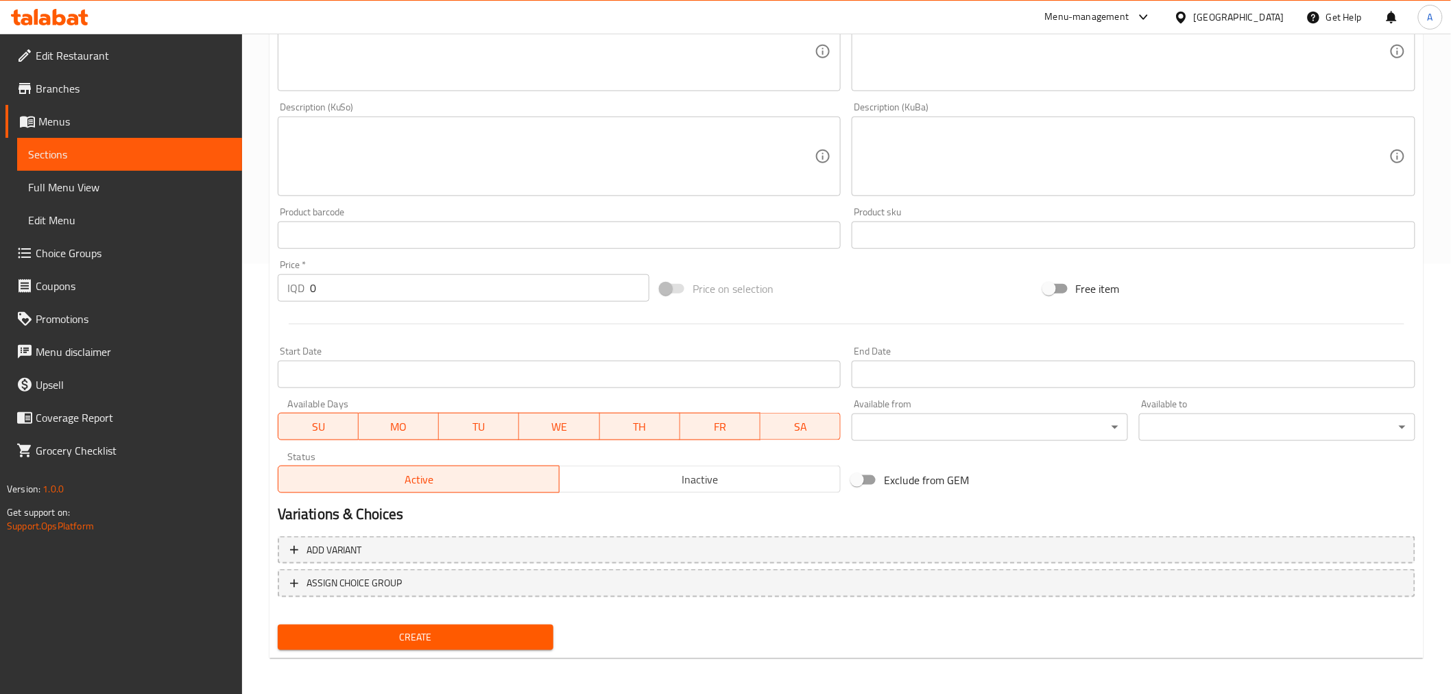
click at [336, 292] on input "0" at bounding box center [480, 287] width 340 height 27
type input "1000"
click at [399, 625] on button "Create" at bounding box center [416, 637] width 276 height 25
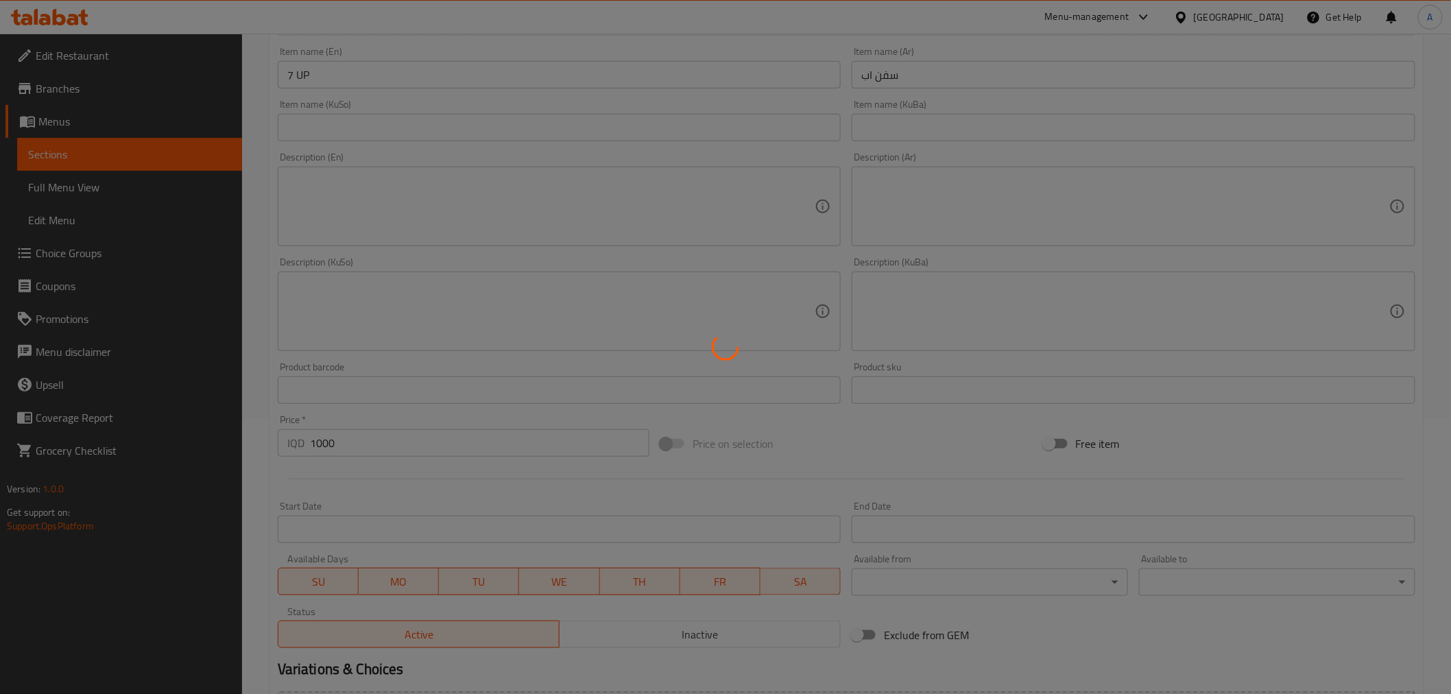
scroll to position [0, 0]
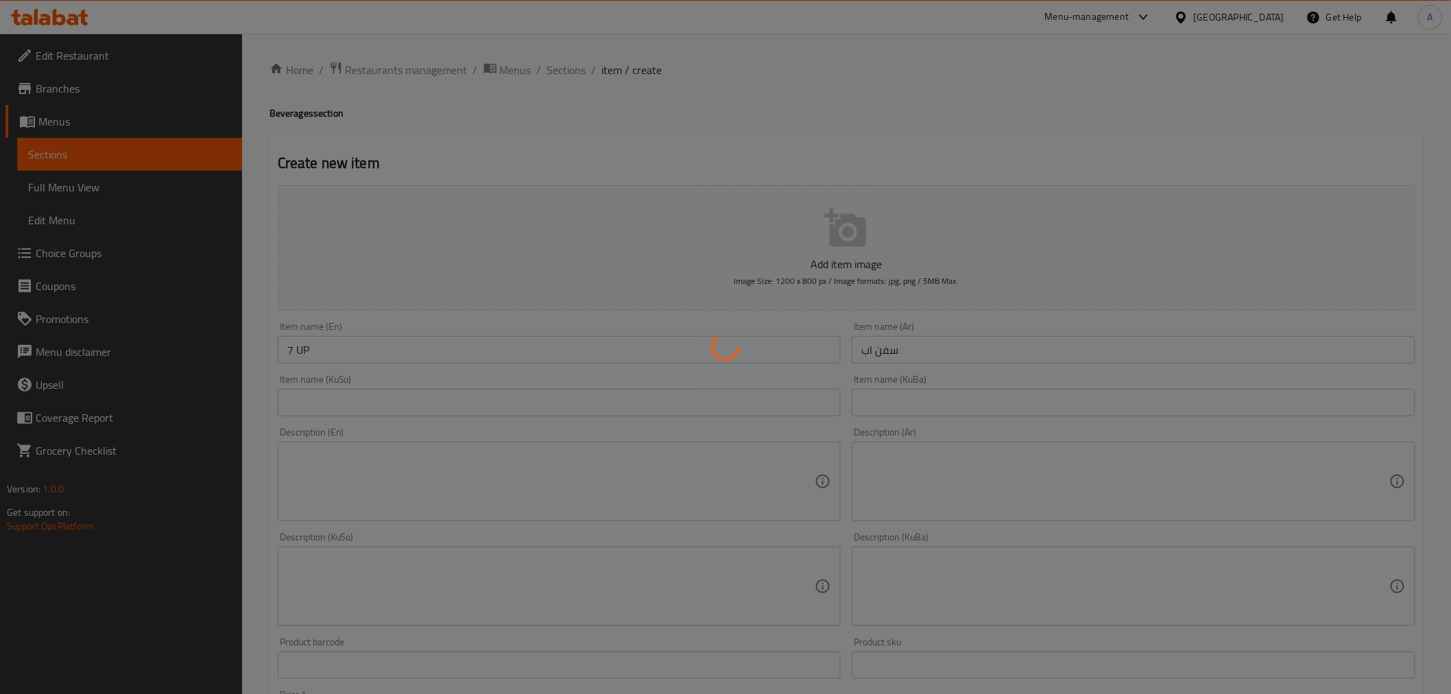
type input "0"
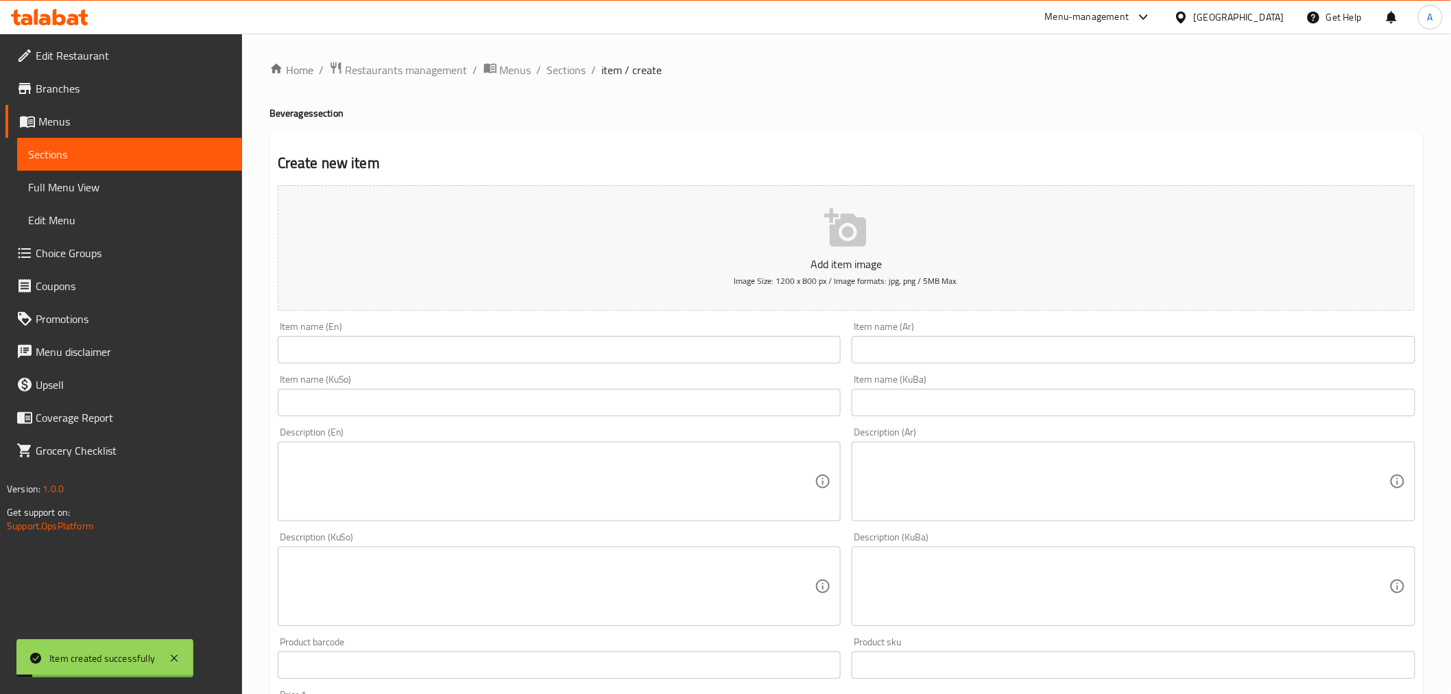
click at [578, 55] on div "Home / Restaurants management / Menus / Sections / item / create Beverages sect…" at bounding box center [846, 580] width 1209 height 1093
click at [577, 55] on div "Home / Restaurants management / Menus / Sections / item / create Beverages sect…" at bounding box center [846, 580] width 1209 height 1093
click at [572, 62] on span "Sections" at bounding box center [566, 70] width 39 height 16
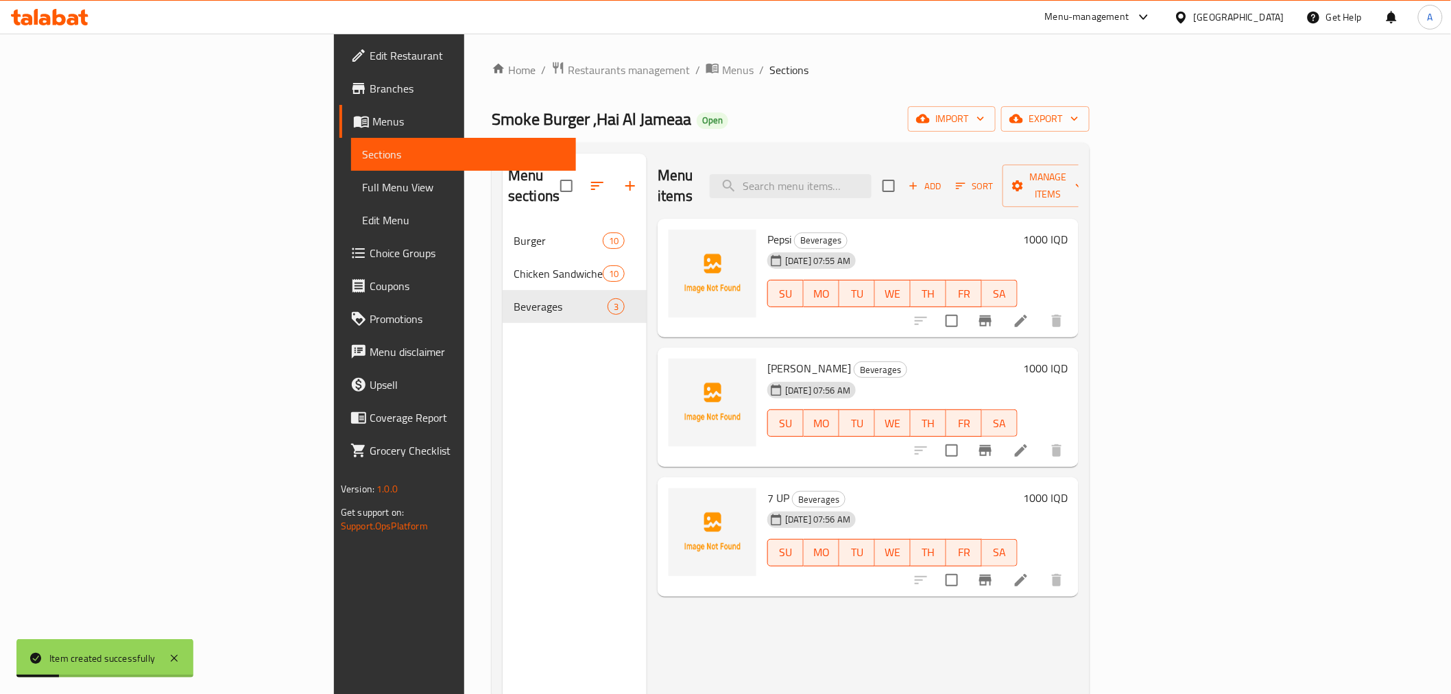
click at [762, 404] on div "SU MO TU WE TH FR SA" at bounding box center [892, 423] width 261 height 38
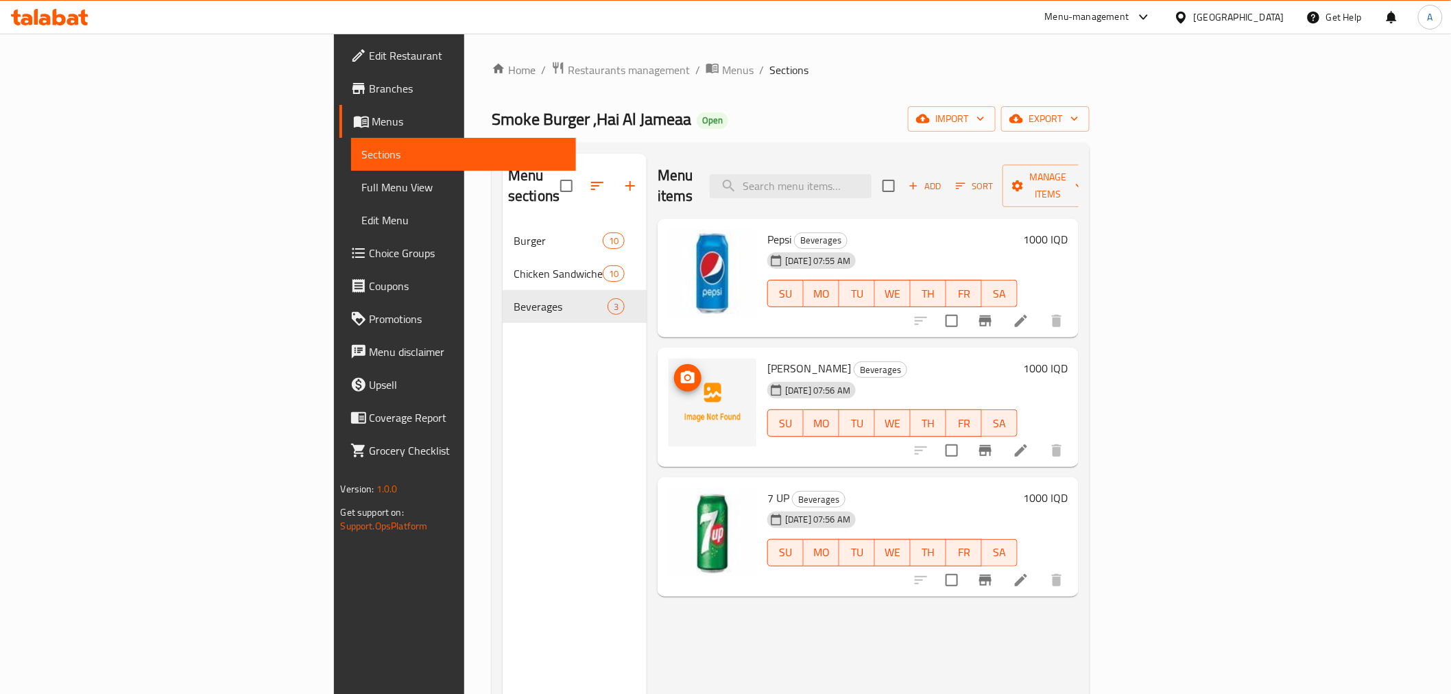
click at [686, 376] on circle "upload picture" at bounding box center [688, 378] width 4 height 4
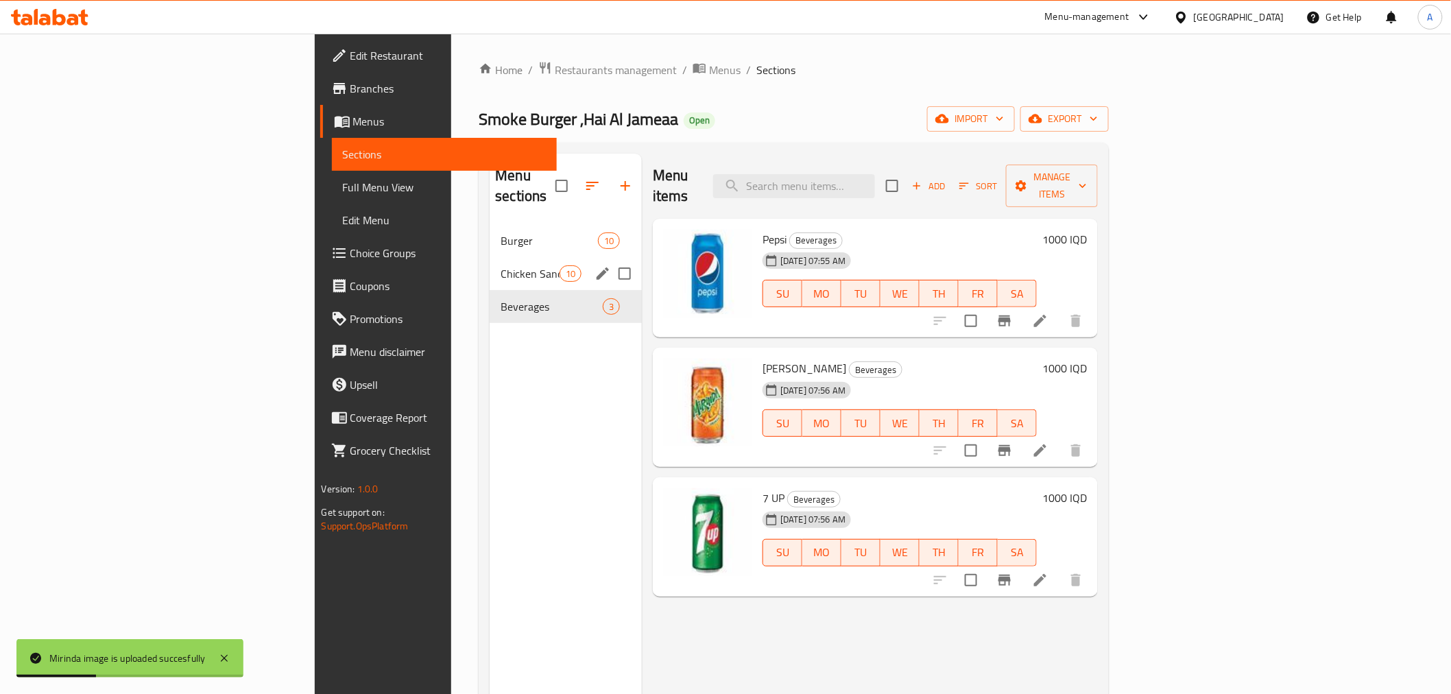
click at [490, 265] on div "Chicken Sandwiches 10" at bounding box center [566, 273] width 152 height 33
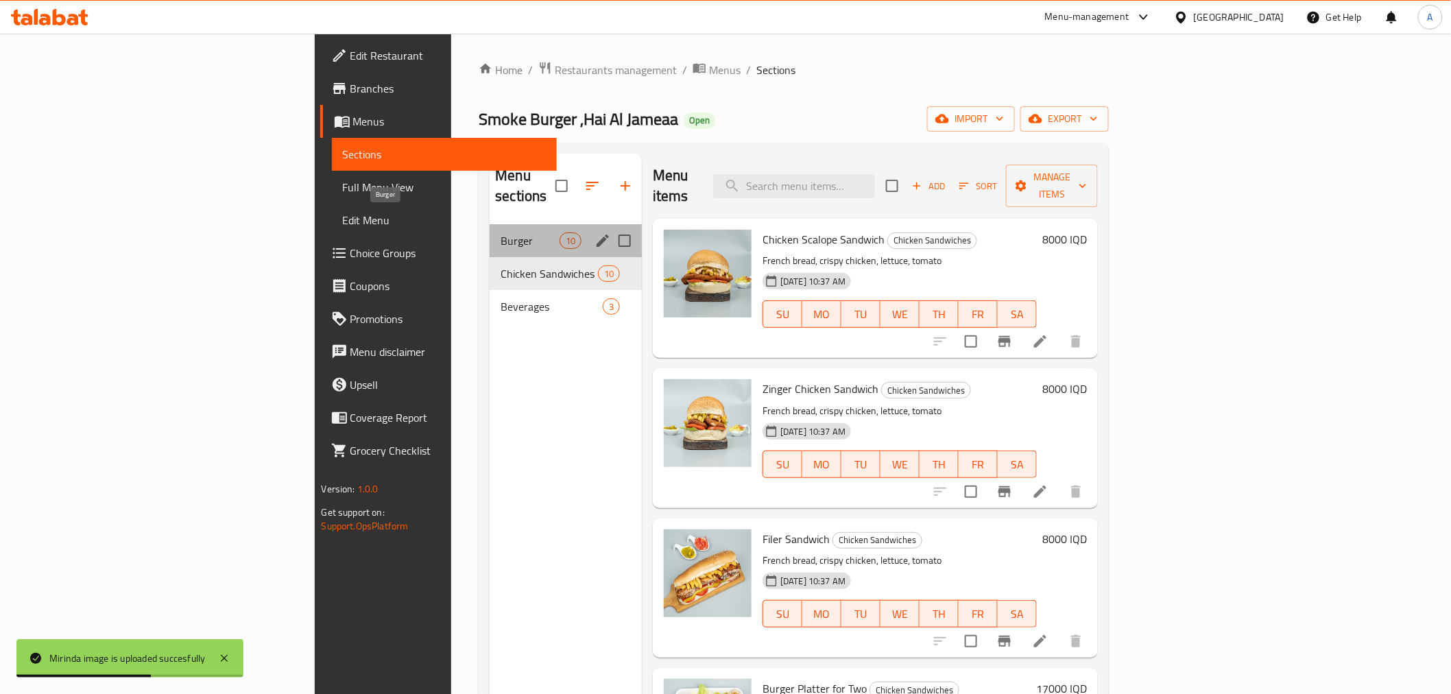
click at [501, 233] on span "Burger" at bounding box center [530, 241] width 58 height 16
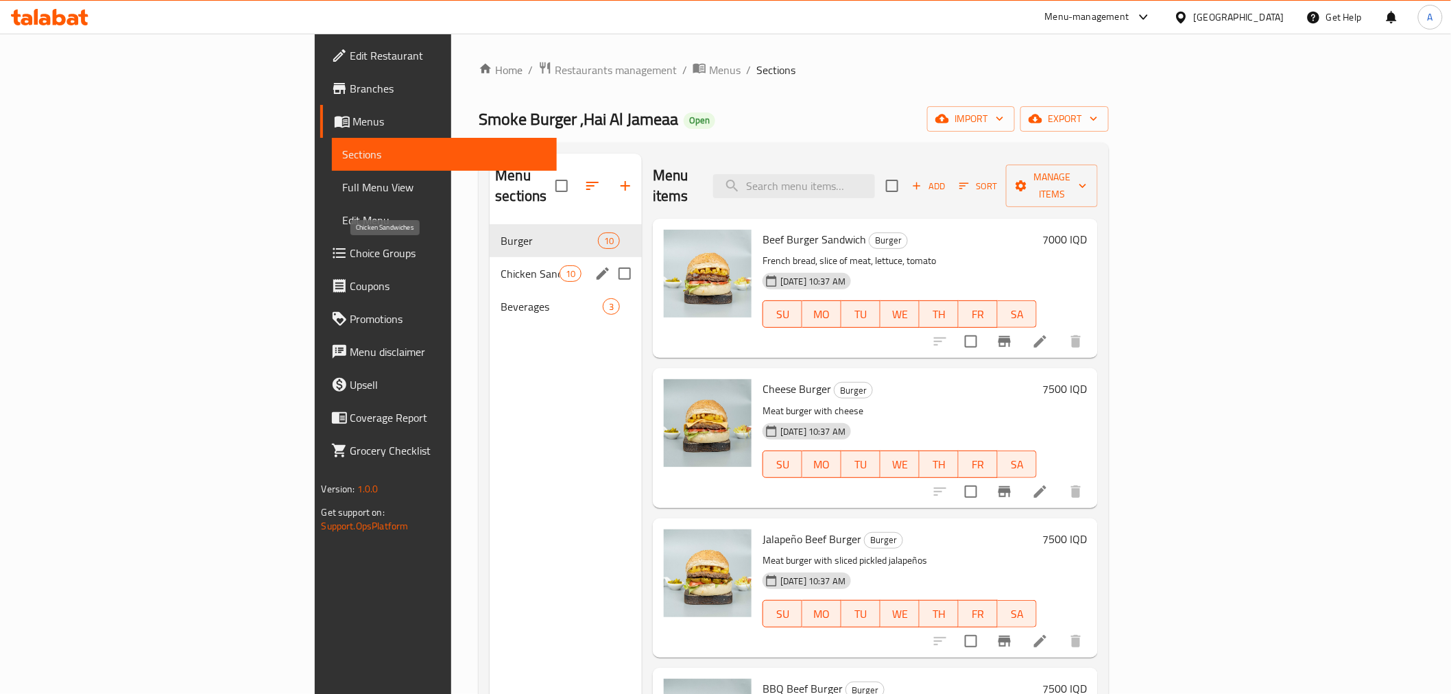
click at [501, 265] on span "Chicken Sandwiches" at bounding box center [530, 273] width 58 height 16
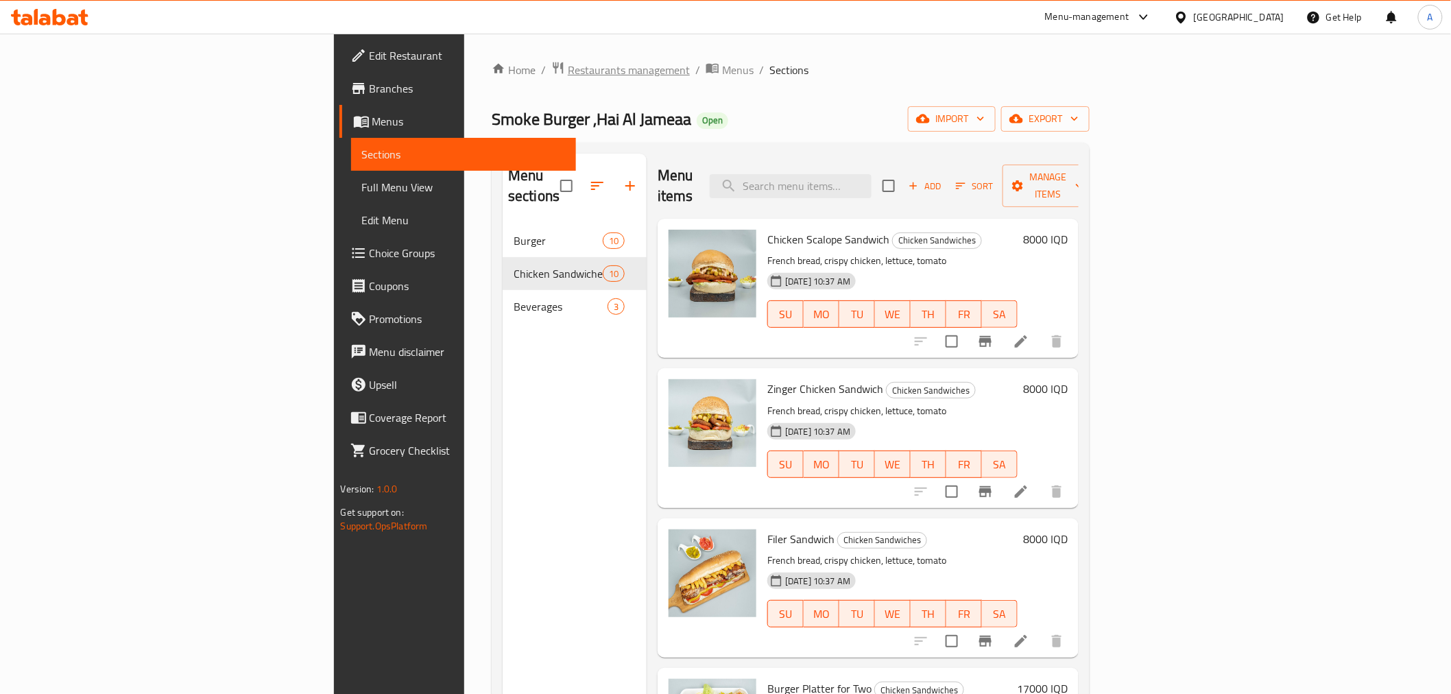
click at [568, 70] on span "Restaurants management" at bounding box center [629, 70] width 122 height 16
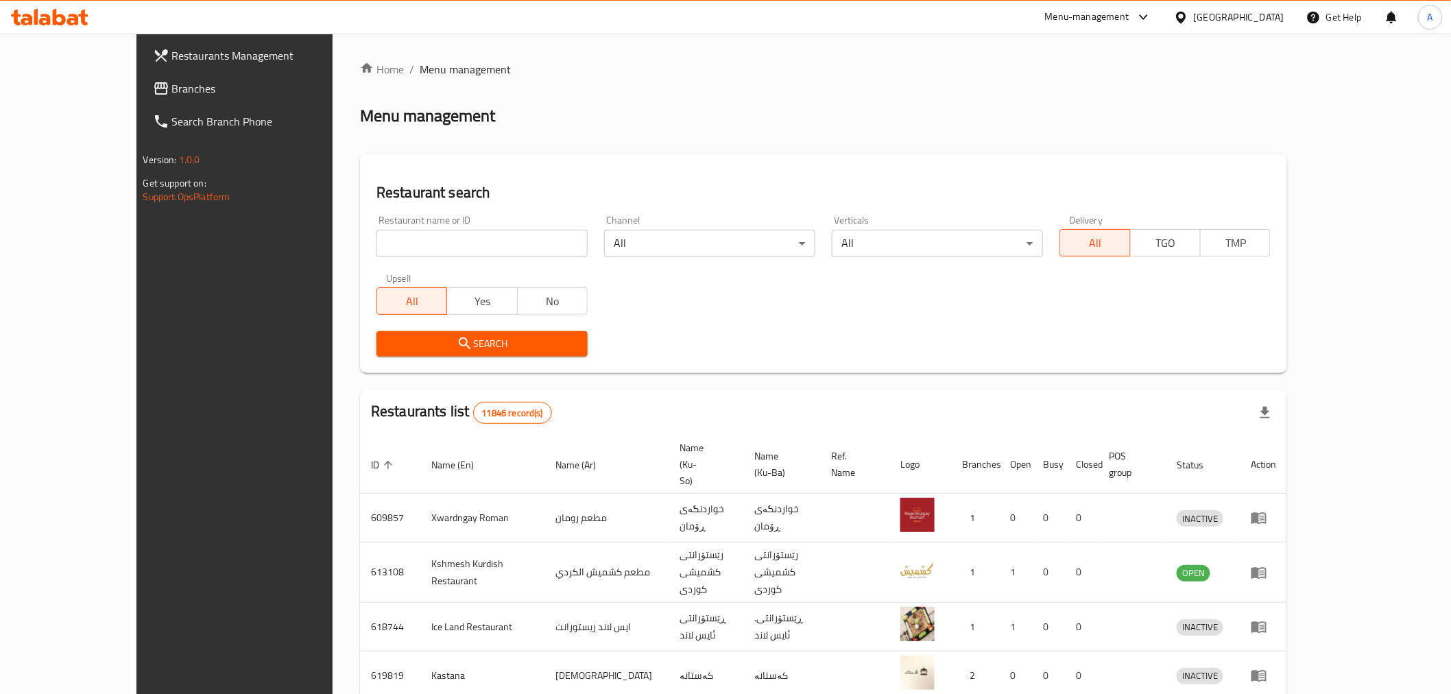
click at [377, 244] on input "search" at bounding box center [482, 243] width 211 height 27
paste input "701790"
type input "701790"
click button "Search" at bounding box center [482, 343] width 211 height 25
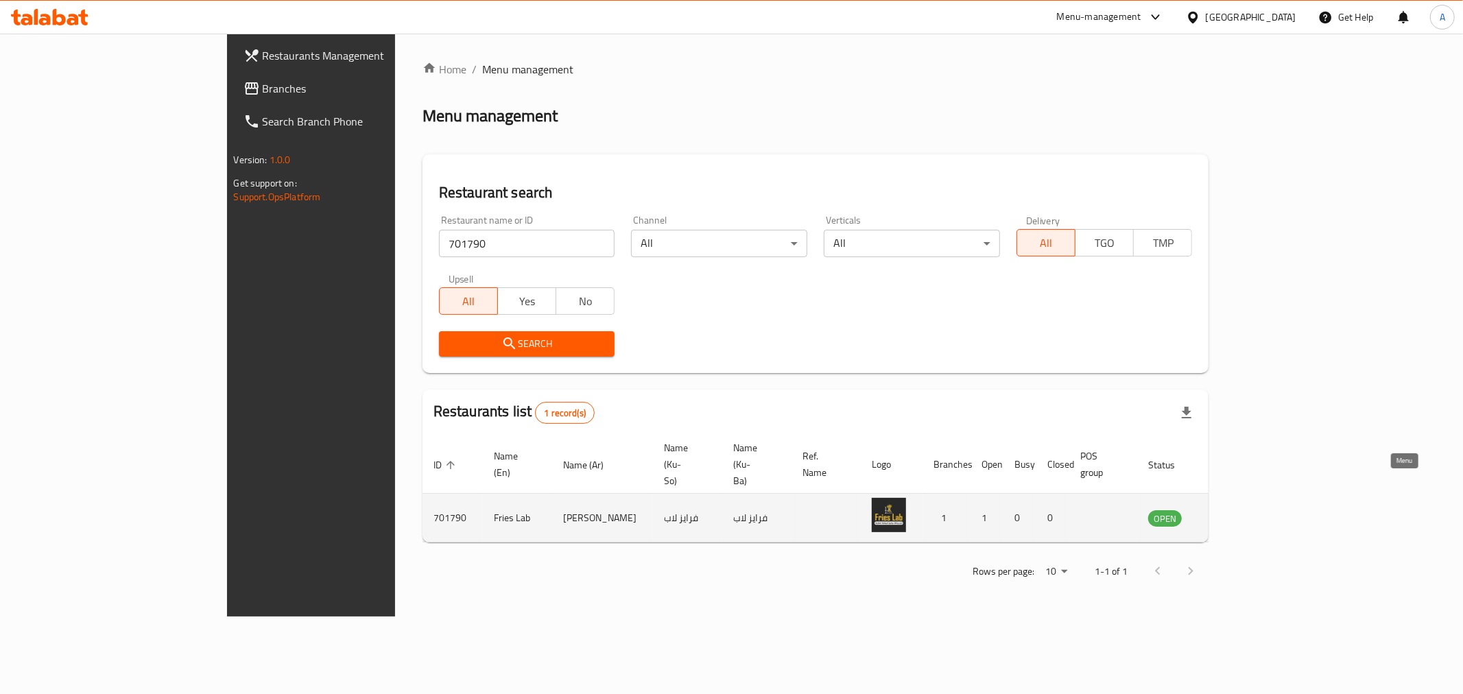
click at [1236, 513] on icon "enhanced table" at bounding box center [1228, 519] width 15 height 12
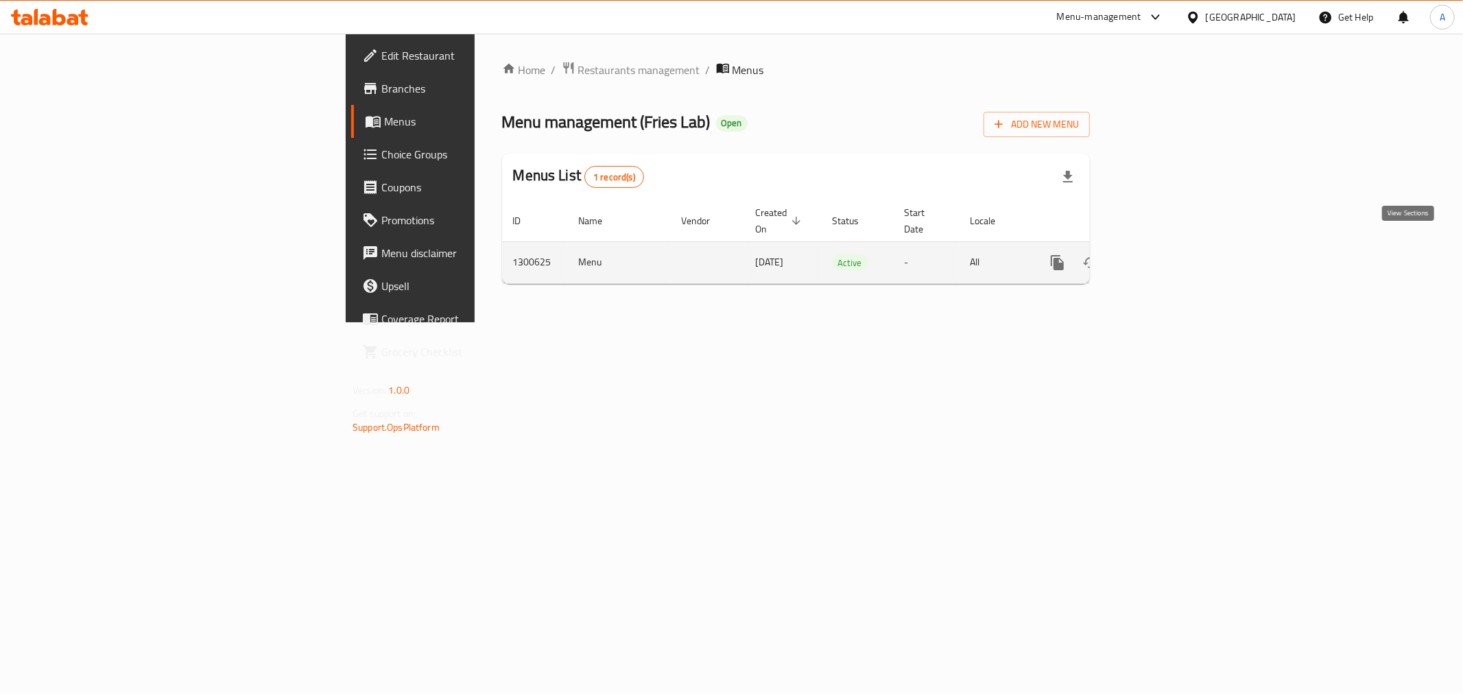
click at [1165, 254] on icon "enhanced table" at bounding box center [1156, 262] width 16 height 16
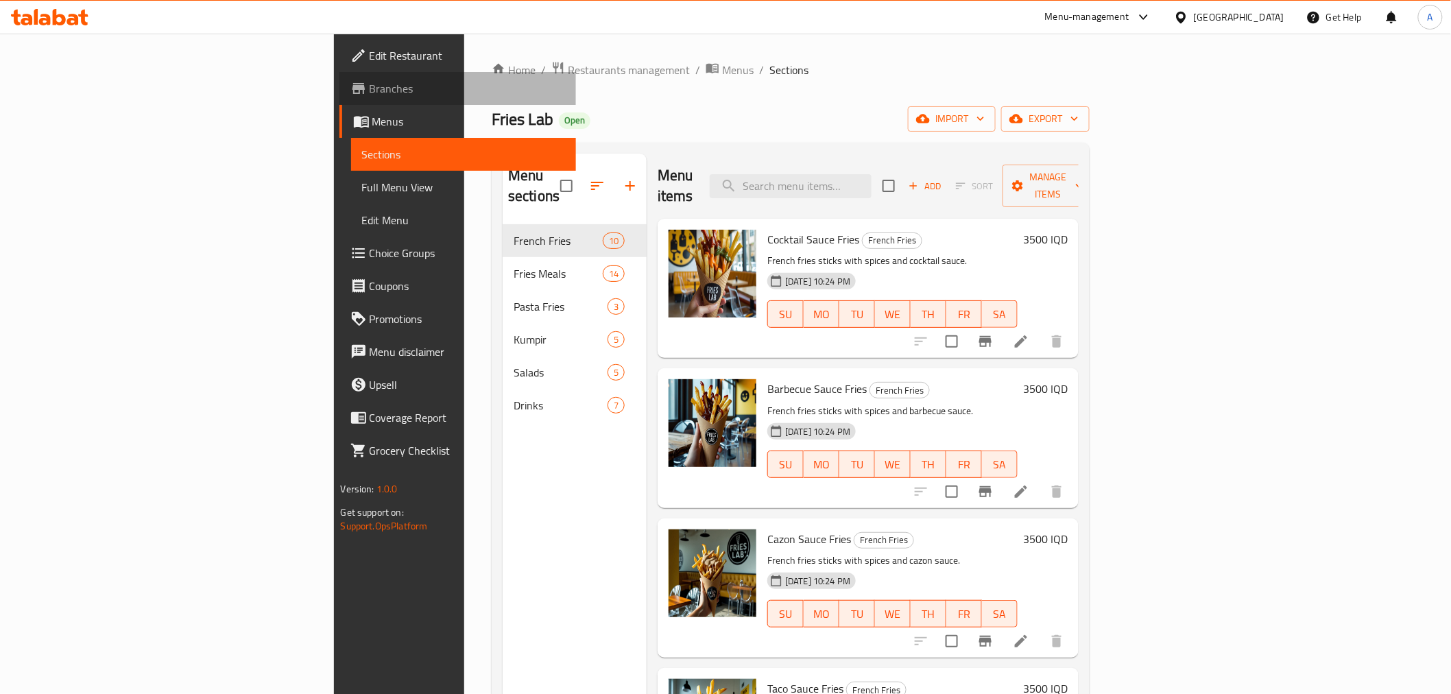
click at [370, 83] on span "Branches" at bounding box center [467, 88] width 195 height 16
